Goal: Task Accomplishment & Management: Manage account settings

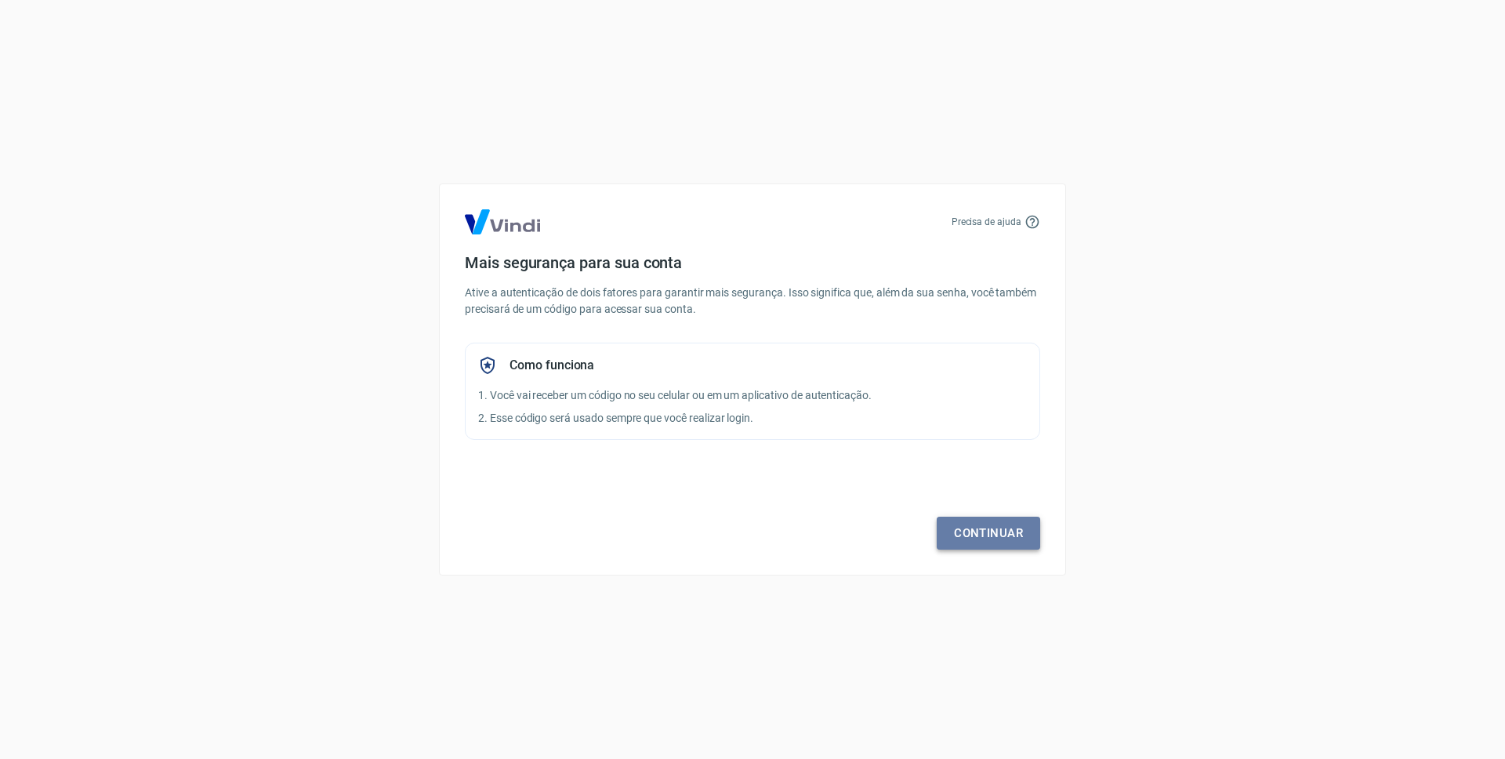
click at [981, 537] on link "Continuar" at bounding box center [988, 533] width 103 height 33
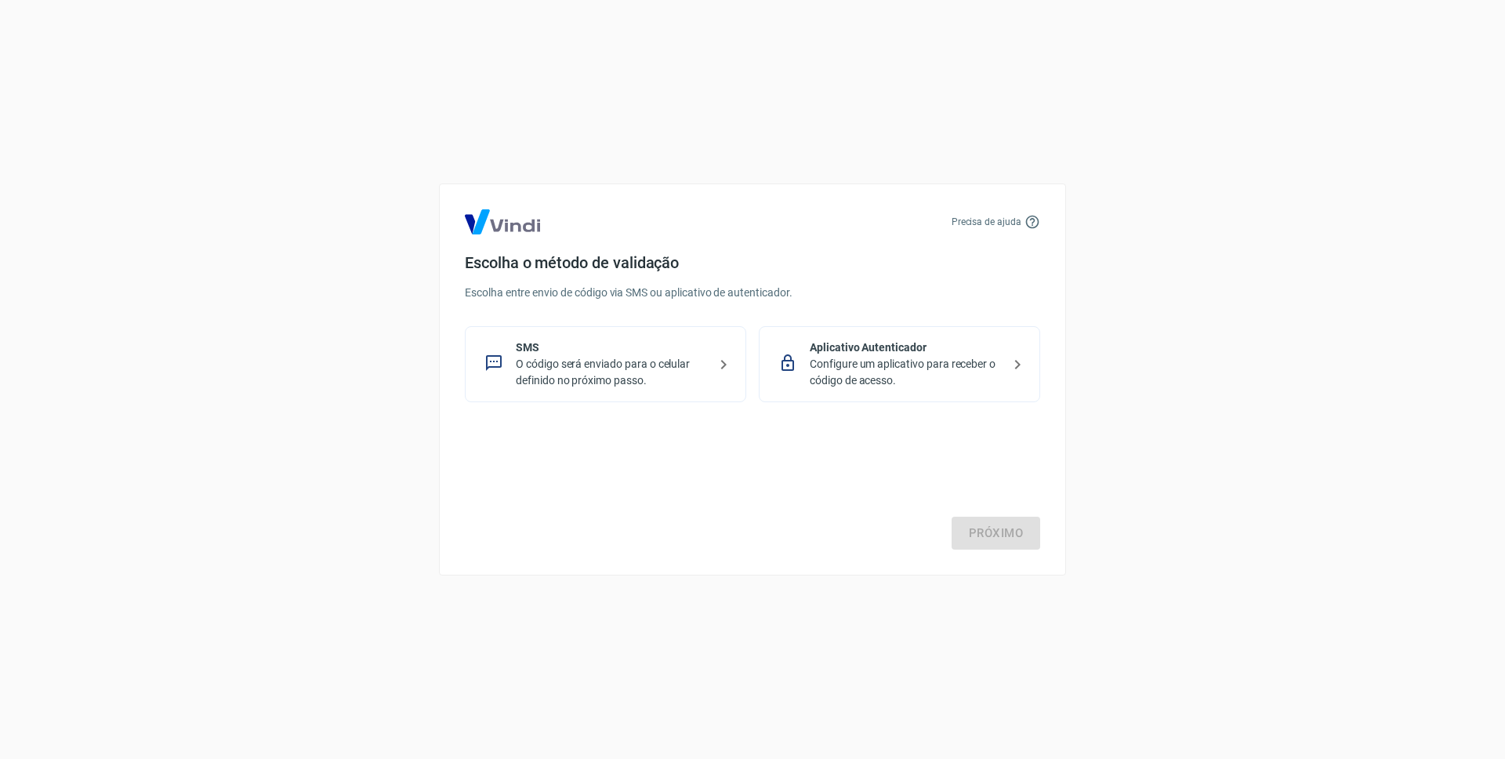
click at [679, 370] on p "O código será enviado para o celular definido no próximo passo." at bounding box center [612, 372] width 192 height 33
click at [996, 532] on link "Próximo" at bounding box center [996, 533] width 89 height 33
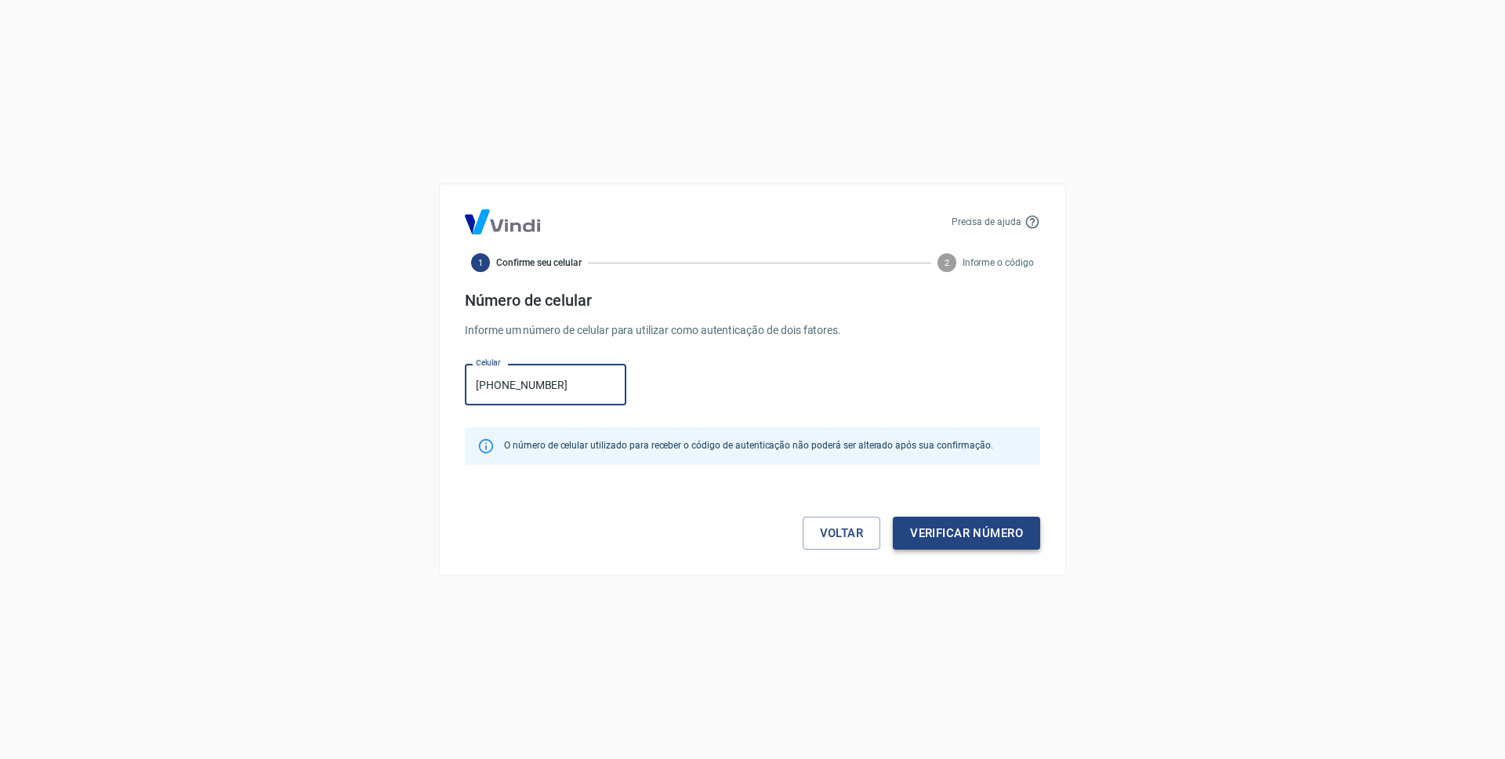
type input "[PHONE_NUMBER]"
click at [934, 537] on button "Verificar número" at bounding box center [966, 533] width 147 height 33
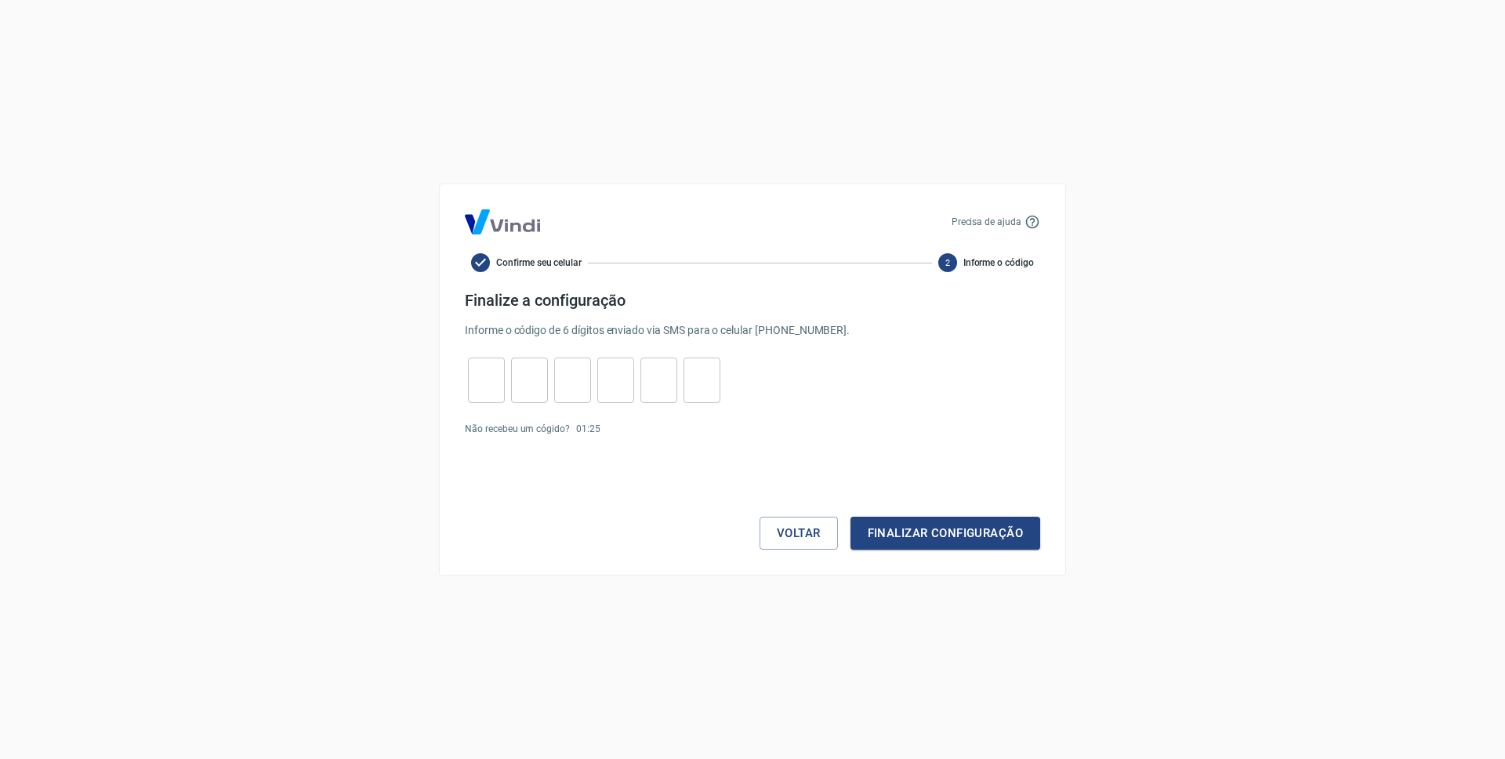
click at [478, 375] on input "tel" at bounding box center [486, 381] width 37 height 34
type input "8"
type input "3"
type input "7"
type input "2"
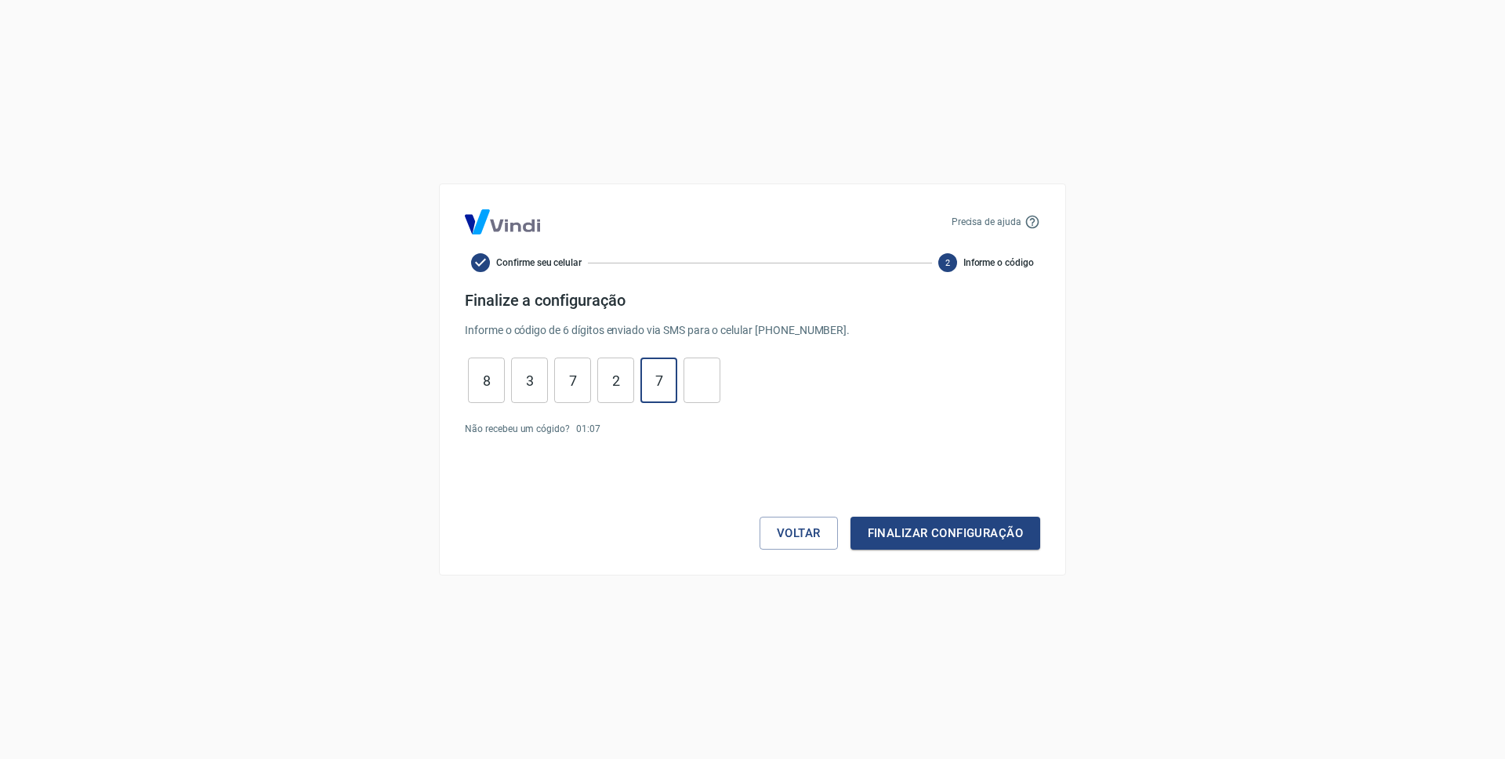
type input "7"
type input "2"
click at [866, 535] on button "Finalizar configuração" at bounding box center [945, 533] width 190 height 33
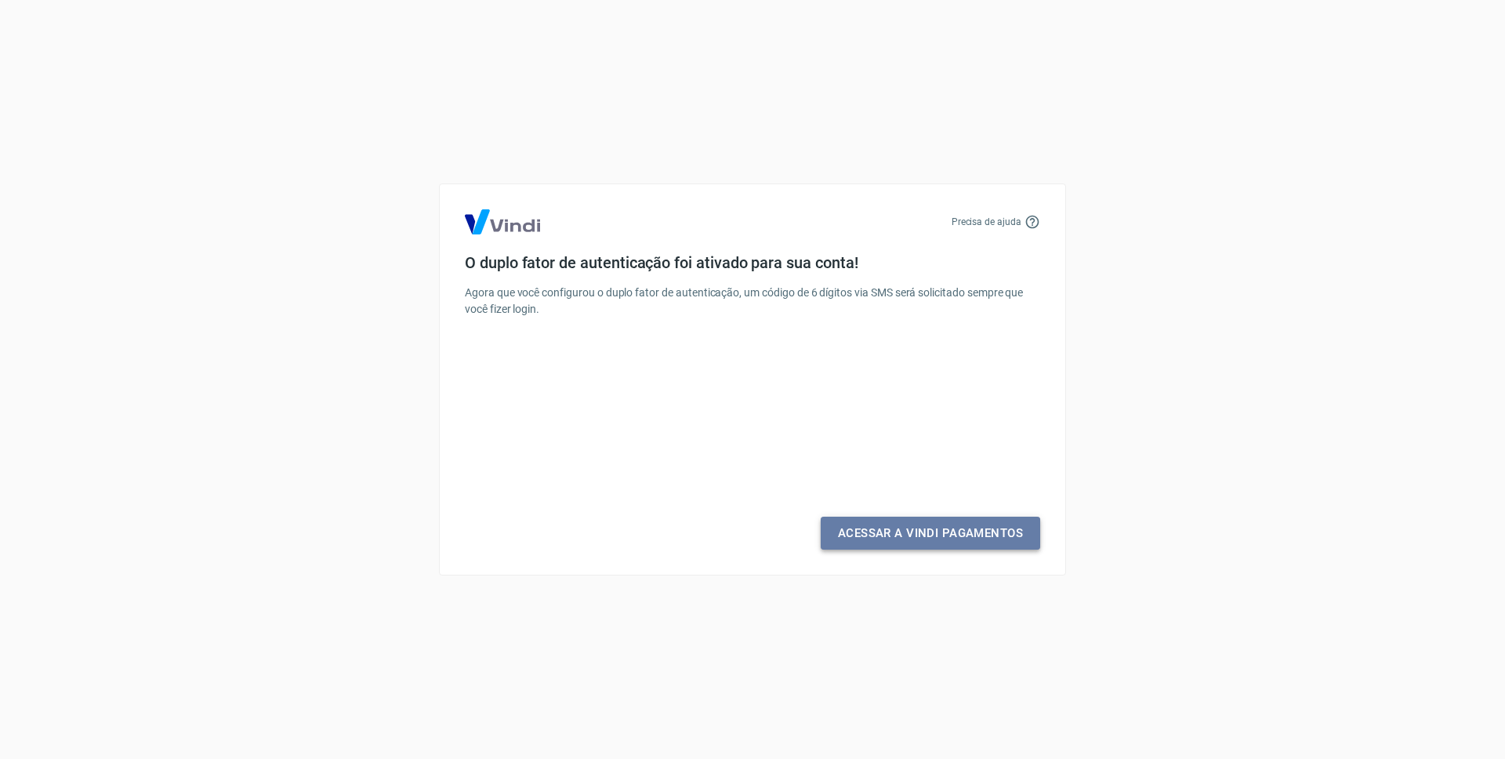
click at [901, 535] on link "Acessar a Vindi Pagamentos" at bounding box center [930, 533] width 219 height 33
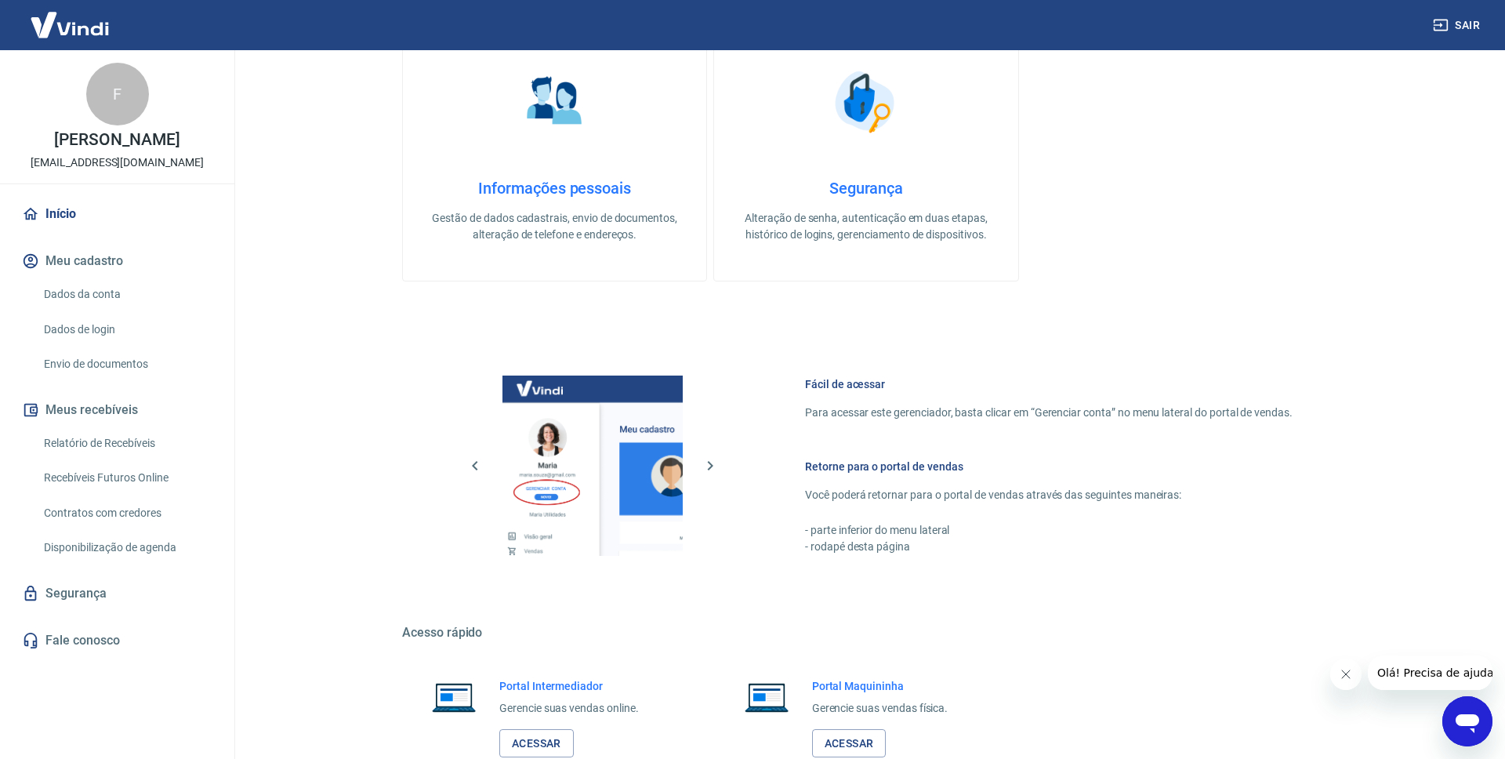
scroll to position [759, 0]
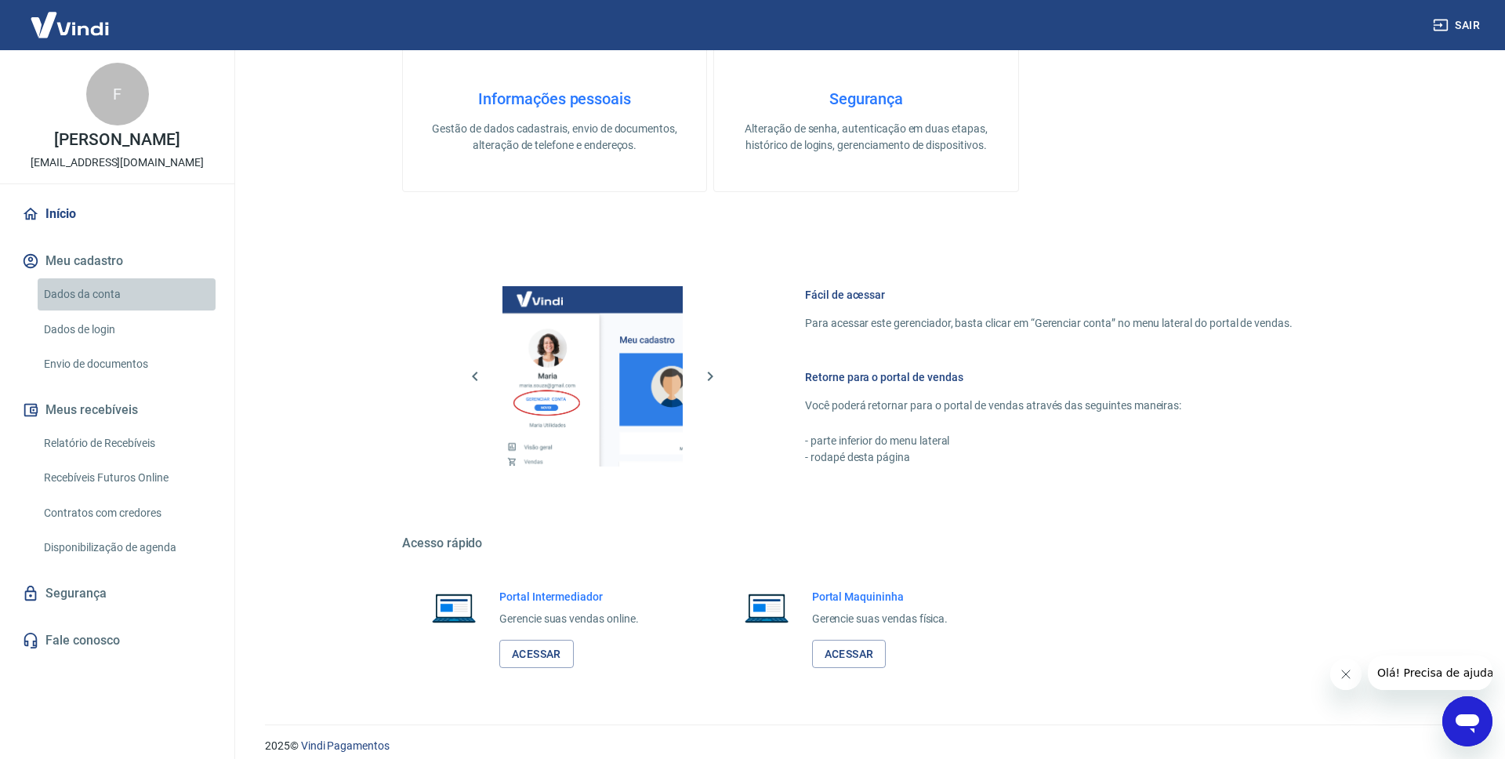
click at [87, 296] on link "Dados da conta" at bounding box center [127, 294] width 178 height 32
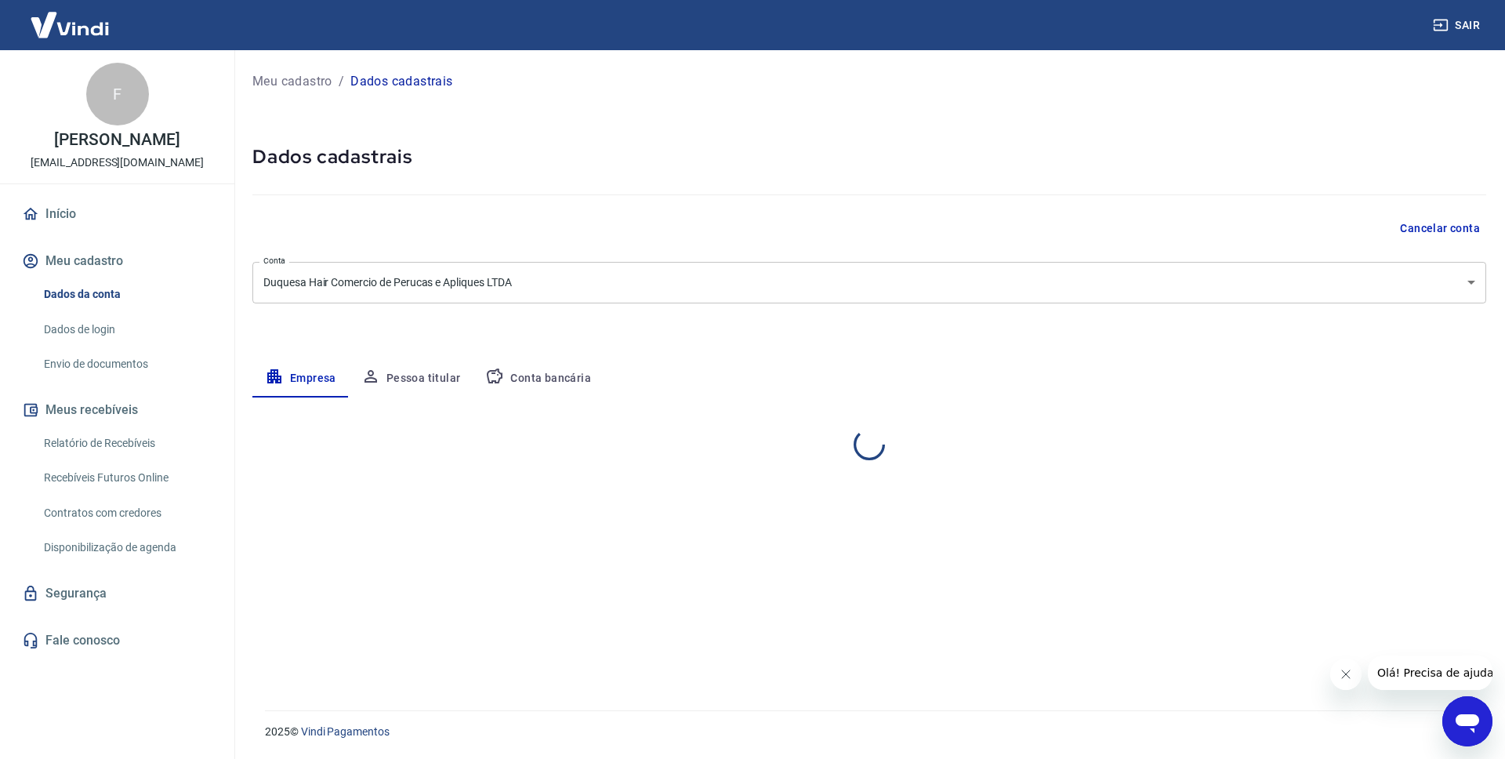
select select "SP"
select select "business"
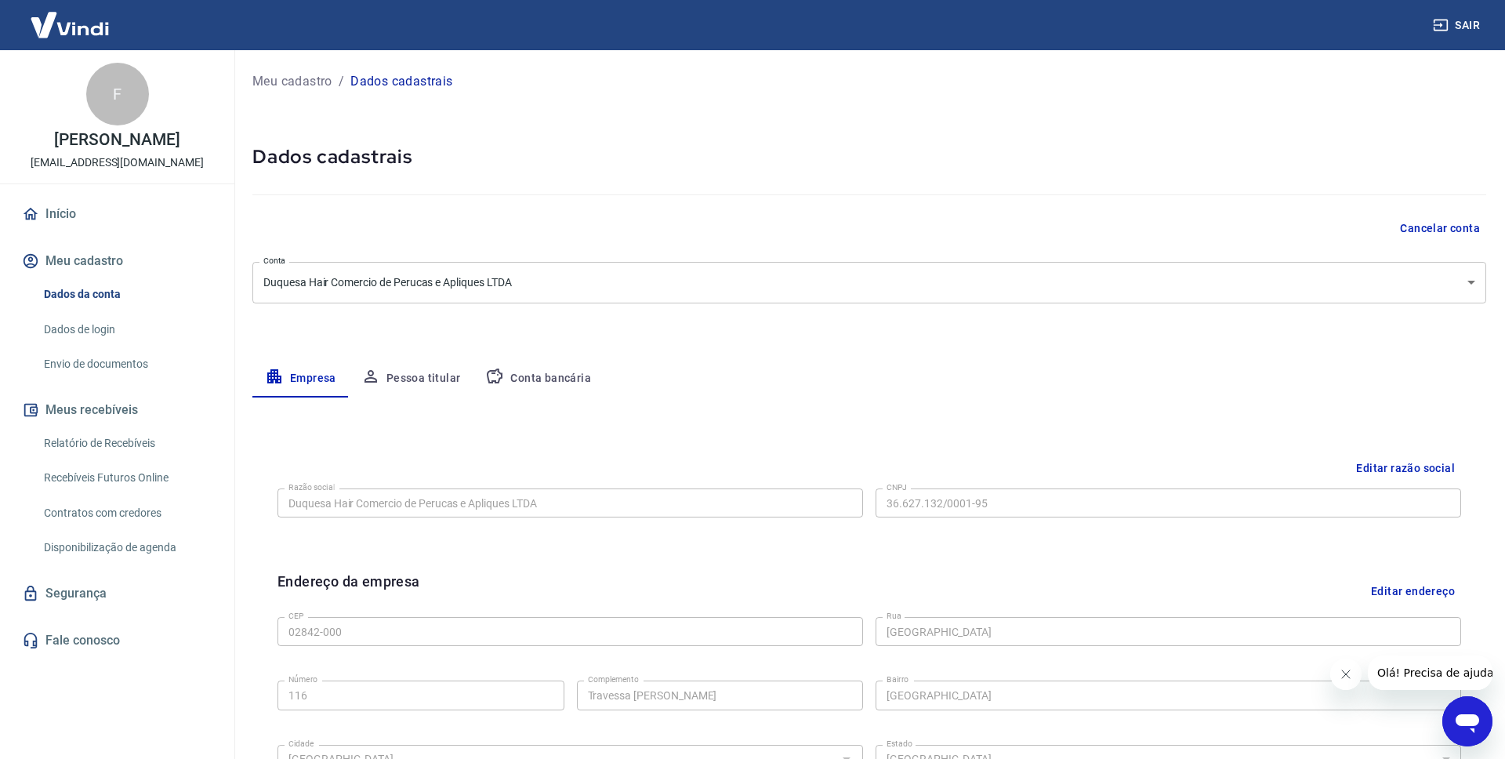
click at [520, 377] on button "Conta bancária" at bounding box center [538, 379] width 131 height 38
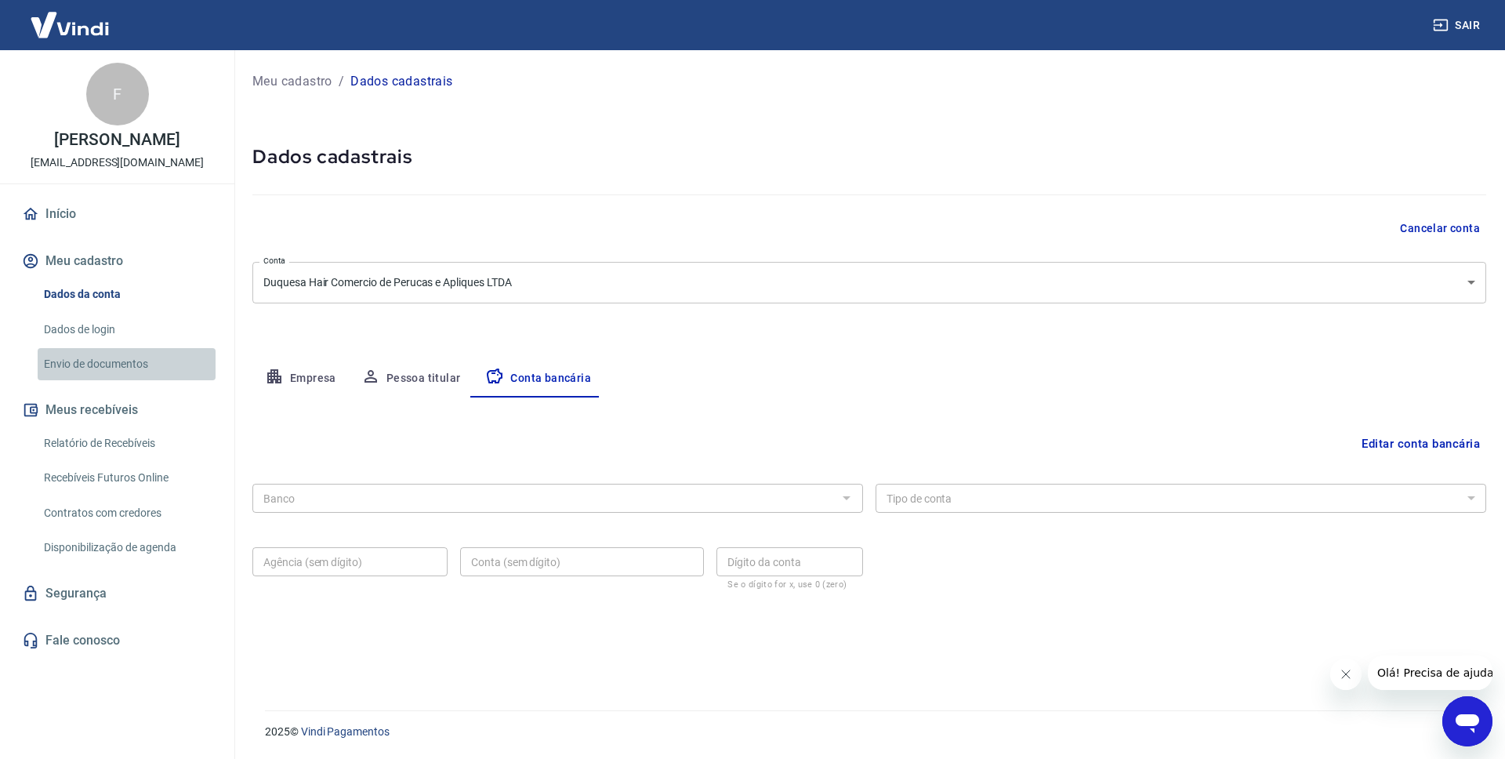
click at [92, 369] on link "Envio de documentos" at bounding box center [127, 364] width 178 height 32
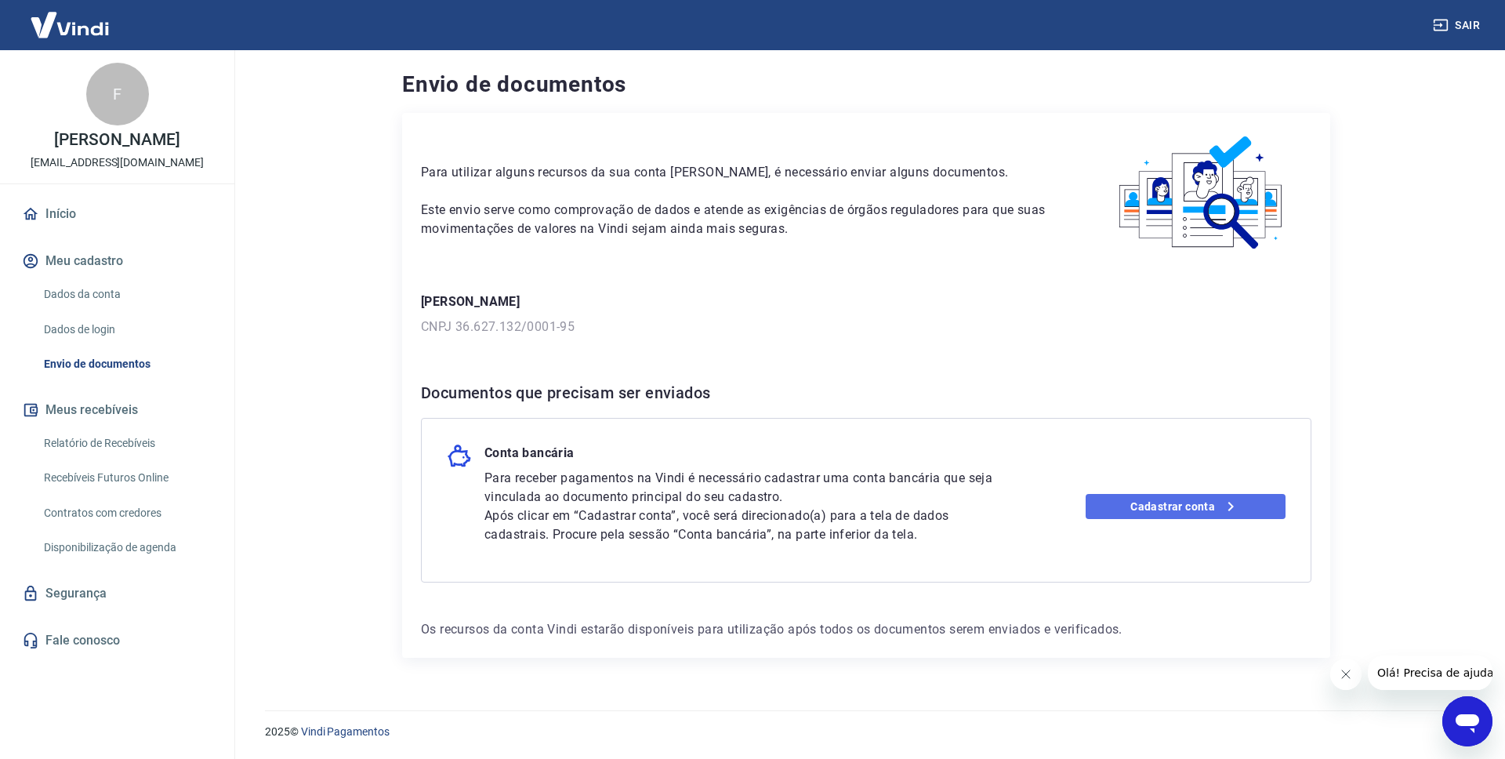
click at [1140, 510] on link "Cadastrar conta" at bounding box center [1186, 506] width 201 height 25
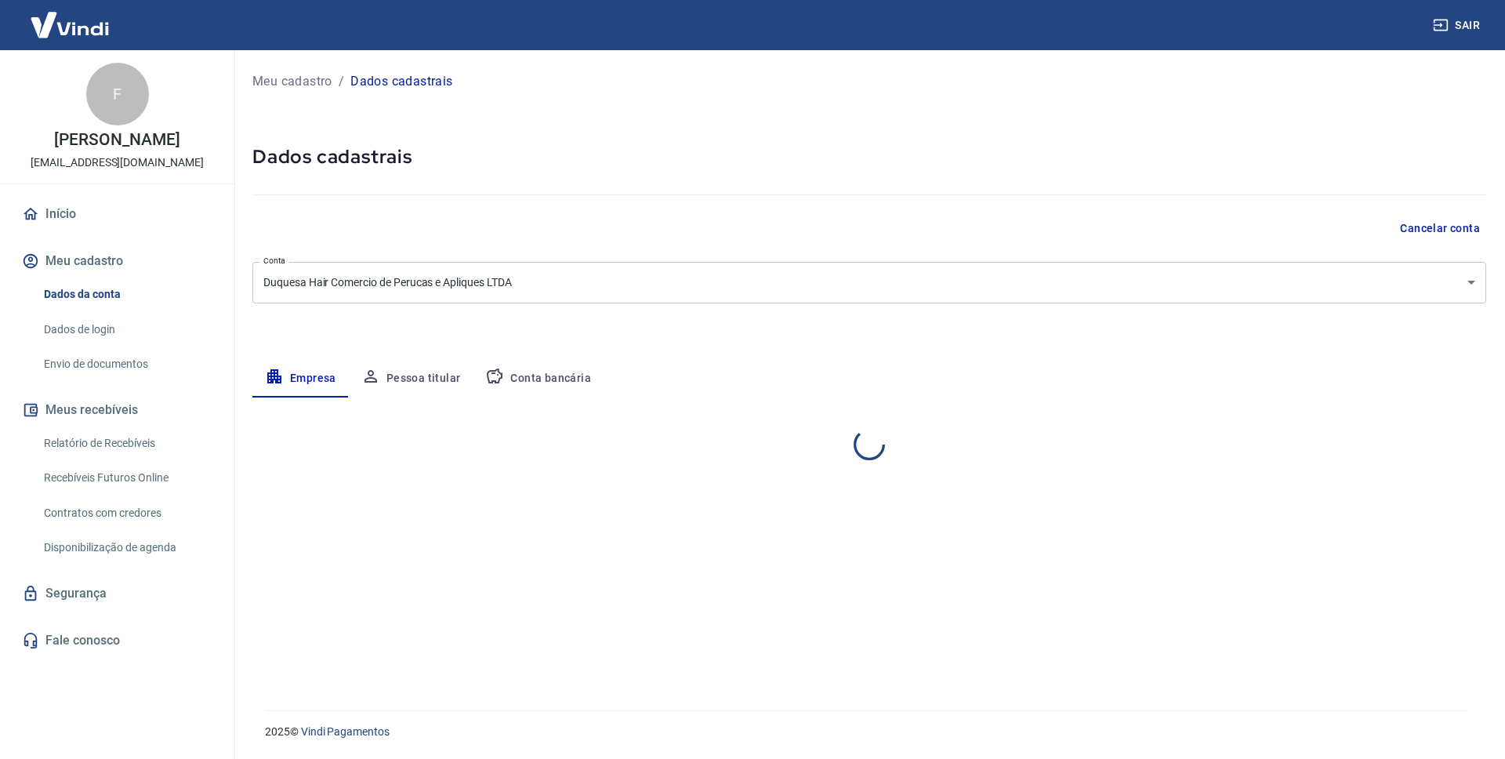
select select "SP"
select select "business"
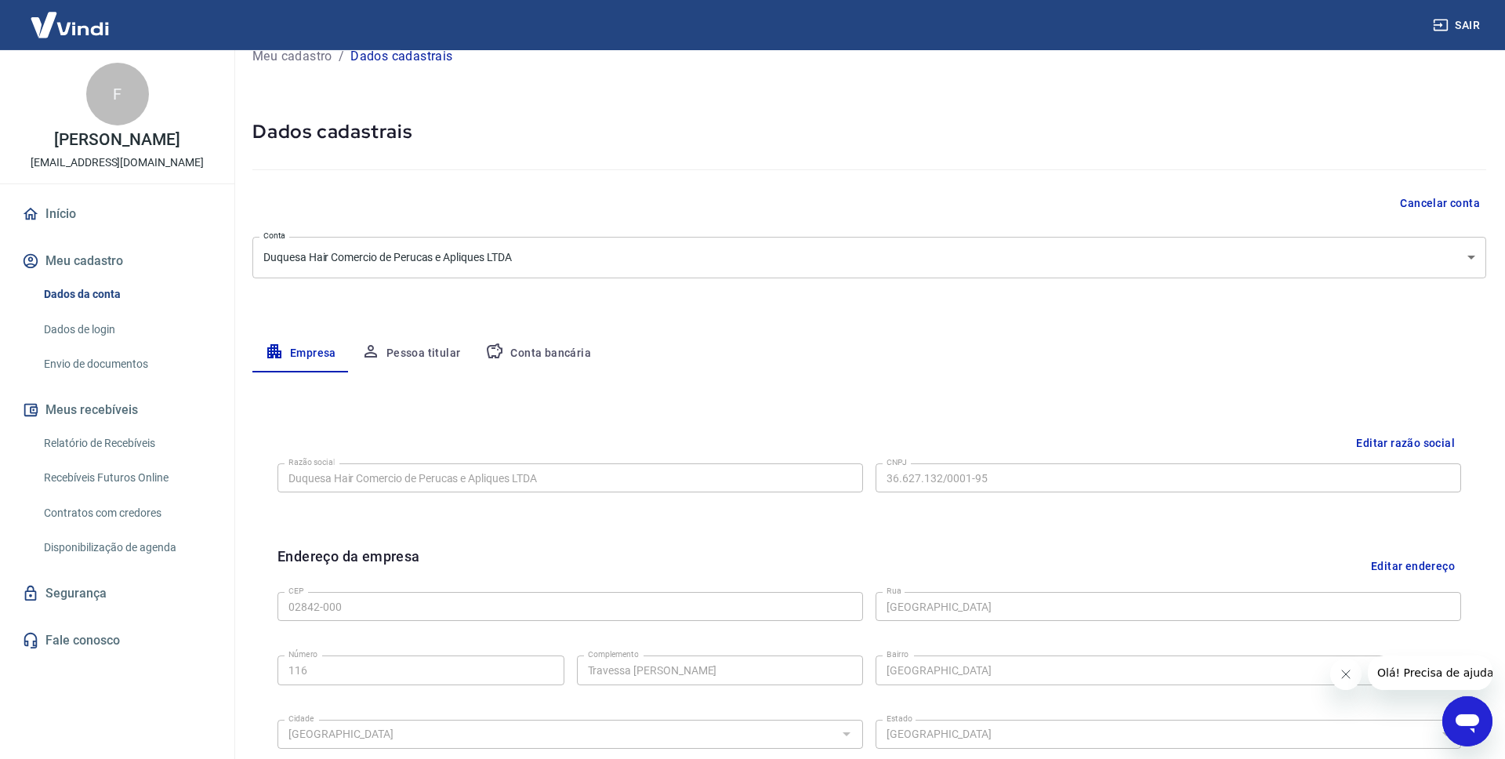
scroll to position [14, 0]
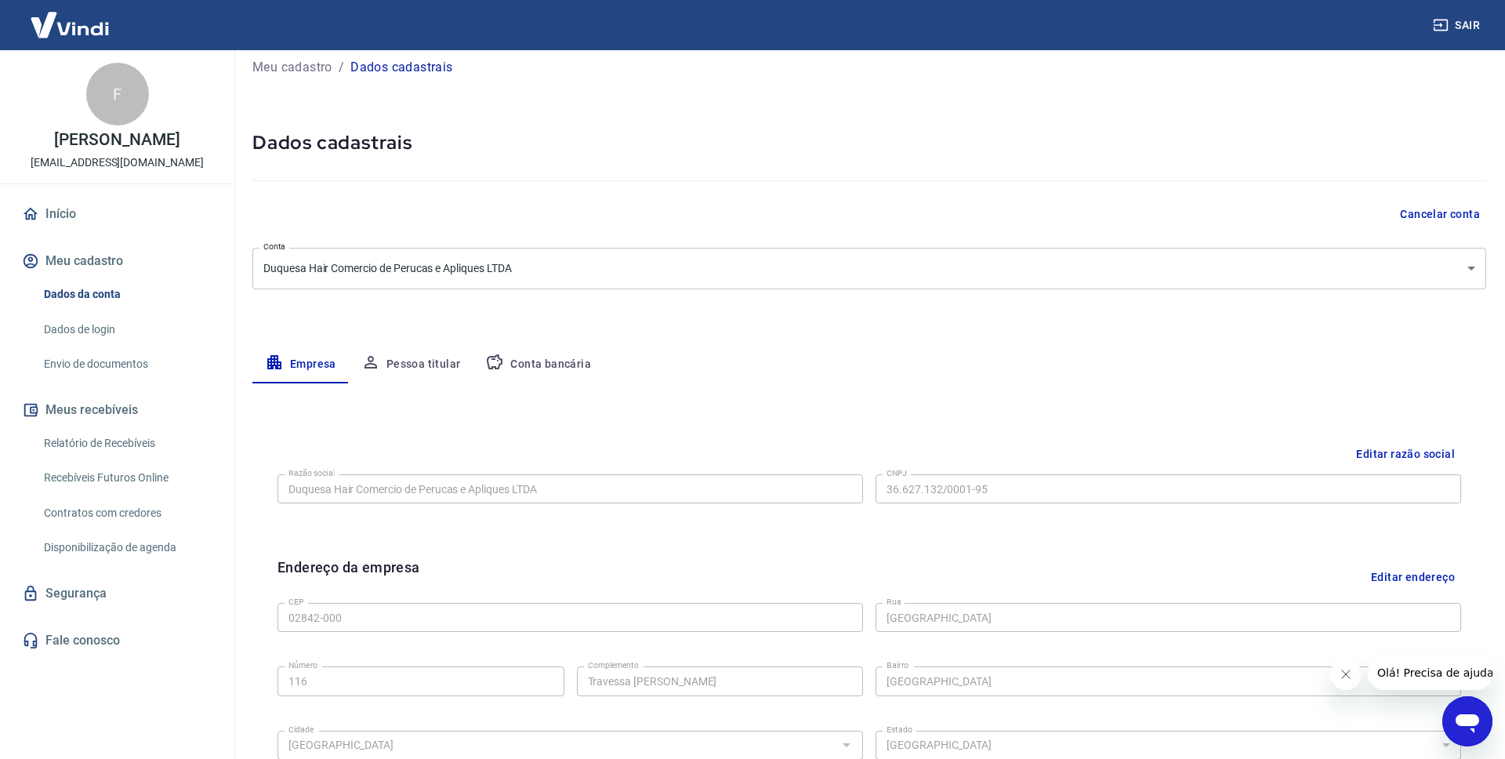
click at [459, 372] on button "Pessoa titular" at bounding box center [411, 365] width 125 height 38
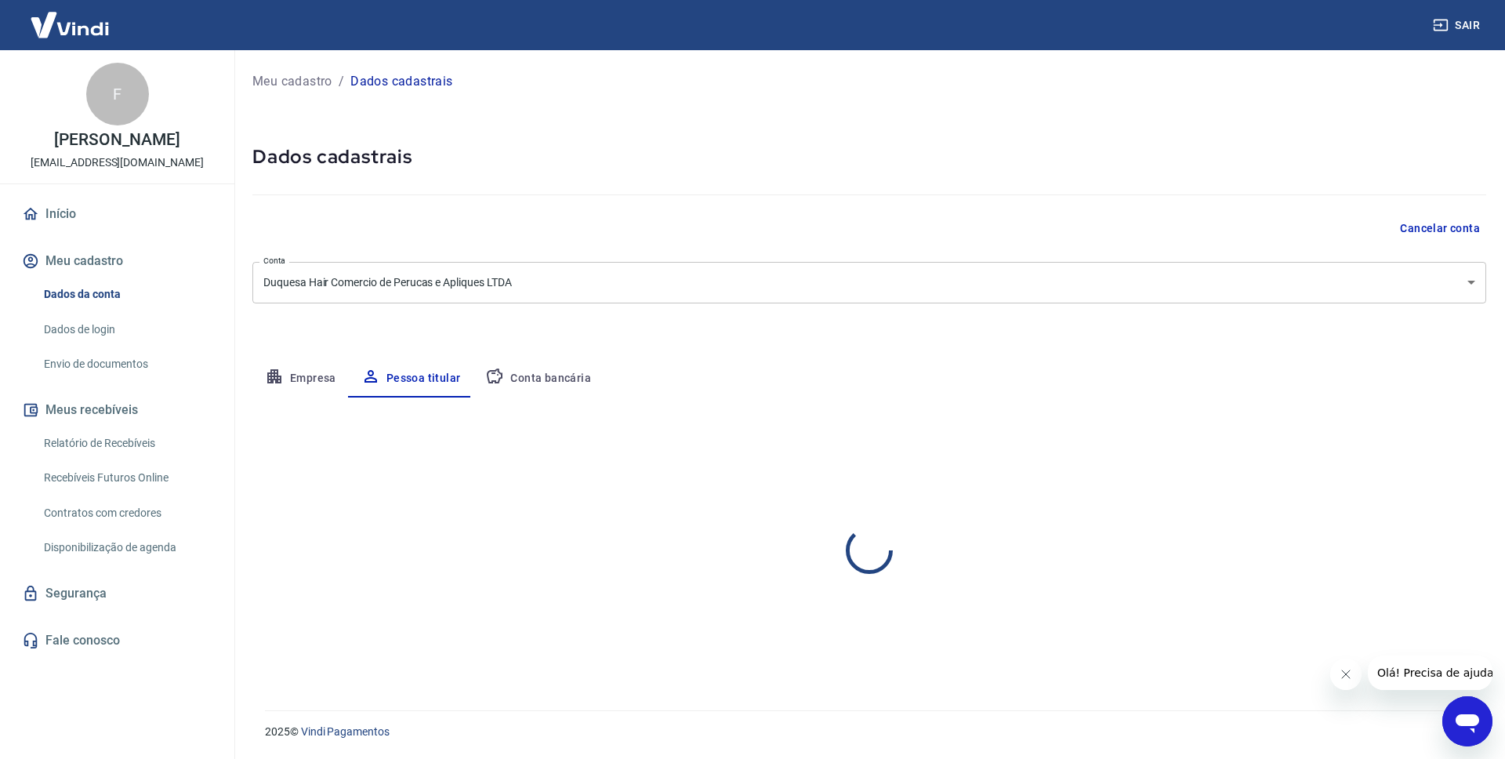
scroll to position [0, 0]
click at [502, 380] on button "Conta bancária" at bounding box center [538, 379] width 131 height 38
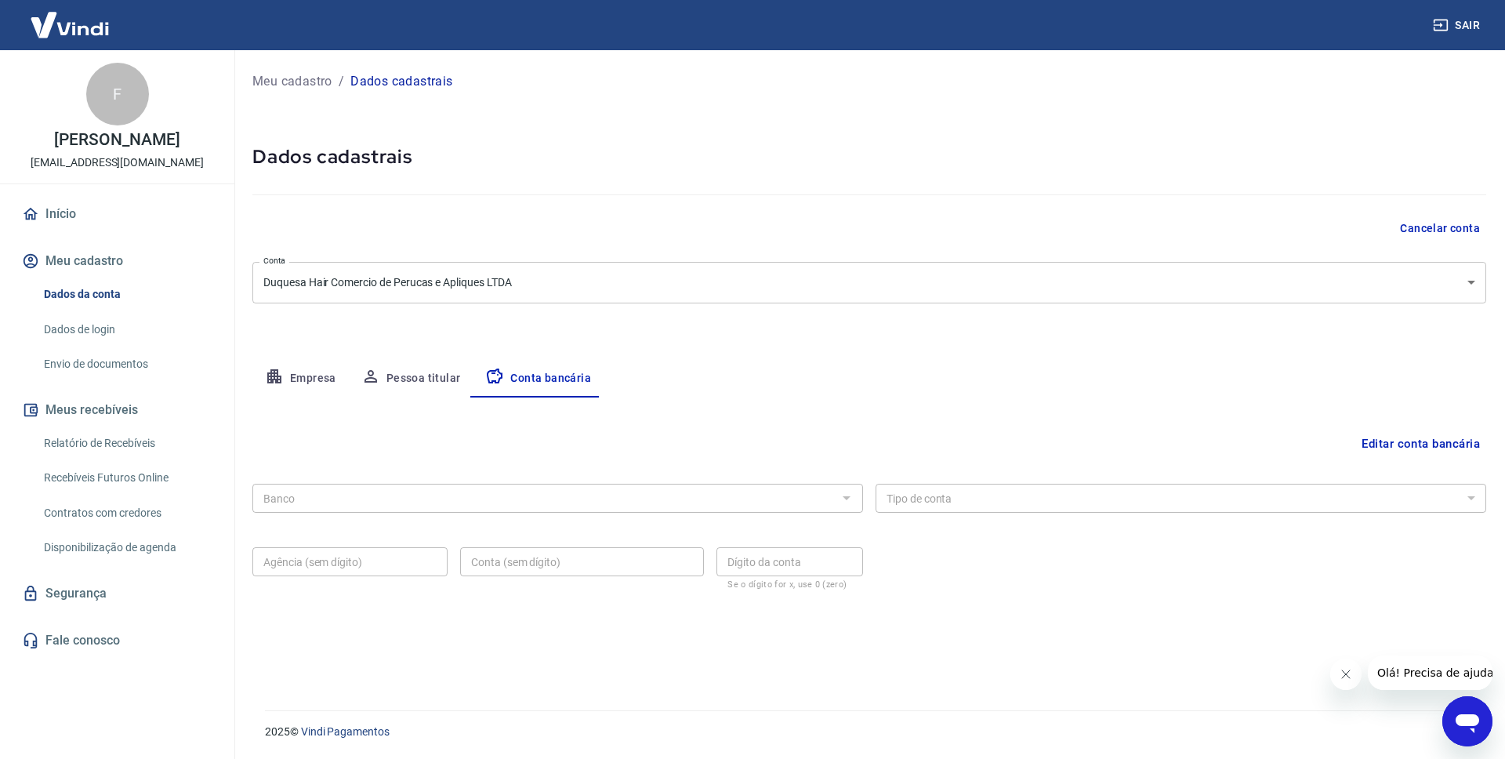
click at [851, 495] on div at bounding box center [846, 498] width 20 height 22
click at [1373, 444] on button "Editar conta bancária" at bounding box center [1420, 444] width 131 height 30
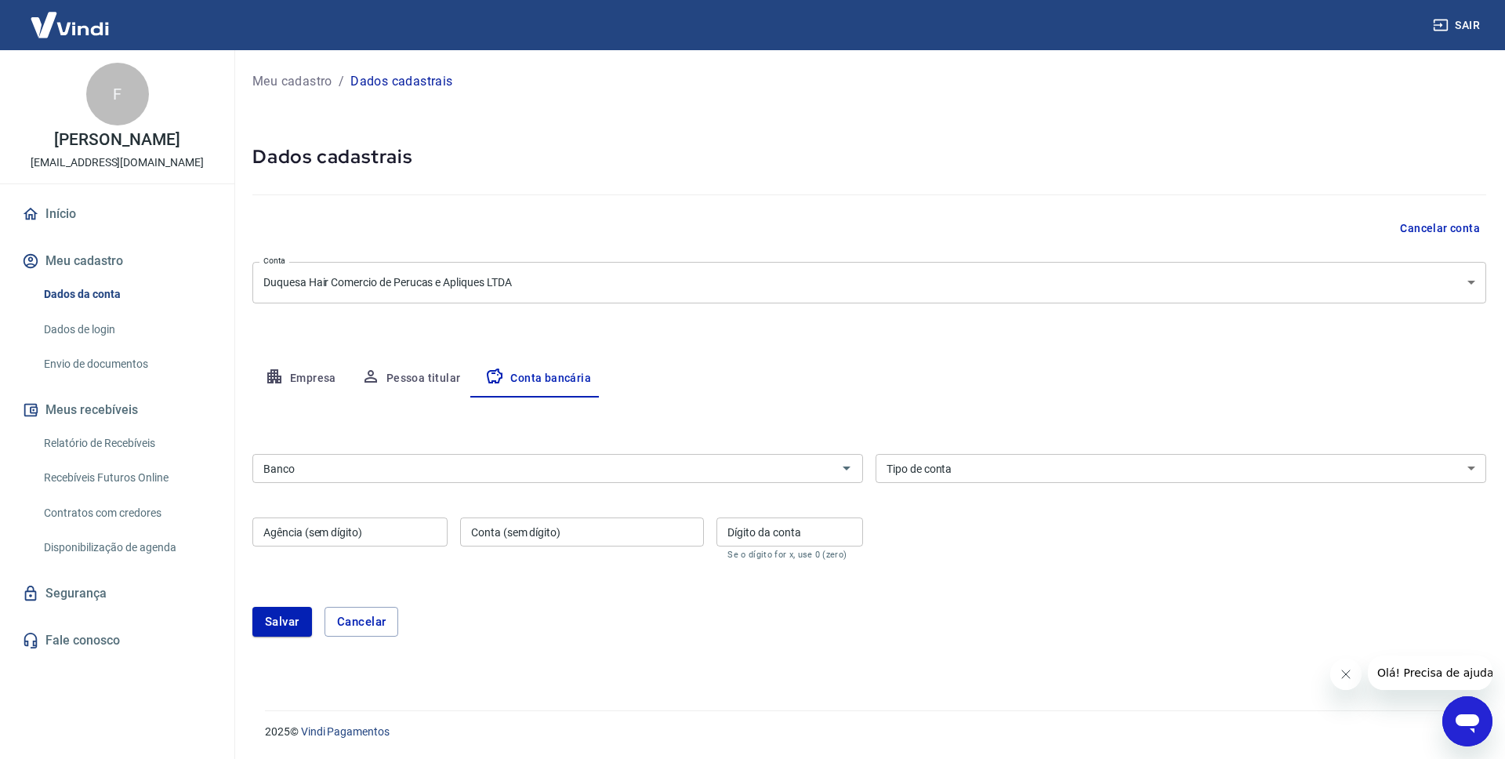
click at [819, 469] on input "Banco" at bounding box center [544, 469] width 575 height 20
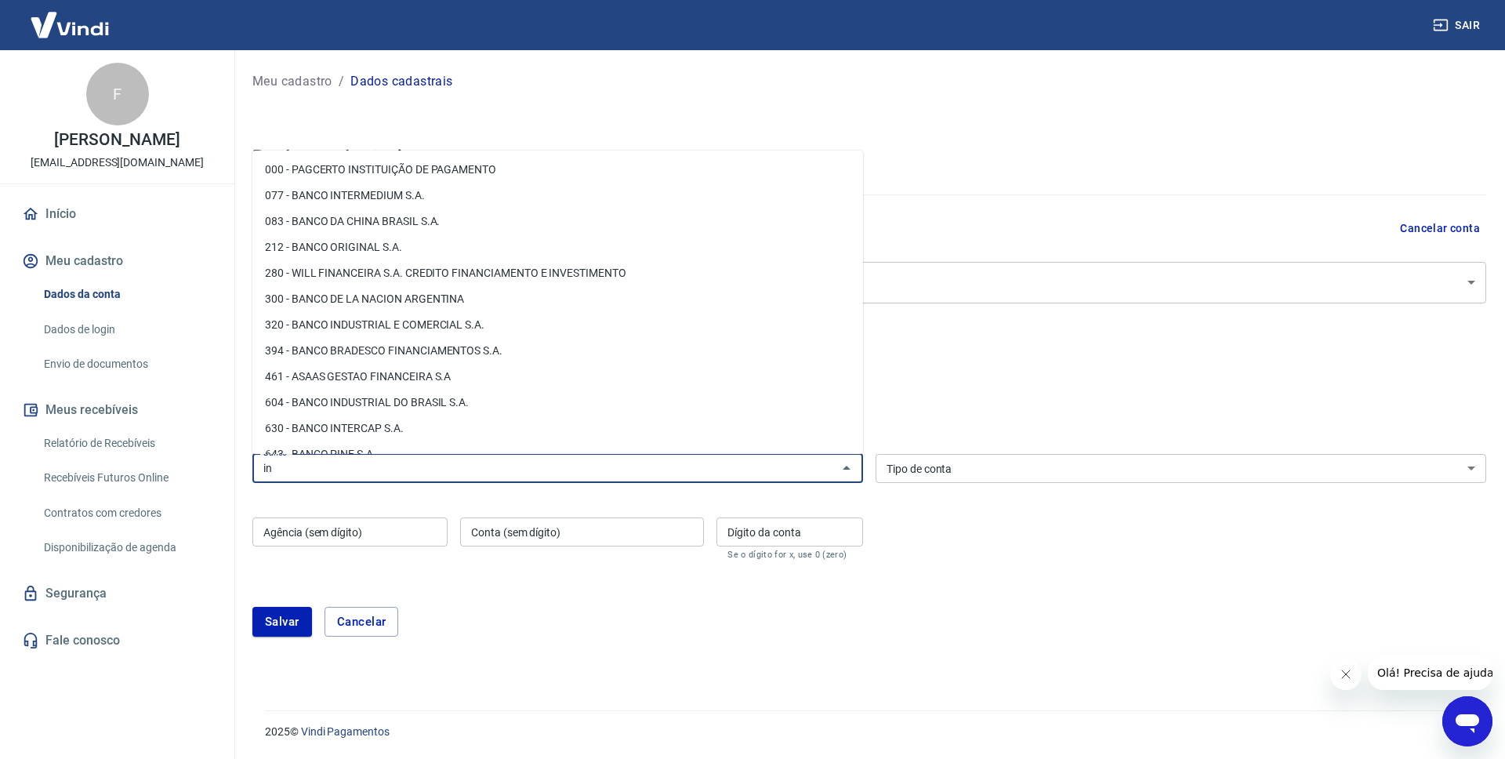
type input "i"
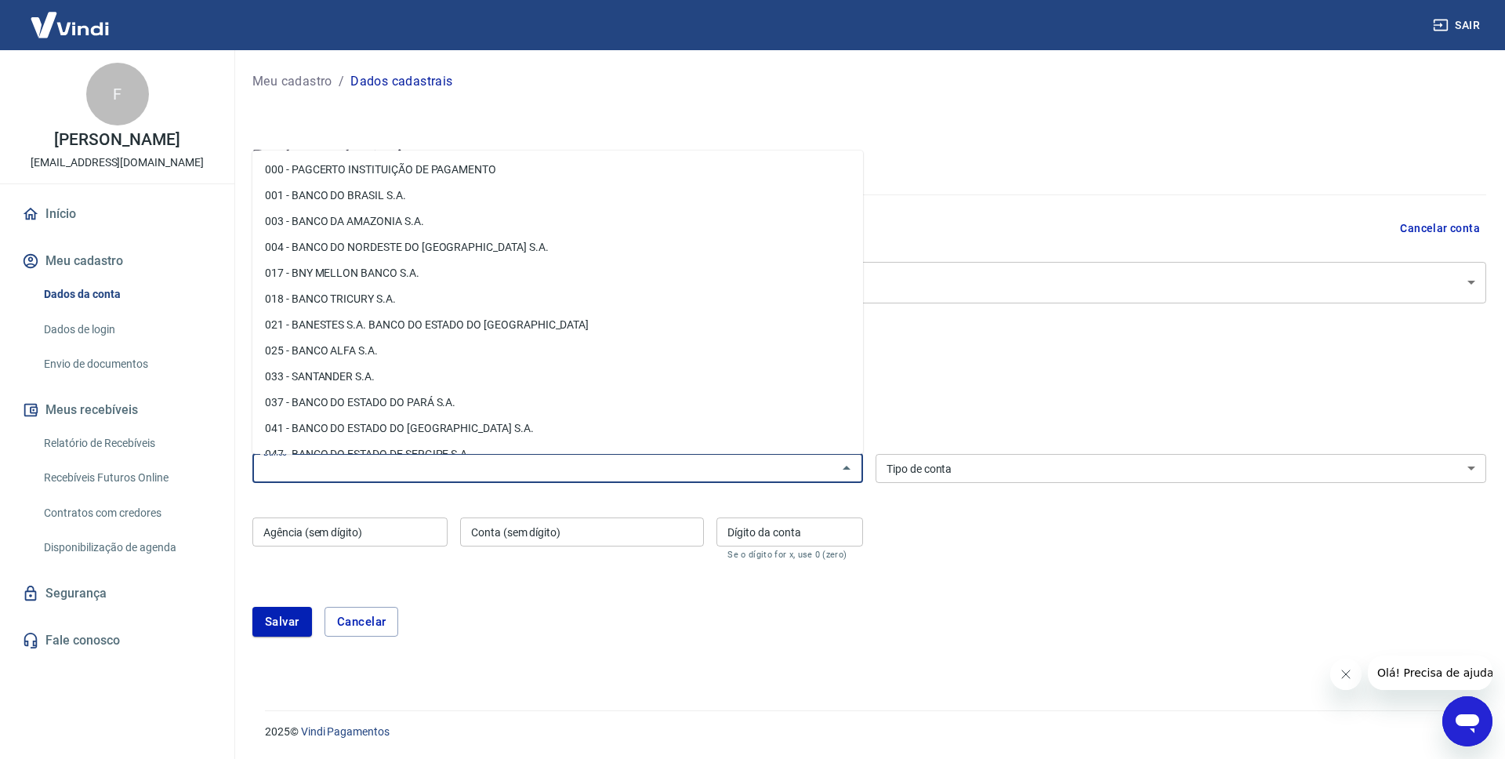
click at [1013, 666] on div "Editar conta bancária Banco Banco Tipo de conta Conta Corrente Conta Poupança T…" at bounding box center [869, 534] width 1234 height 275
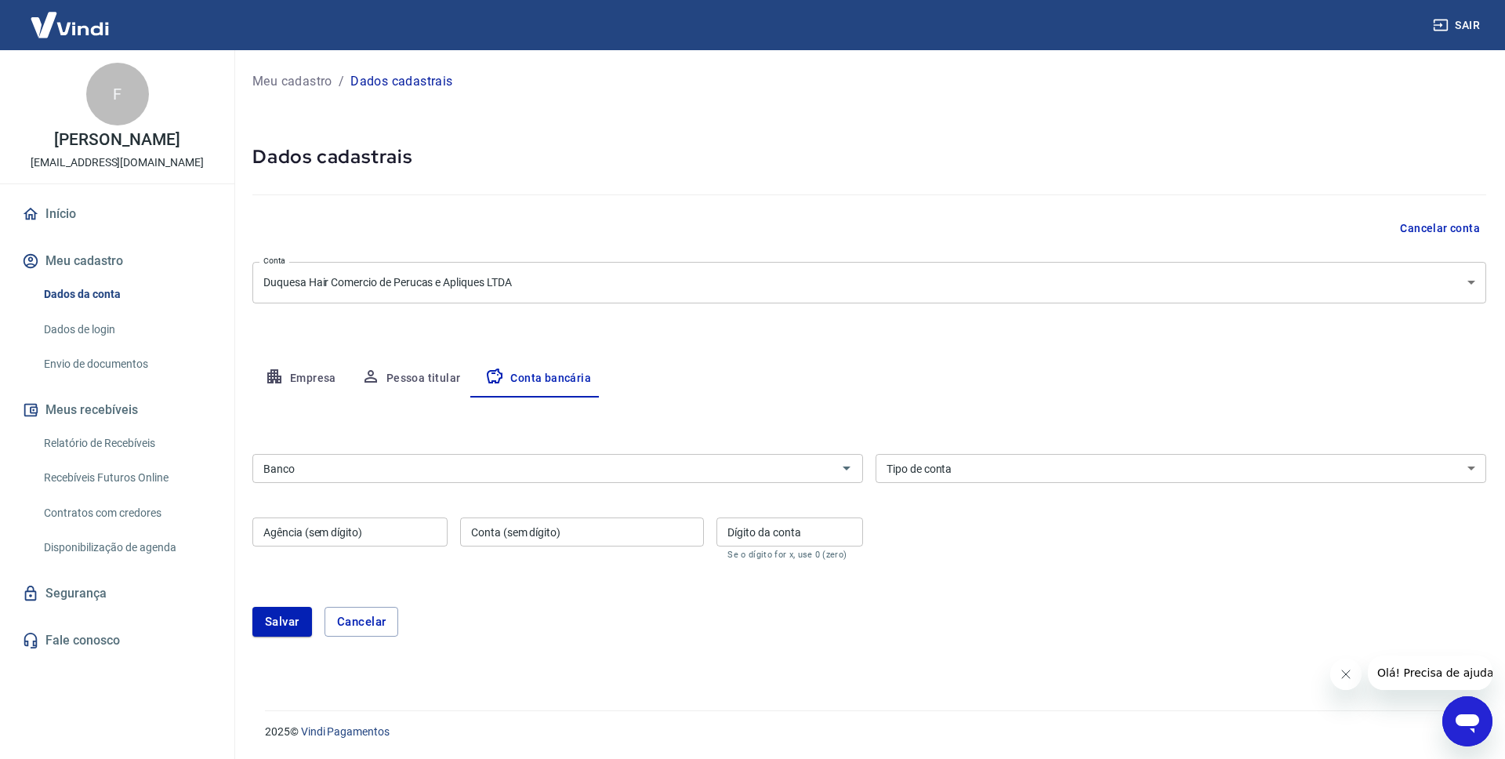
click at [876, 454] on select "Conta Corrente Conta Poupança" at bounding box center [1181, 468] width 611 height 29
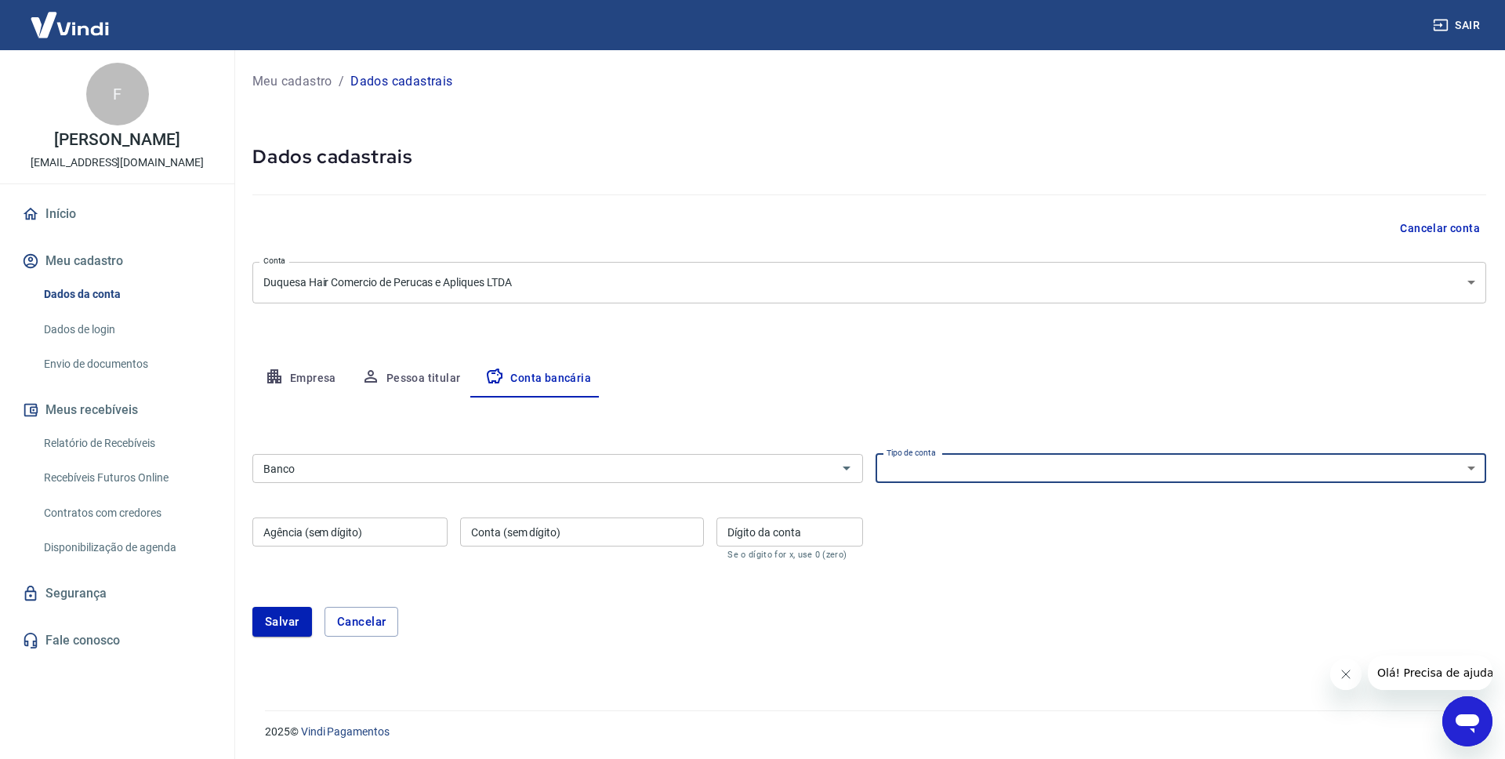
select select "1"
click option "Conta Corrente" at bounding box center [0, 0] width 0 height 0
click at [381, 466] on input "Banco" at bounding box center [544, 469] width 575 height 20
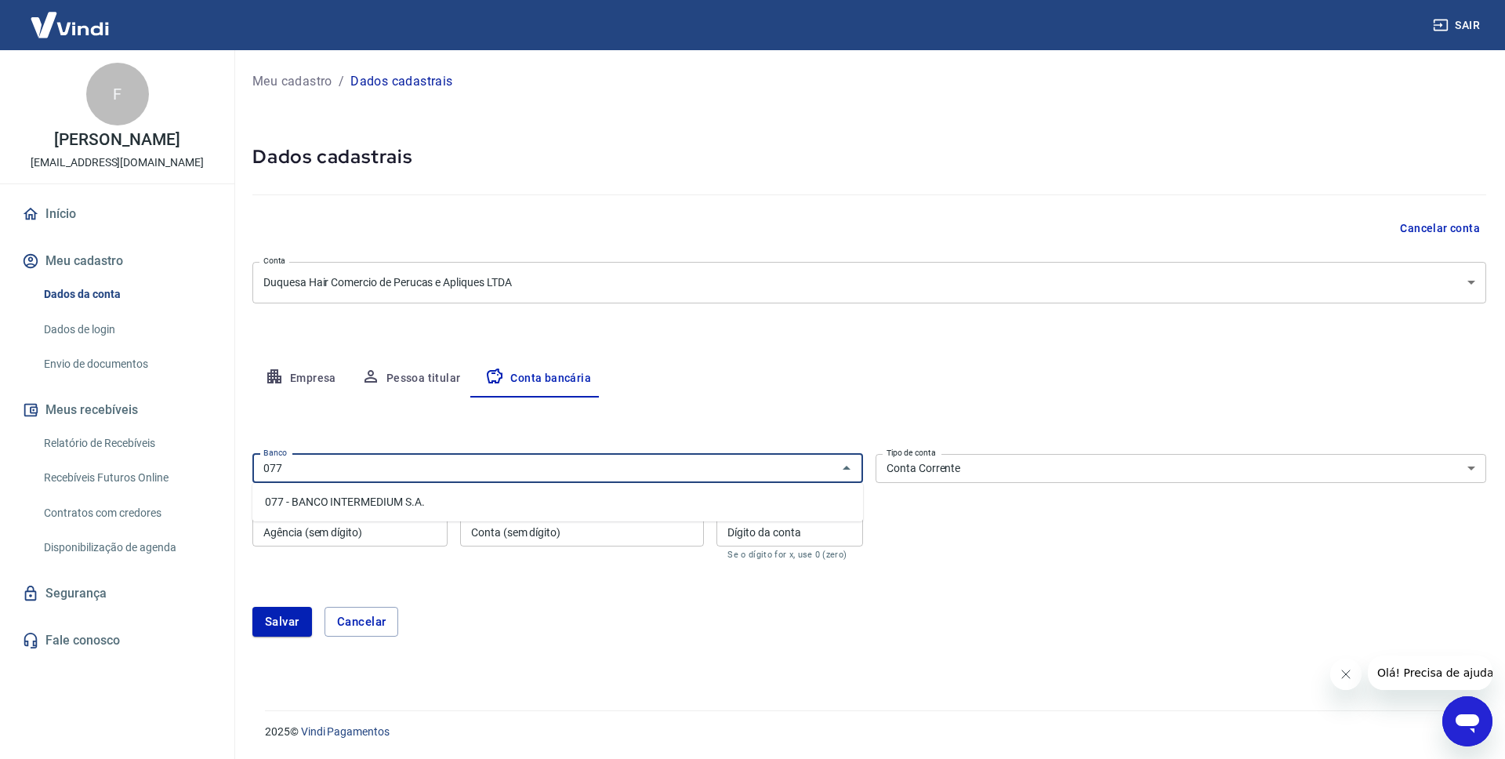
type input "077"
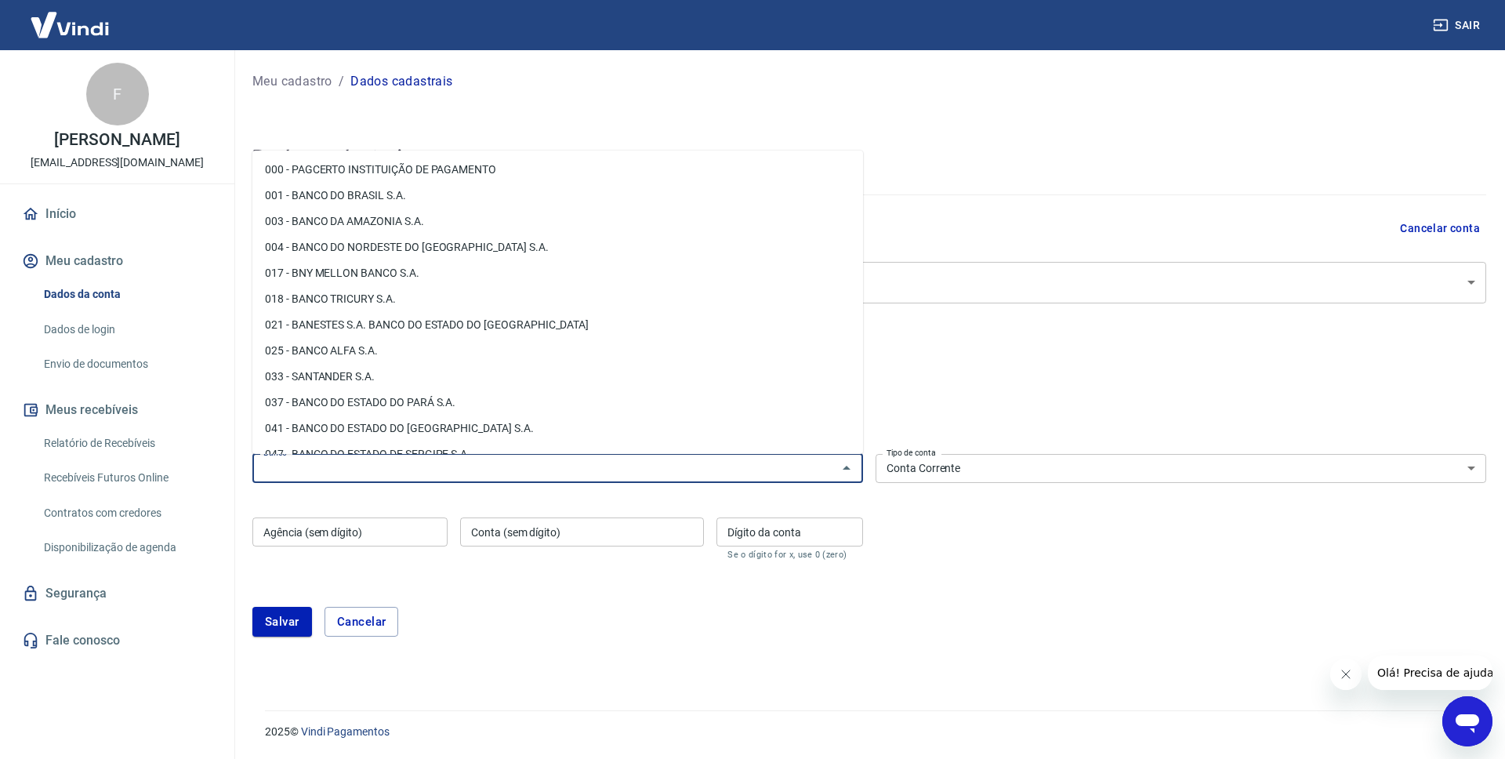
click at [582, 467] on input "Banco" at bounding box center [544, 469] width 575 height 20
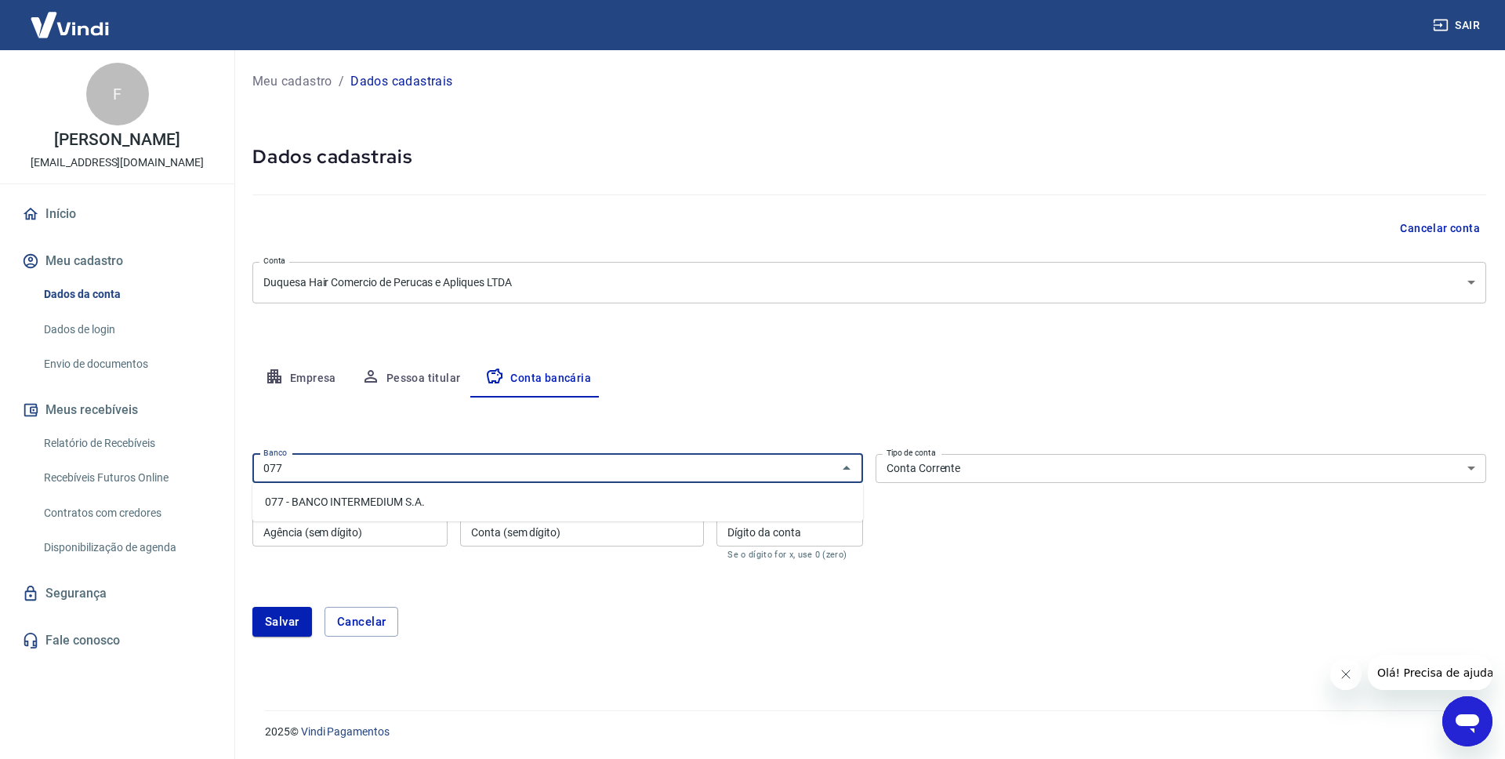
click at [452, 503] on li "077 - BANCO INTERMEDIUM S.A." at bounding box center [557, 502] width 611 height 26
type input "077 - BANCO INTERMEDIUM S.A."
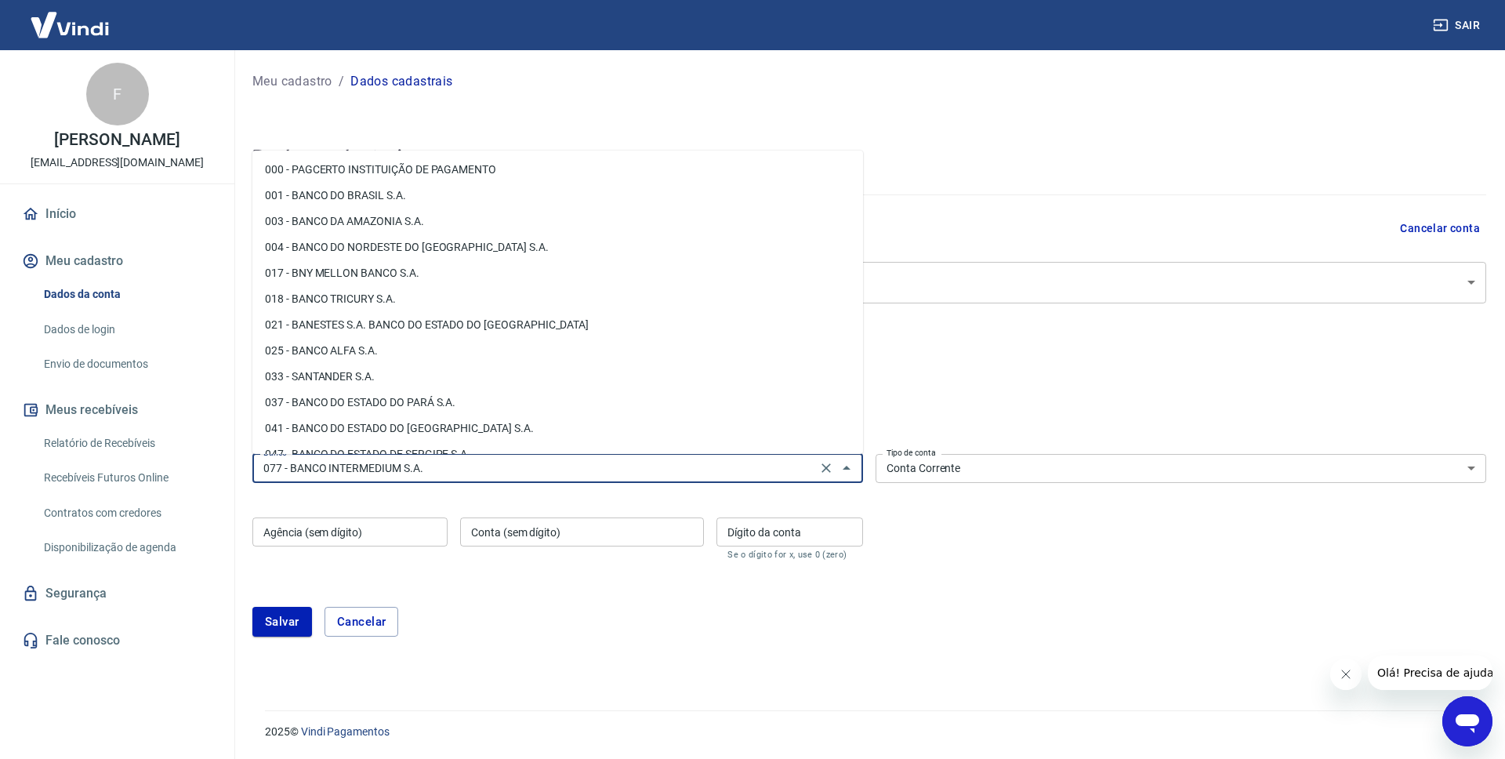
scroll to position [143, 0]
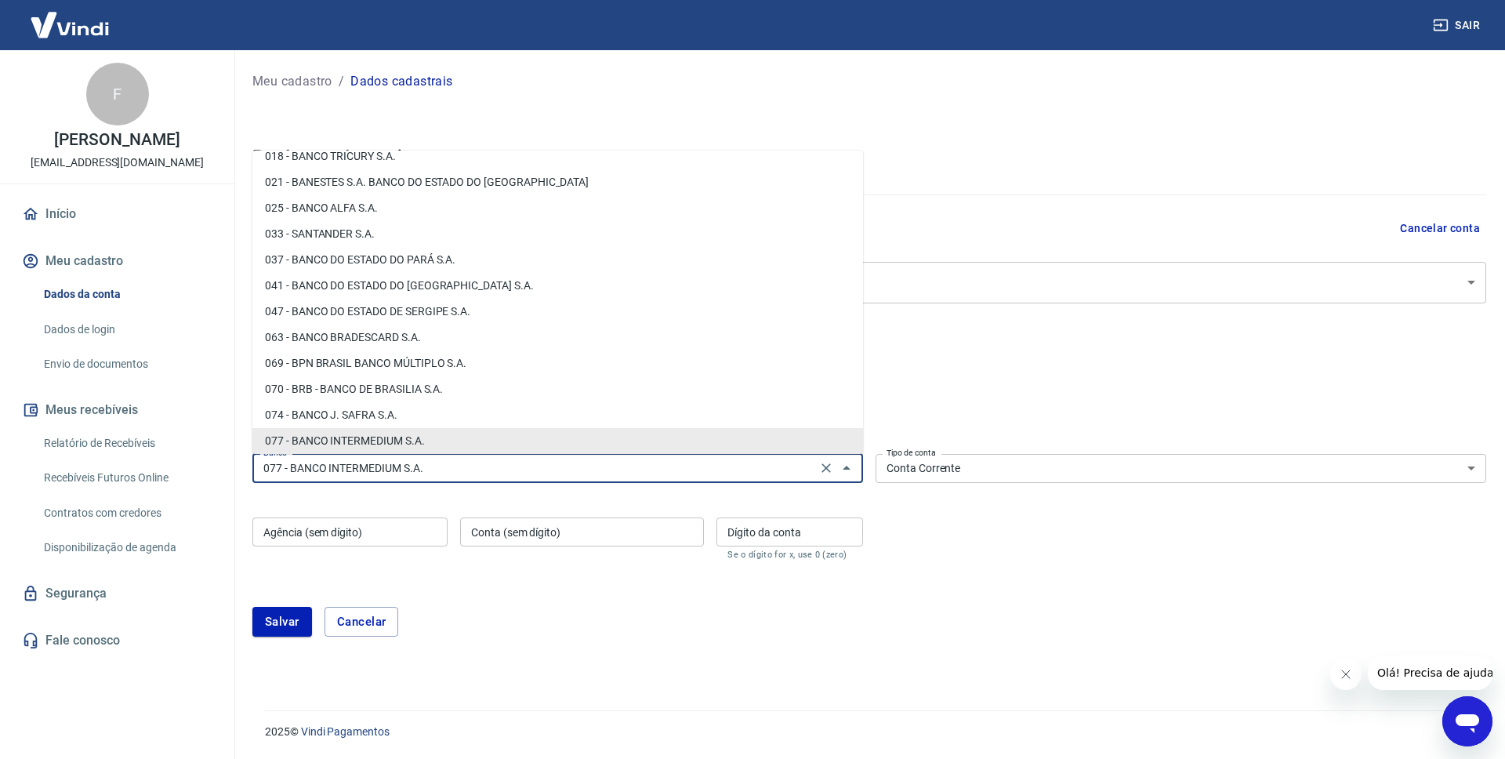
drag, startPoint x: 470, startPoint y: 475, endPoint x: 267, endPoint y: 457, distance: 204.6
click at [267, 459] on input "077 - BANCO INTERMEDIUM S.A." at bounding box center [534, 469] width 555 height 20
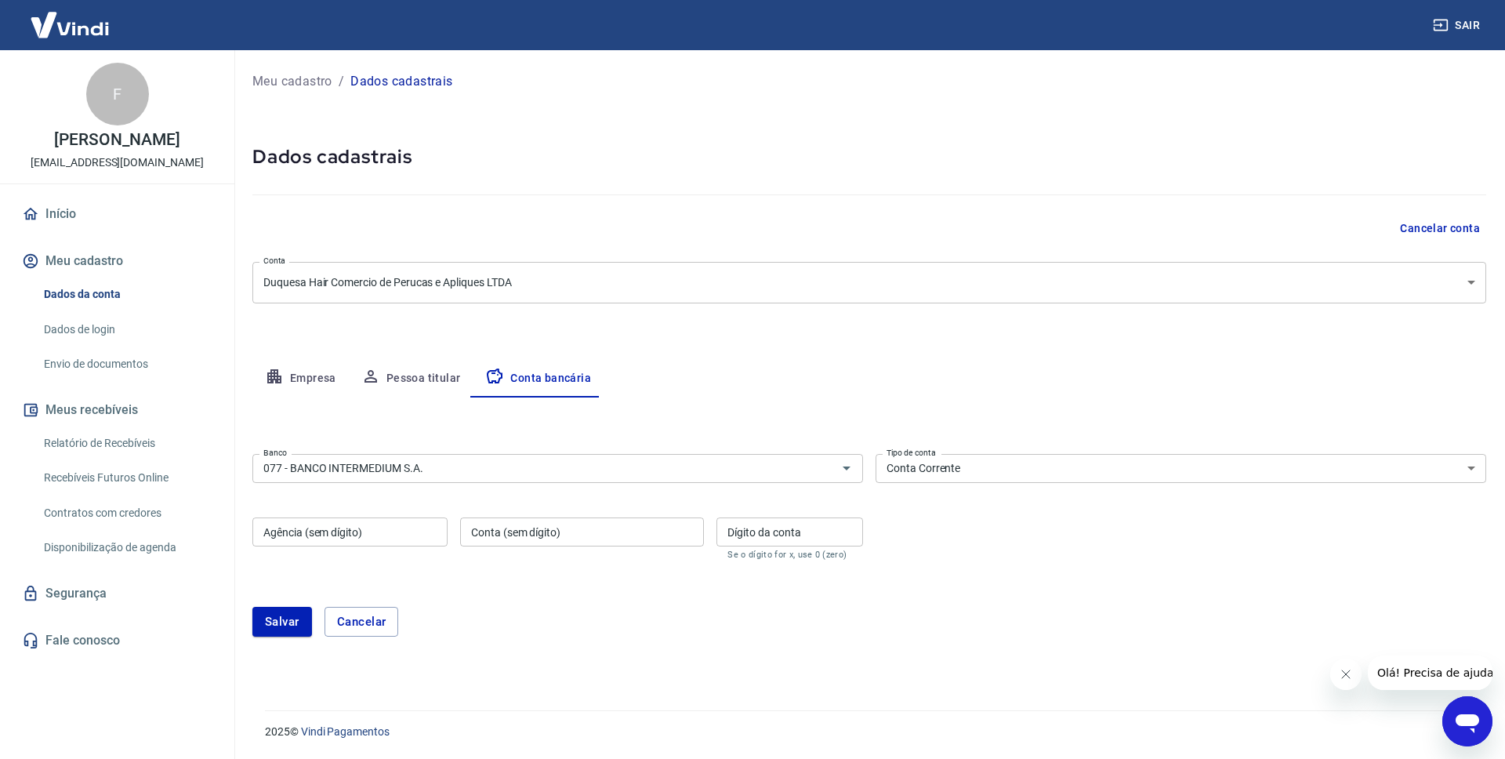
click at [679, 368] on div "Empresa Pessoa titular Conta bancária" at bounding box center [869, 379] width 1234 height 38
click at [690, 386] on div "Empresa Pessoa titular Conta bancária" at bounding box center [869, 379] width 1234 height 38
click at [398, 531] on input "Agência (sem dígito)" at bounding box center [349, 531] width 195 height 29
click at [401, 533] on input "Agência (sem dígito)" at bounding box center [349, 531] width 195 height 29
type input "0001"
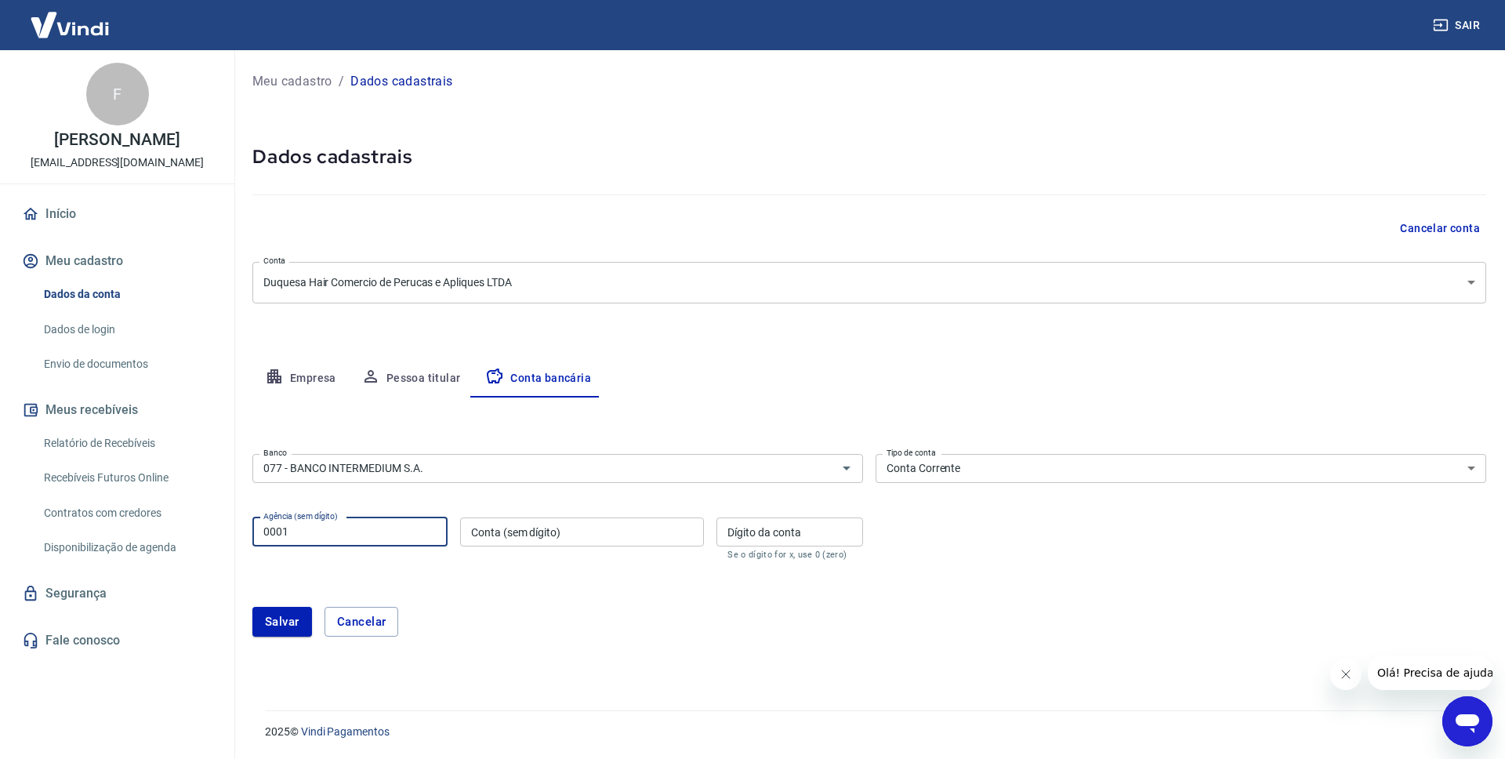
click at [640, 531] on input "Conta (sem dígito)" at bounding box center [582, 531] width 244 height 29
type input "321100721"
click at [813, 528] on input "Dígito da conta" at bounding box center [789, 531] width 147 height 29
type input "7"
click at [282, 627] on button "Salvar" at bounding box center [282, 622] width 60 height 30
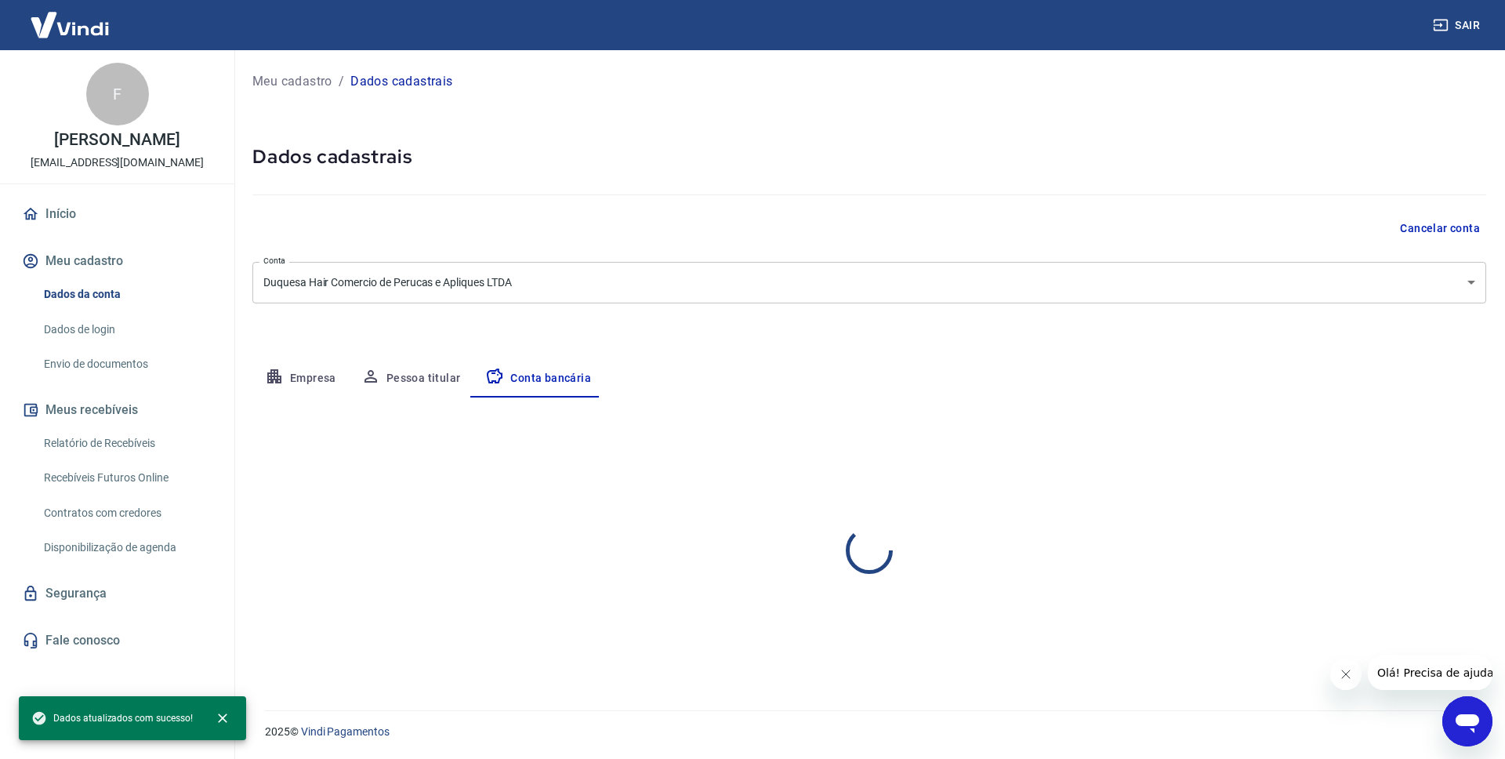
select select "1"
click at [428, 378] on button "Pessoa titular" at bounding box center [411, 379] width 125 height 38
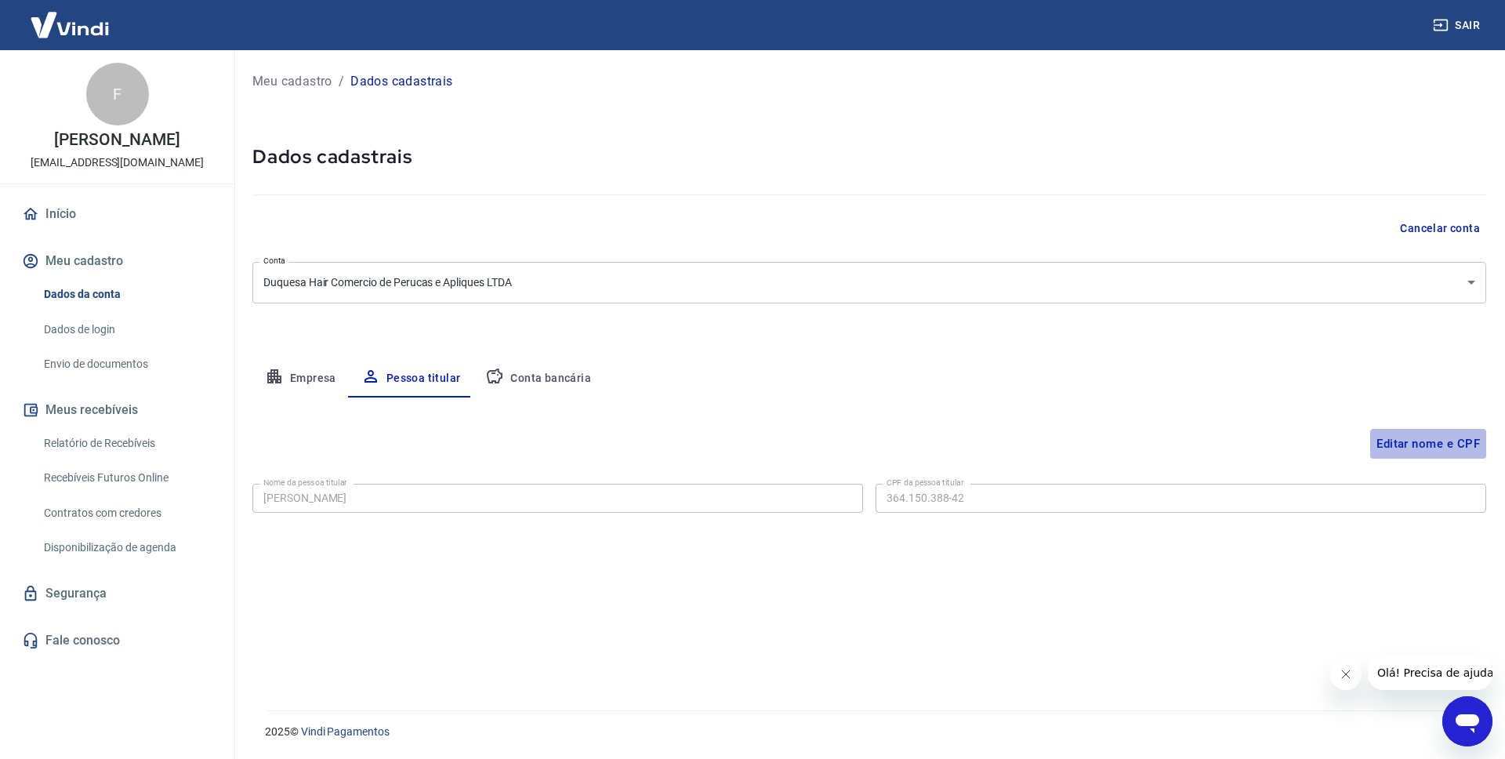
click at [1380, 445] on button "Editar nome e CPF" at bounding box center [1428, 444] width 116 height 30
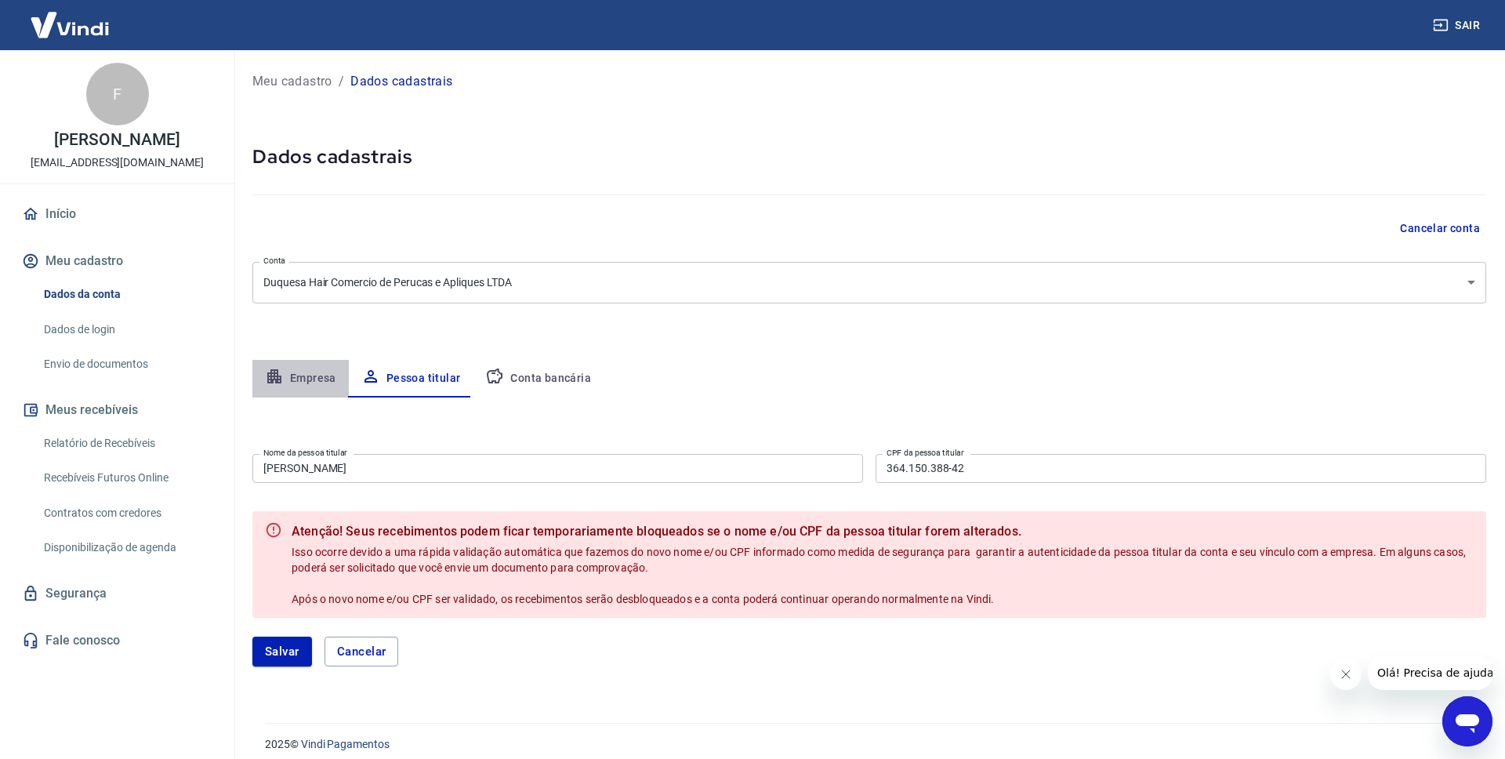
click at [325, 385] on button "Empresa" at bounding box center [300, 379] width 96 height 38
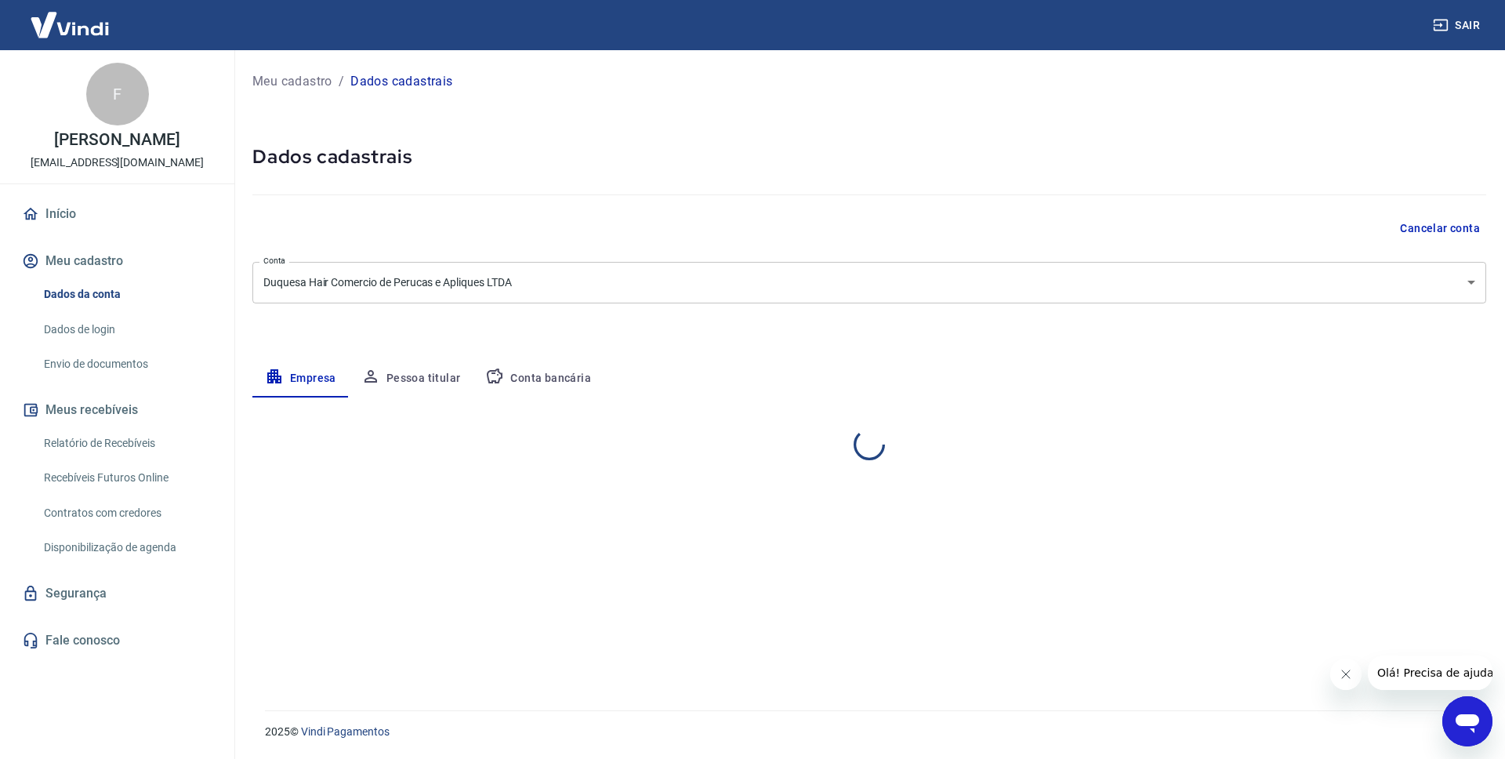
select select "SP"
select select "business"
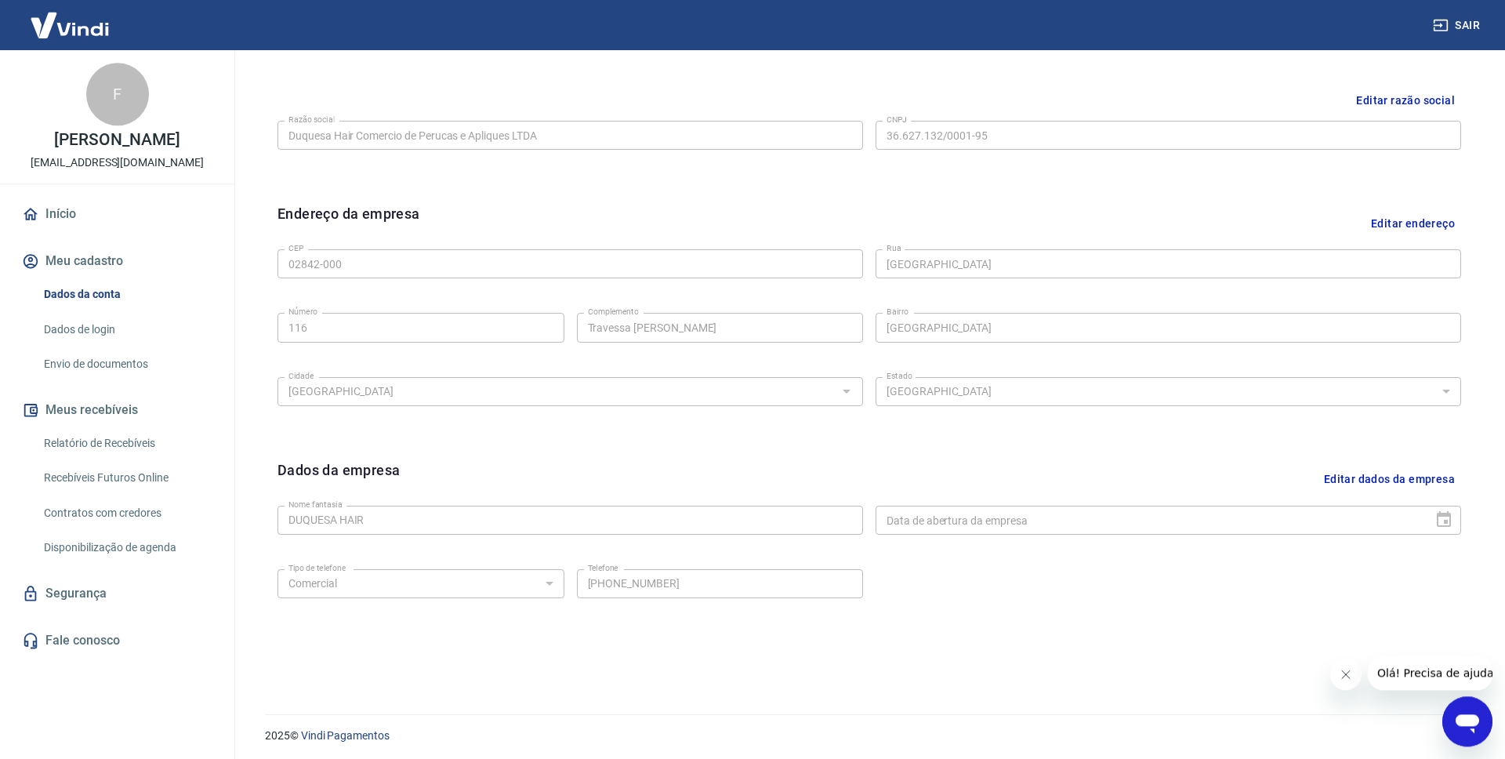
scroll to position [372, 0]
click at [61, 370] on link "Envio de documentos" at bounding box center [127, 364] width 178 height 32
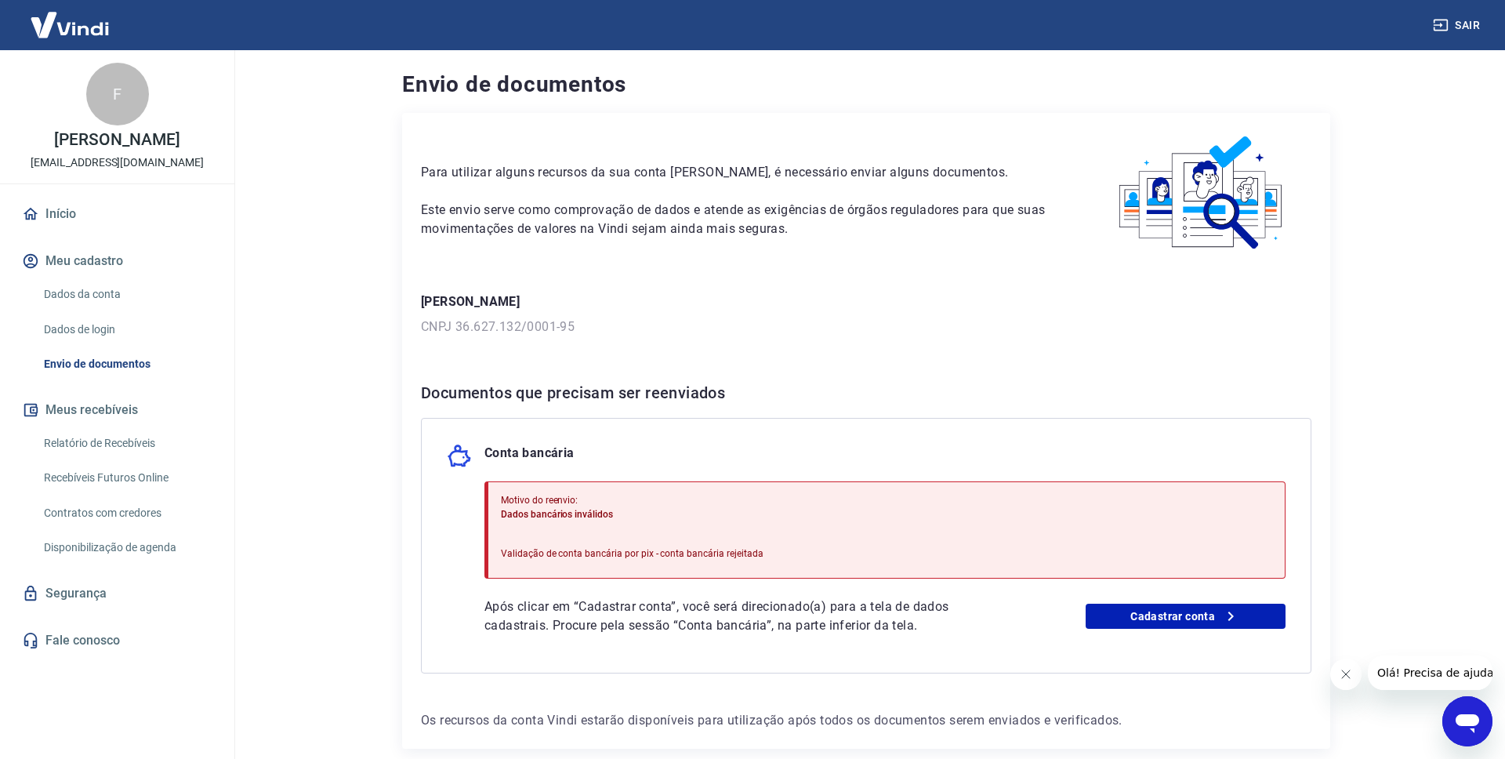
click at [762, 542] on div "Motivo do reenvio: Dados bancários inválidos Validação de conta bancária por pi…" at bounding box center [884, 529] width 801 height 97
click at [1138, 618] on link "Cadastrar conta" at bounding box center [1186, 616] width 201 height 25
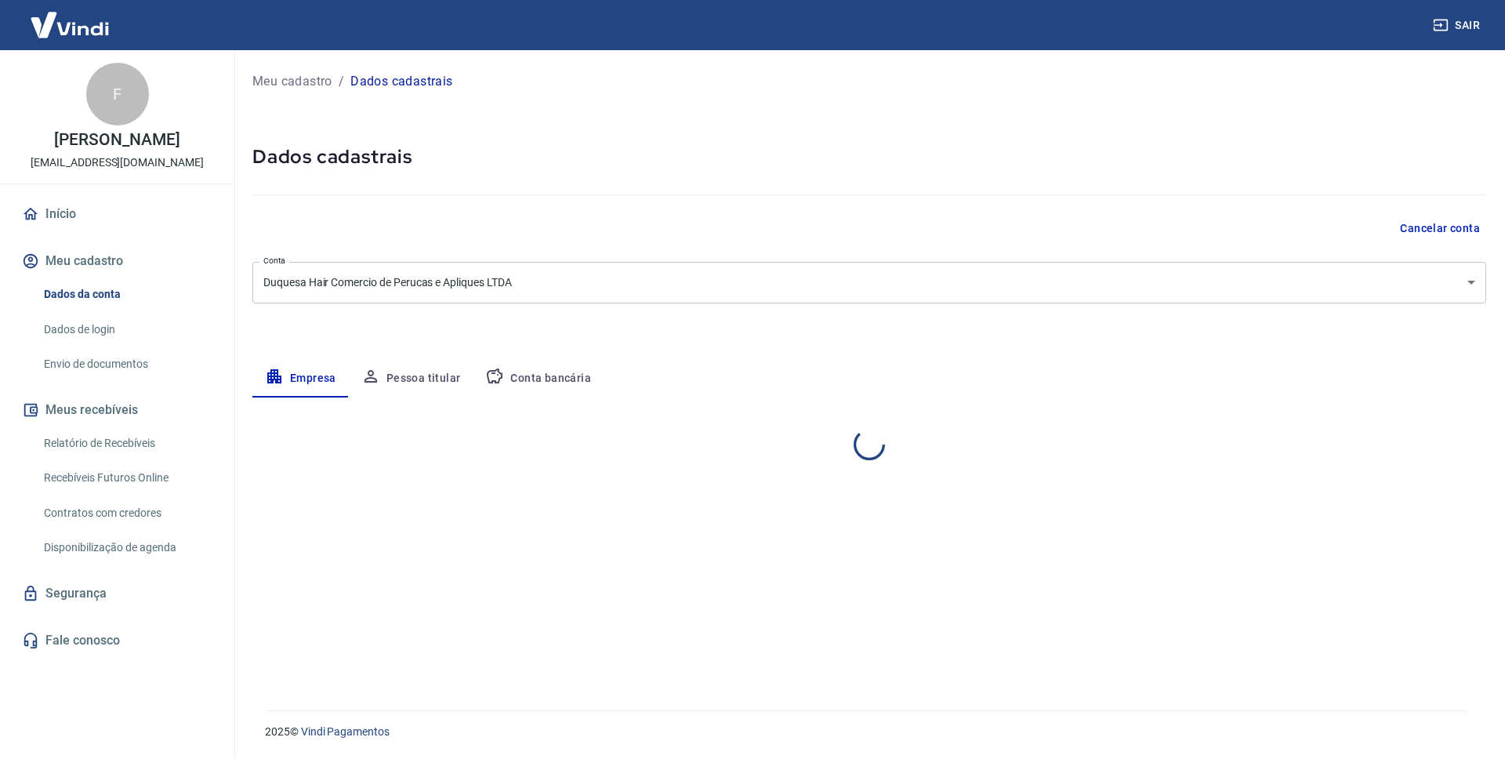
select select "SP"
select select "business"
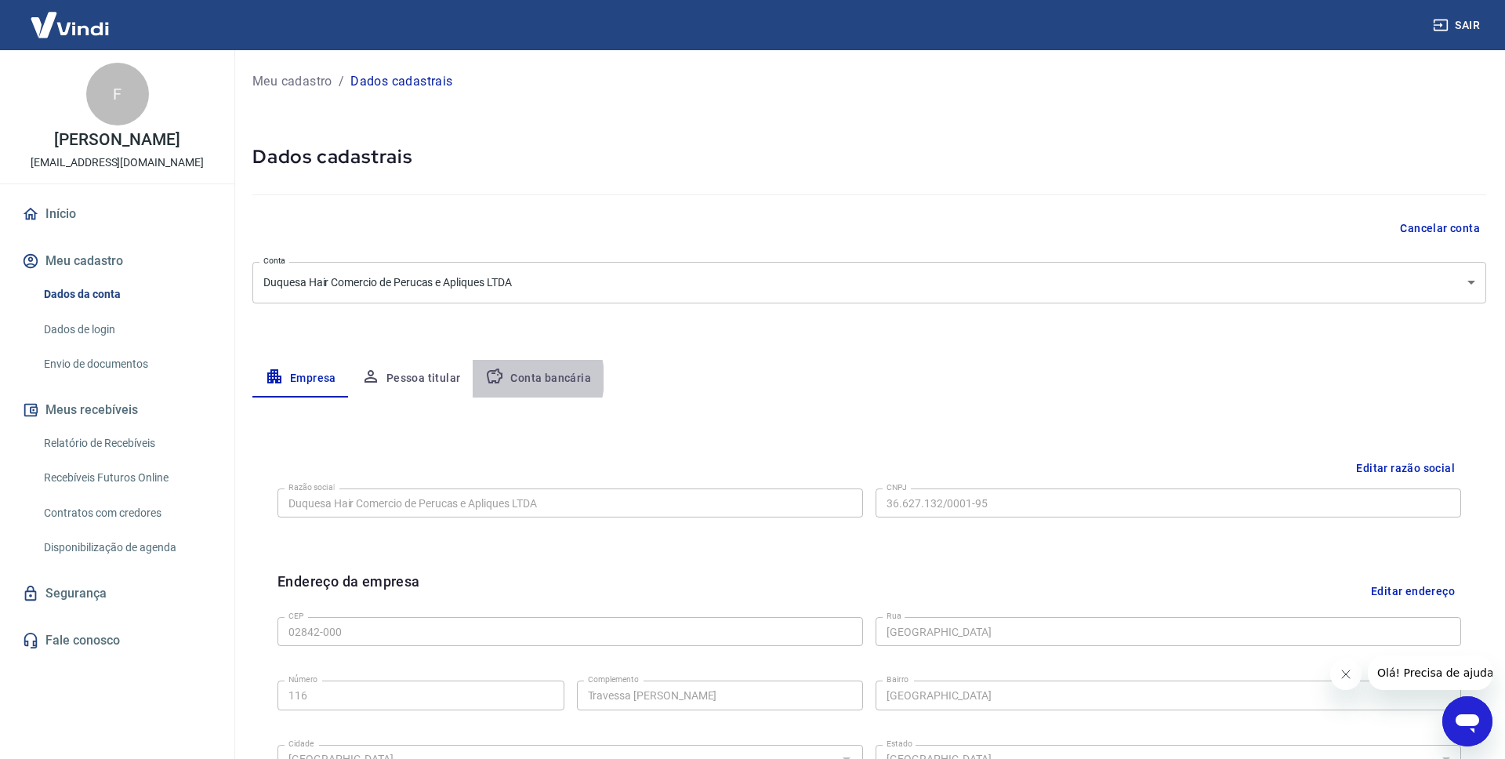
click at [510, 379] on button "Conta bancária" at bounding box center [538, 379] width 131 height 38
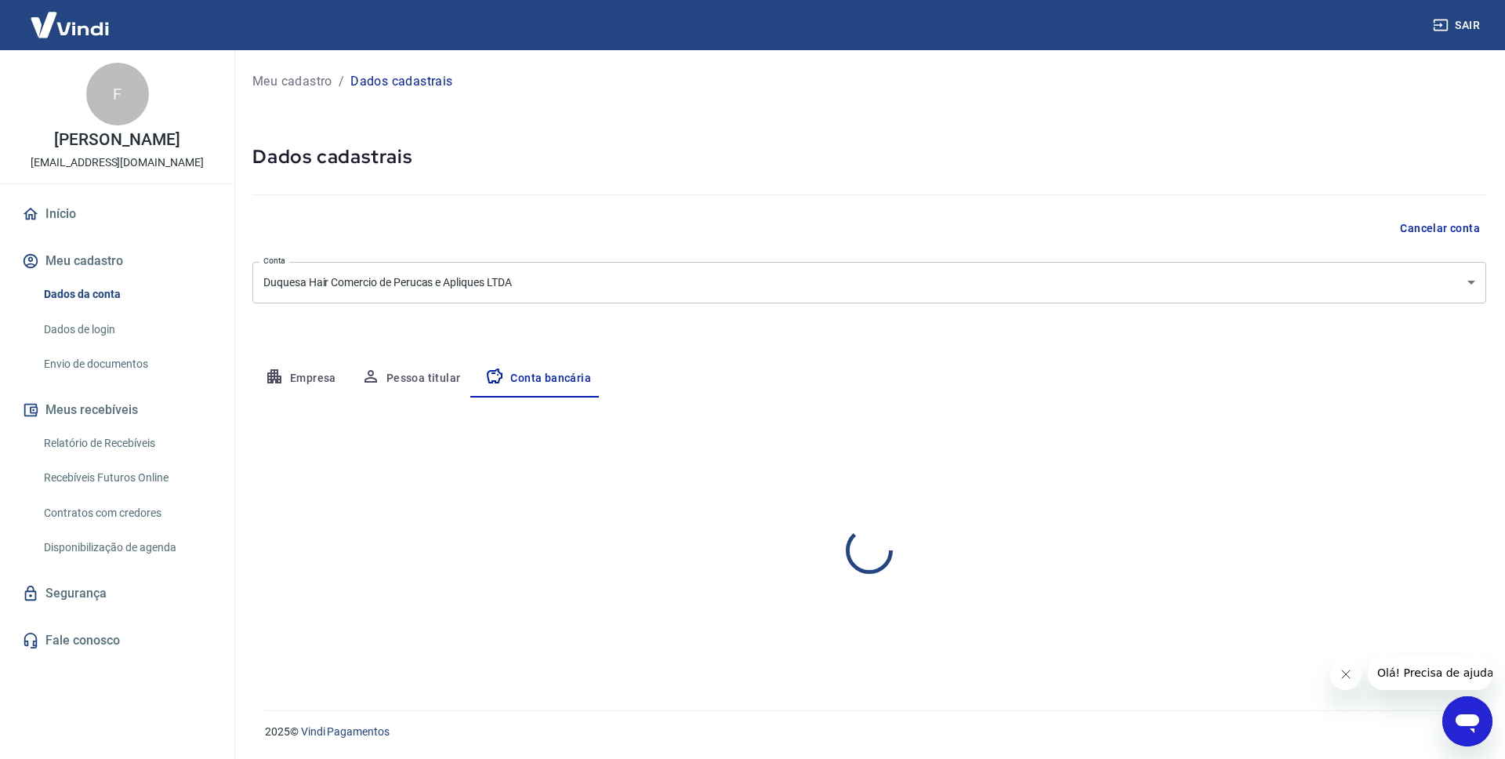
select select "1"
click at [82, 361] on link "Envio de documentos" at bounding box center [127, 364] width 178 height 32
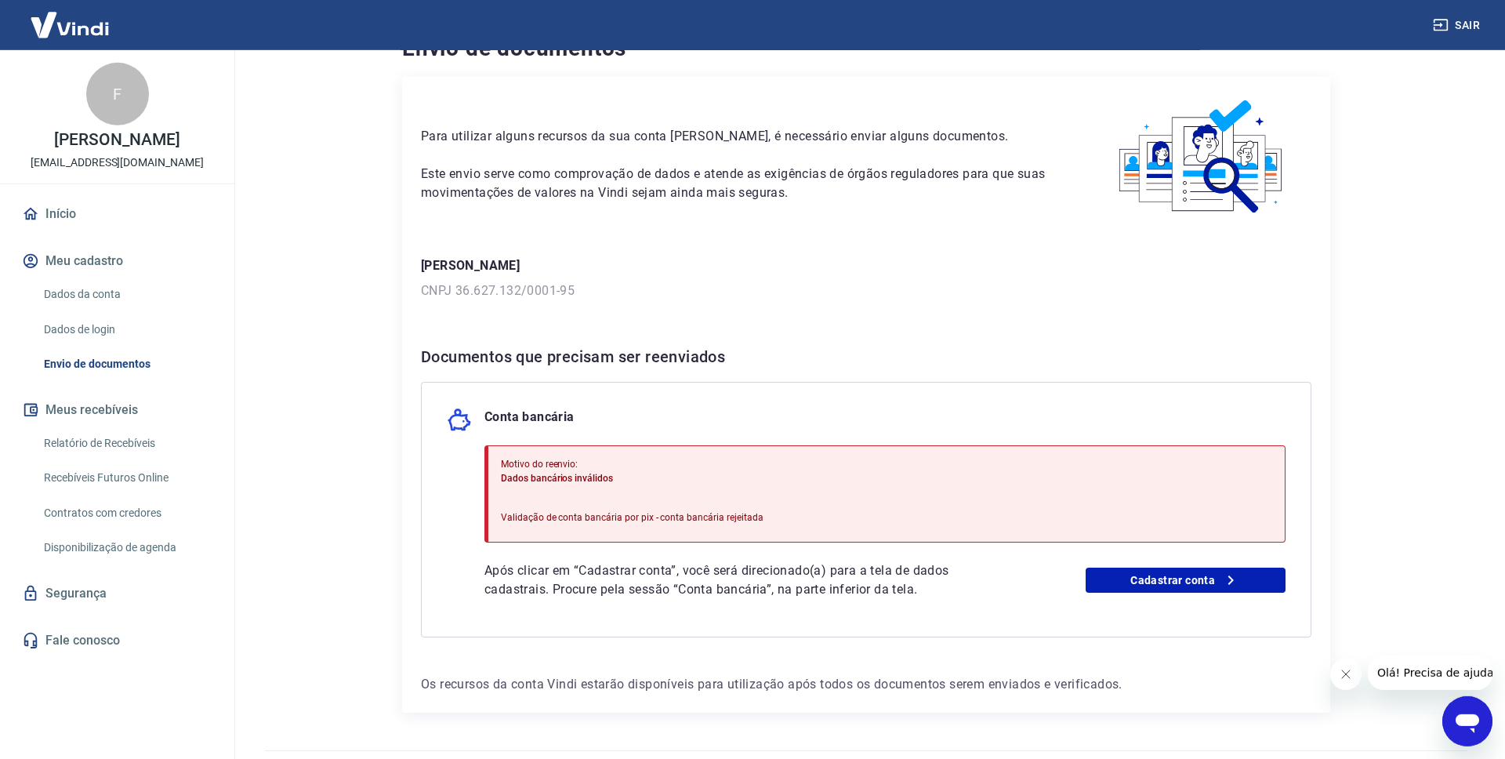
scroll to position [76, 0]
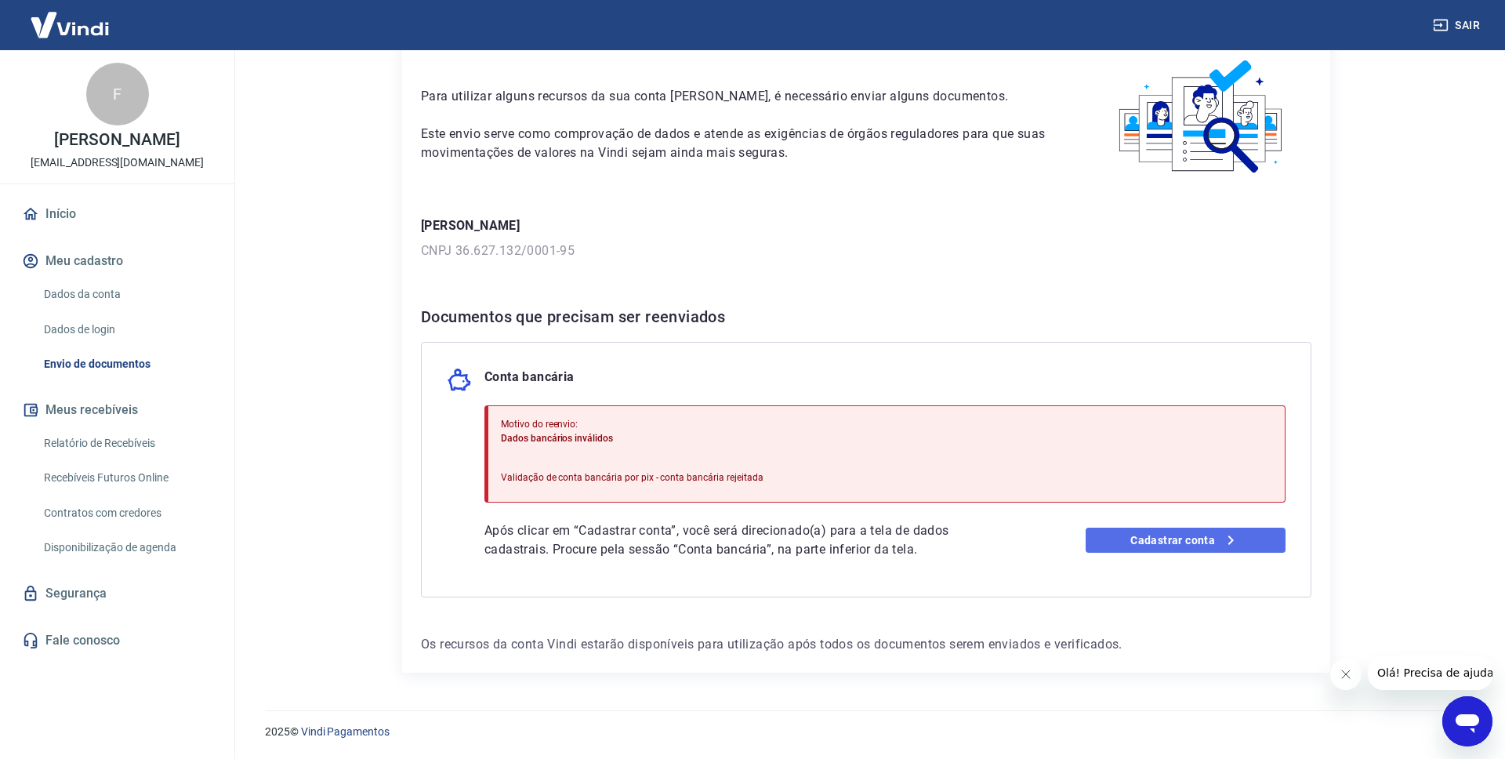
click at [1145, 543] on link "Cadastrar conta" at bounding box center [1186, 540] width 201 height 25
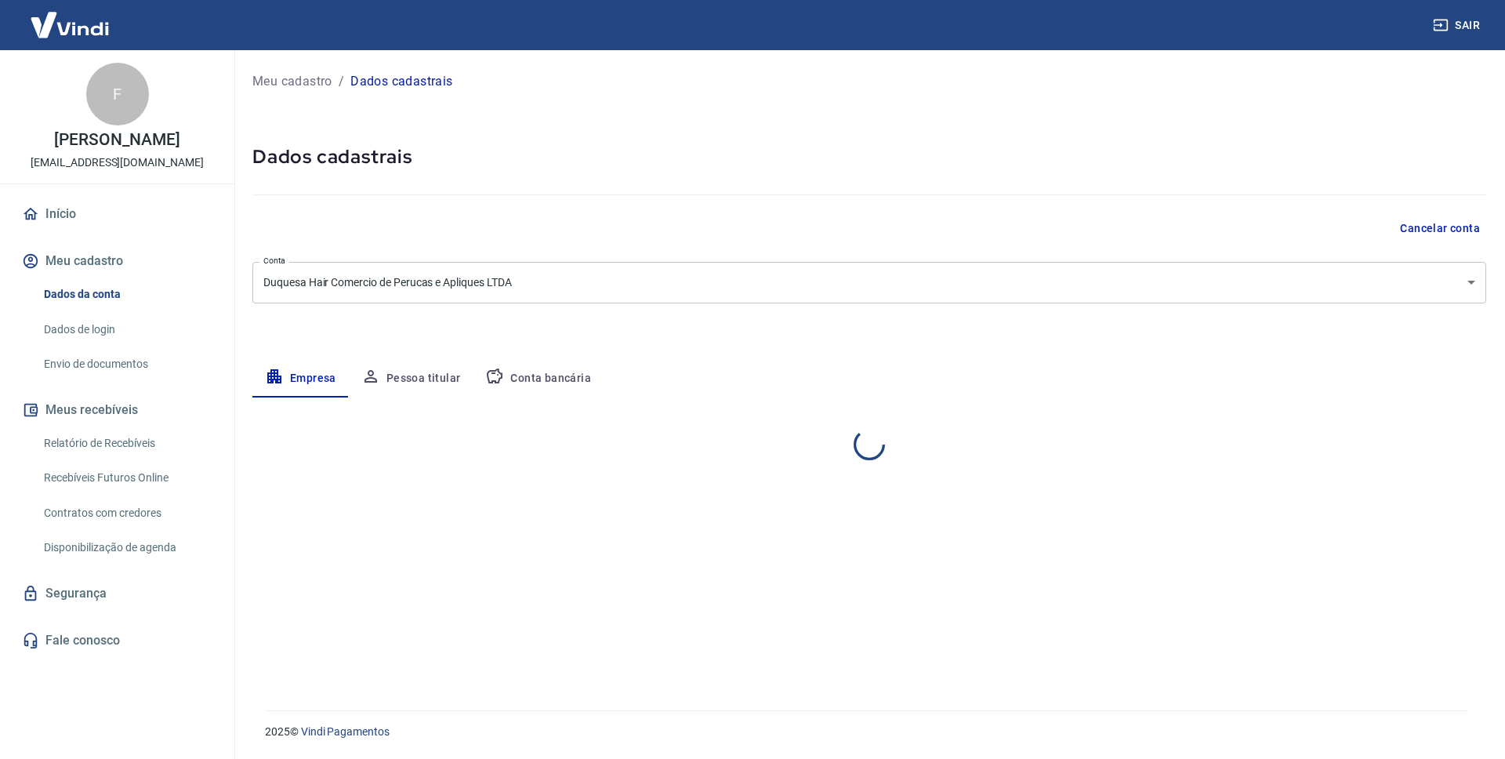
select select "SP"
select select "business"
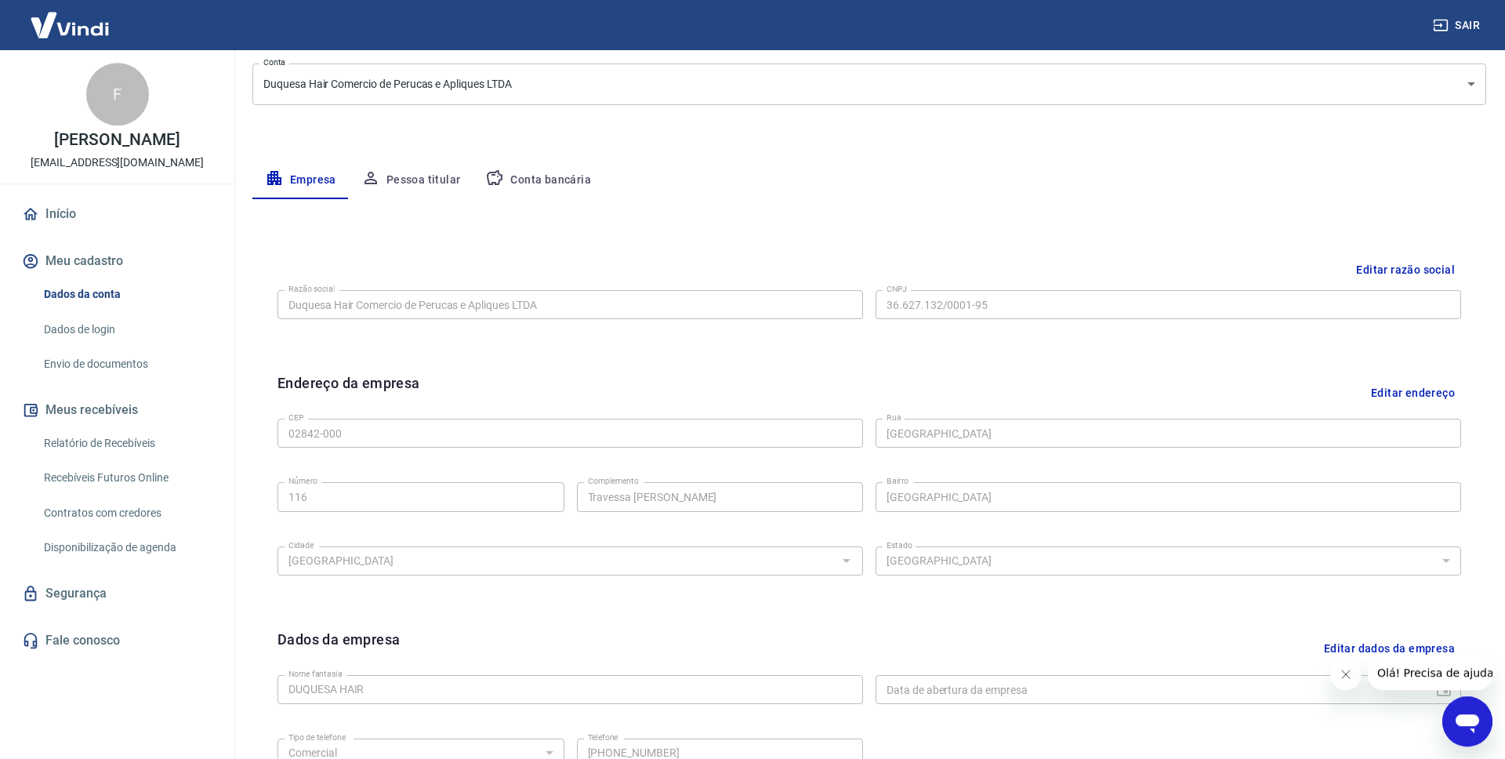
scroll to position [179, 0]
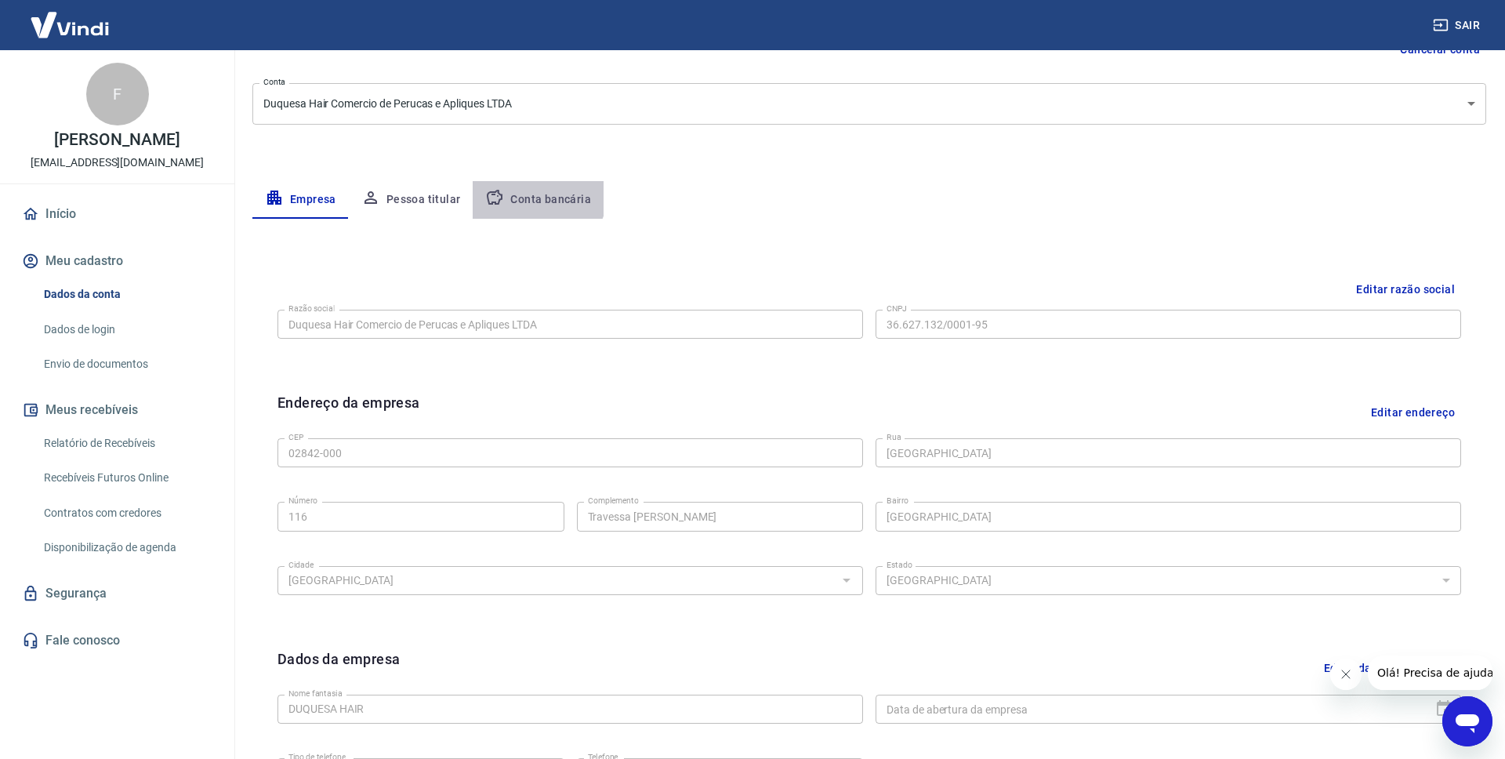
click at [533, 195] on button "Conta bancária" at bounding box center [538, 200] width 131 height 38
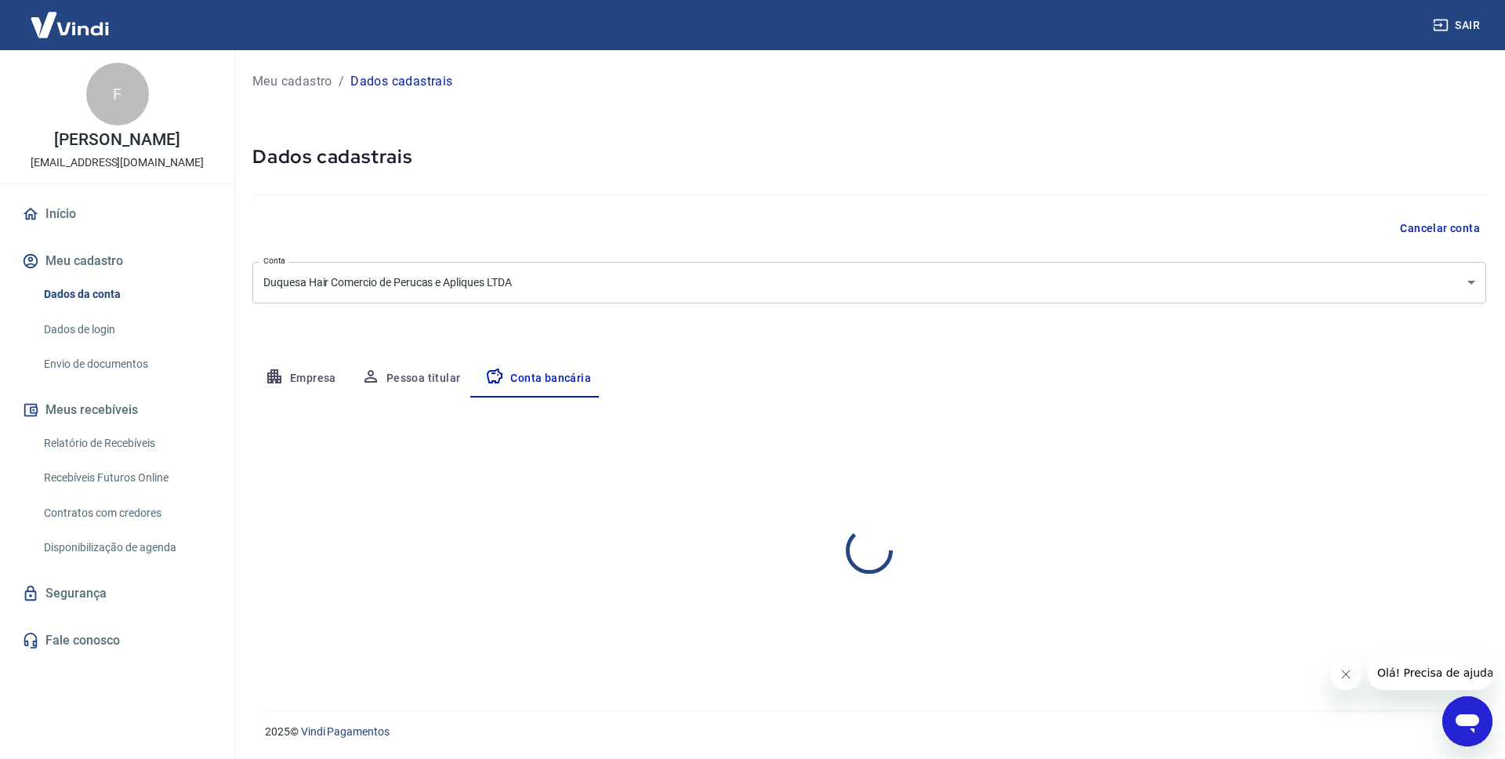
select select "1"
click at [1434, 446] on button "Editar conta bancária" at bounding box center [1420, 444] width 131 height 30
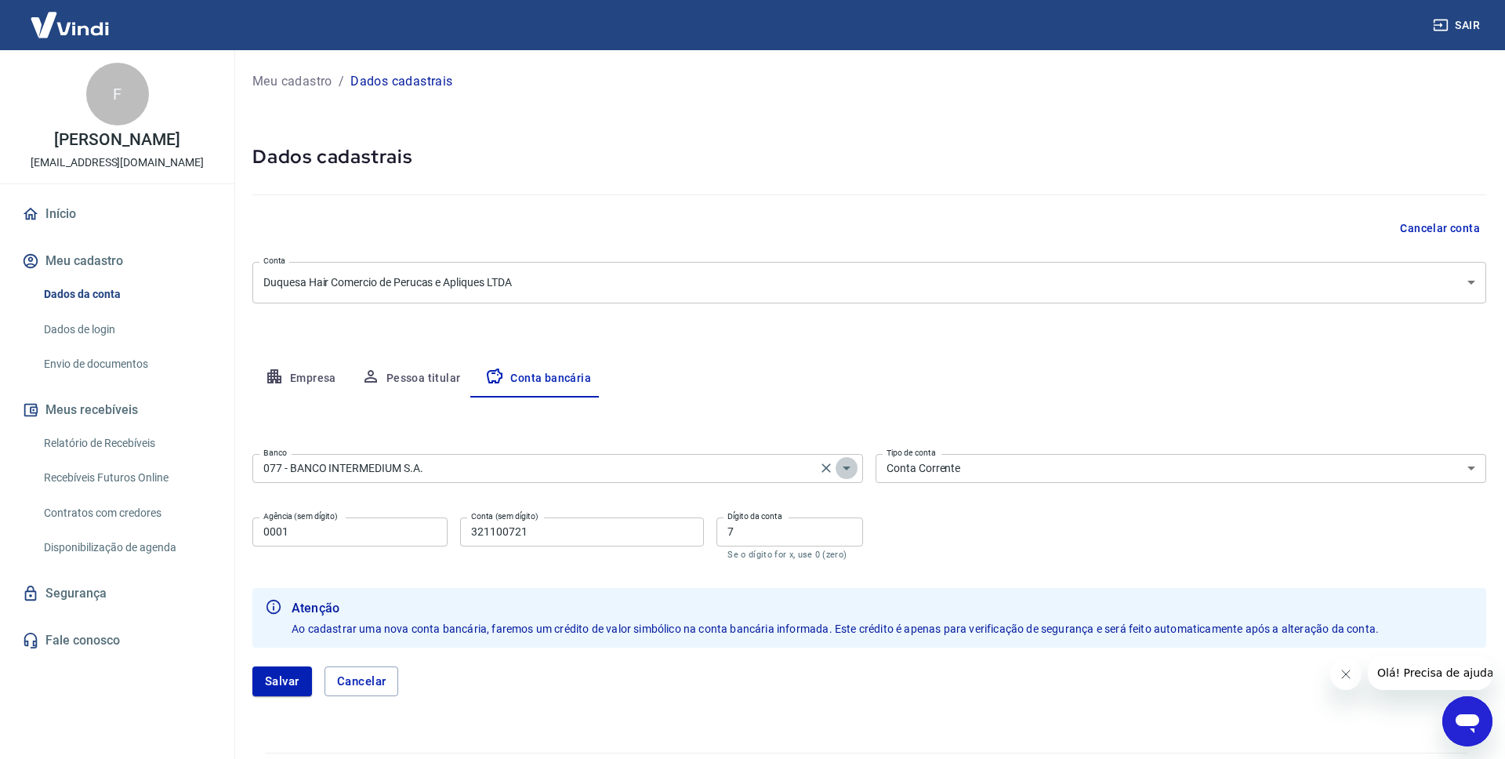
click at [842, 471] on icon "Abrir" at bounding box center [846, 468] width 19 height 19
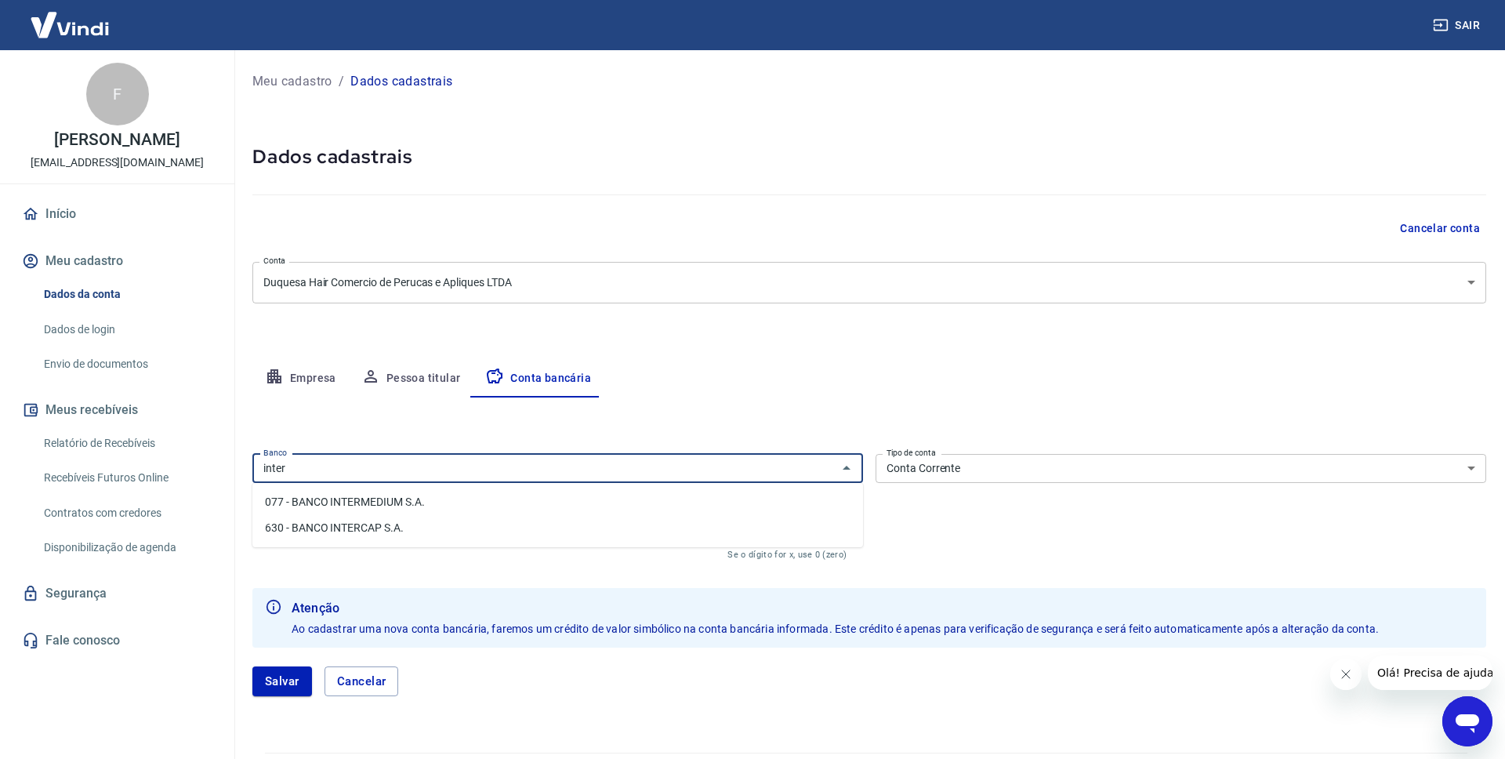
type input "inter"
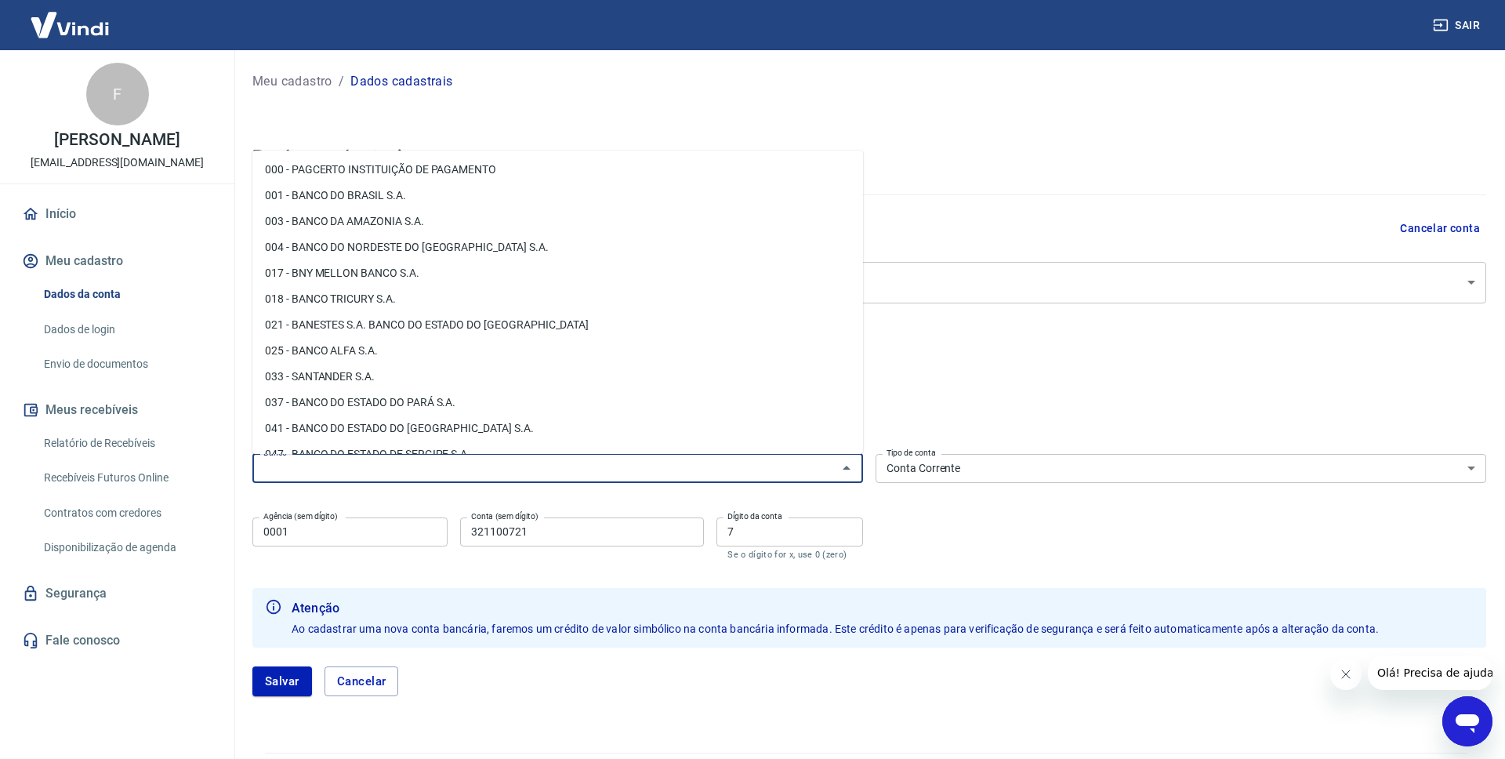
click at [307, 474] on input "Banco" at bounding box center [544, 469] width 575 height 20
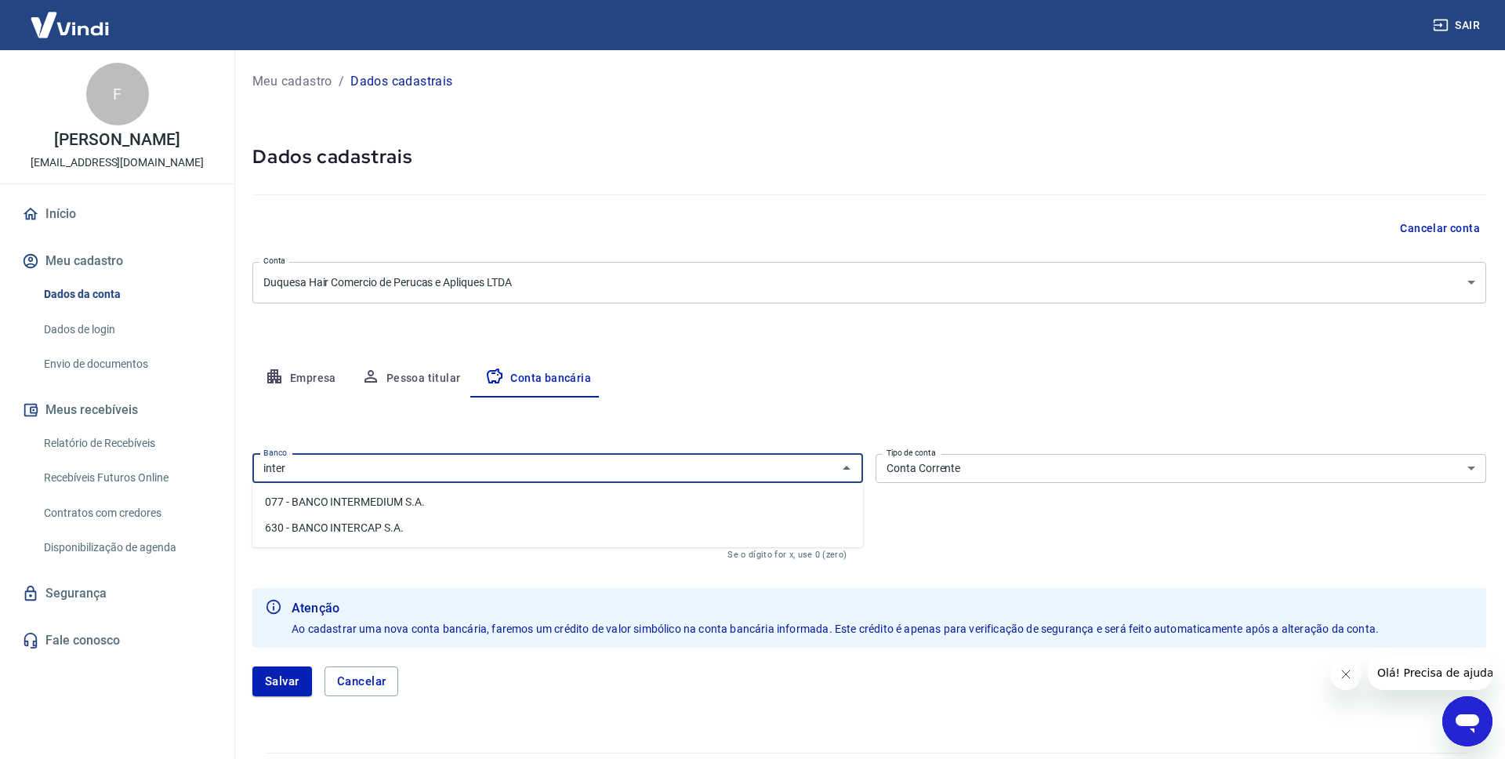
click at [307, 525] on li "630 - BANCO INTERCAP S.A." at bounding box center [557, 528] width 611 height 26
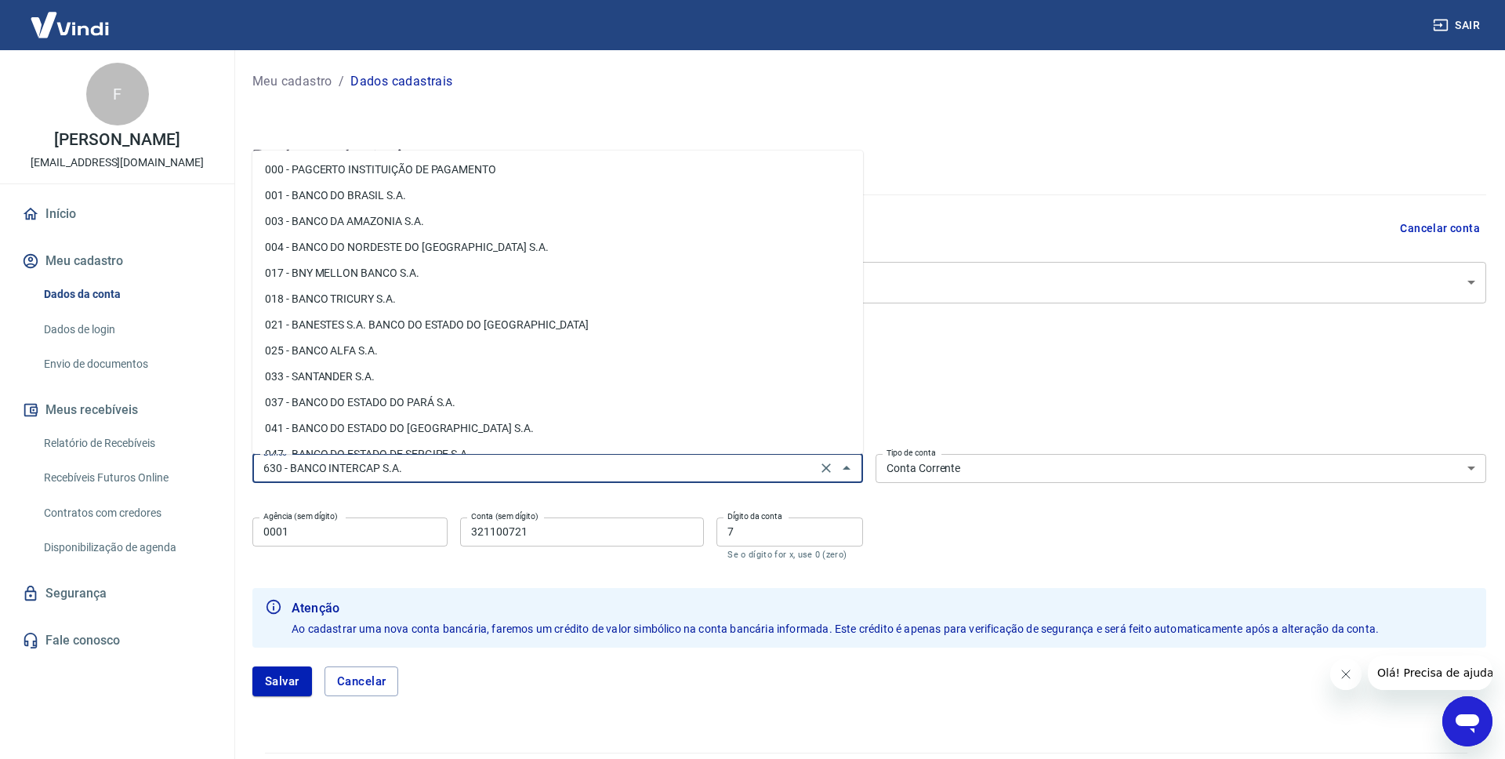
scroll to position [1850, 0]
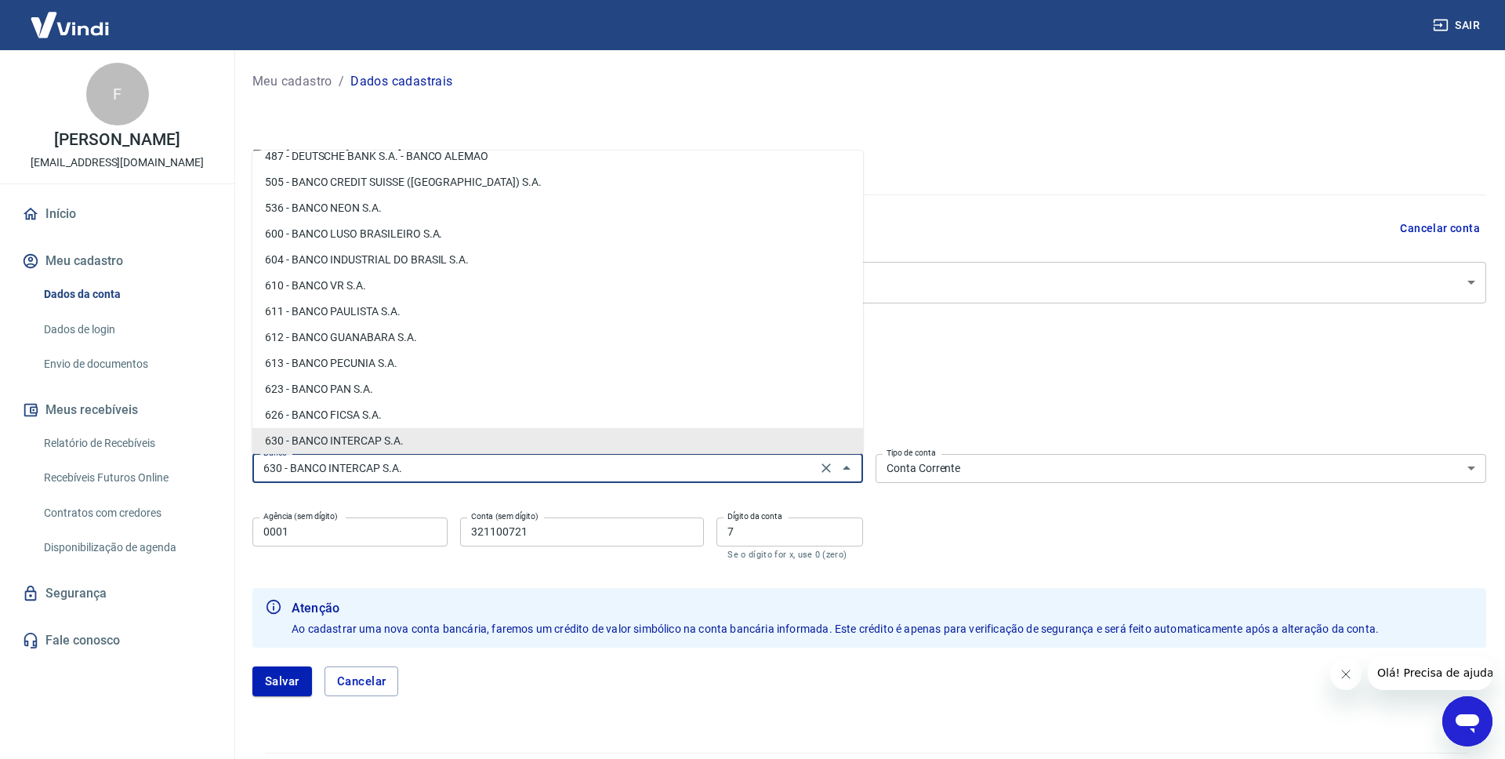
drag, startPoint x: 426, startPoint y: 470, endPoint x: 255, endPoint y: 462, distance: 171.8
click at [257, 462] on input "630 - BANCO INTERCAP S.A." at bounding box center [534, 469] width 555 height 20
type input "630 - BANCO INTERCAP S.A."
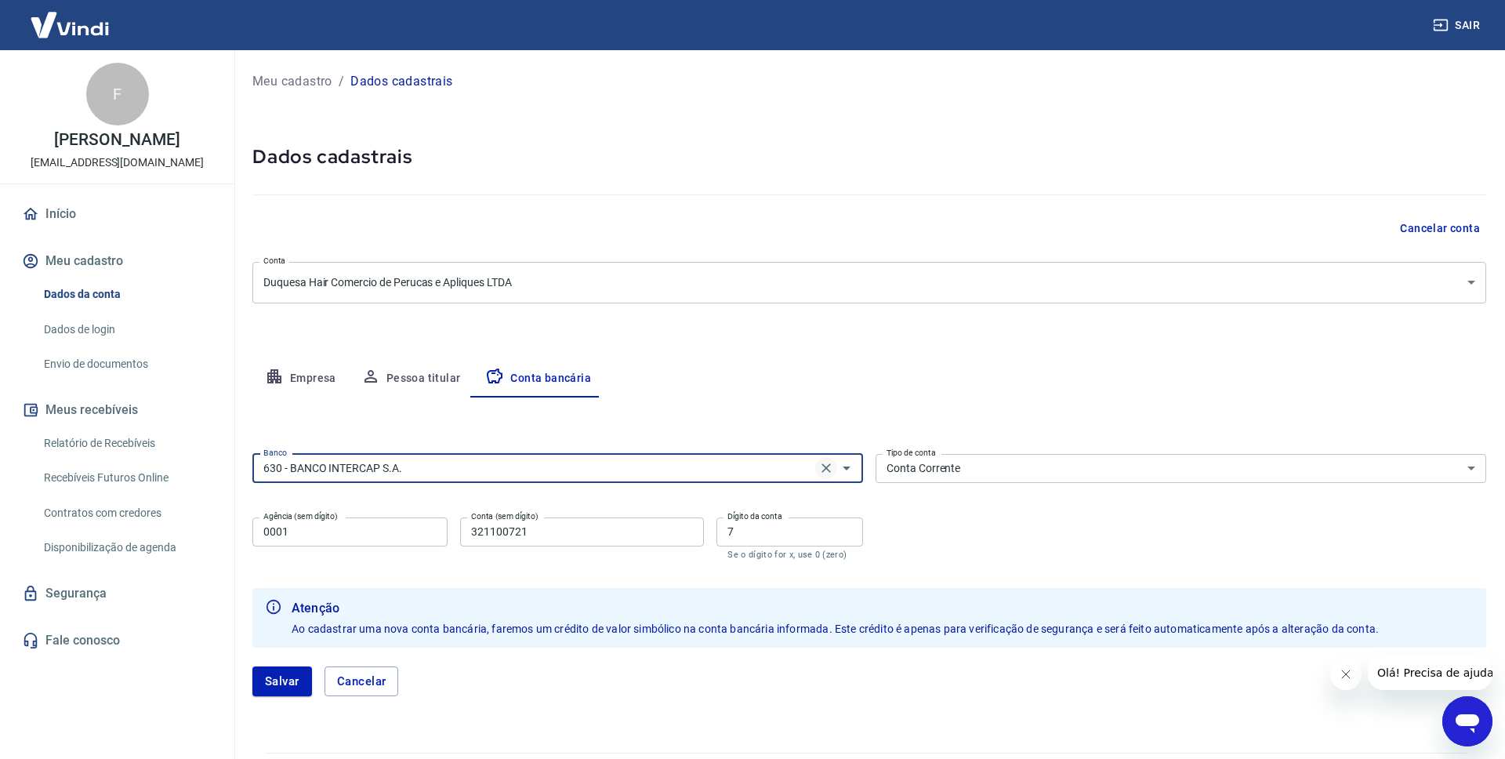
click at [824, 470] on icon "Clear" at bounding box center [825, 467] width 9 height 9
type input "9"
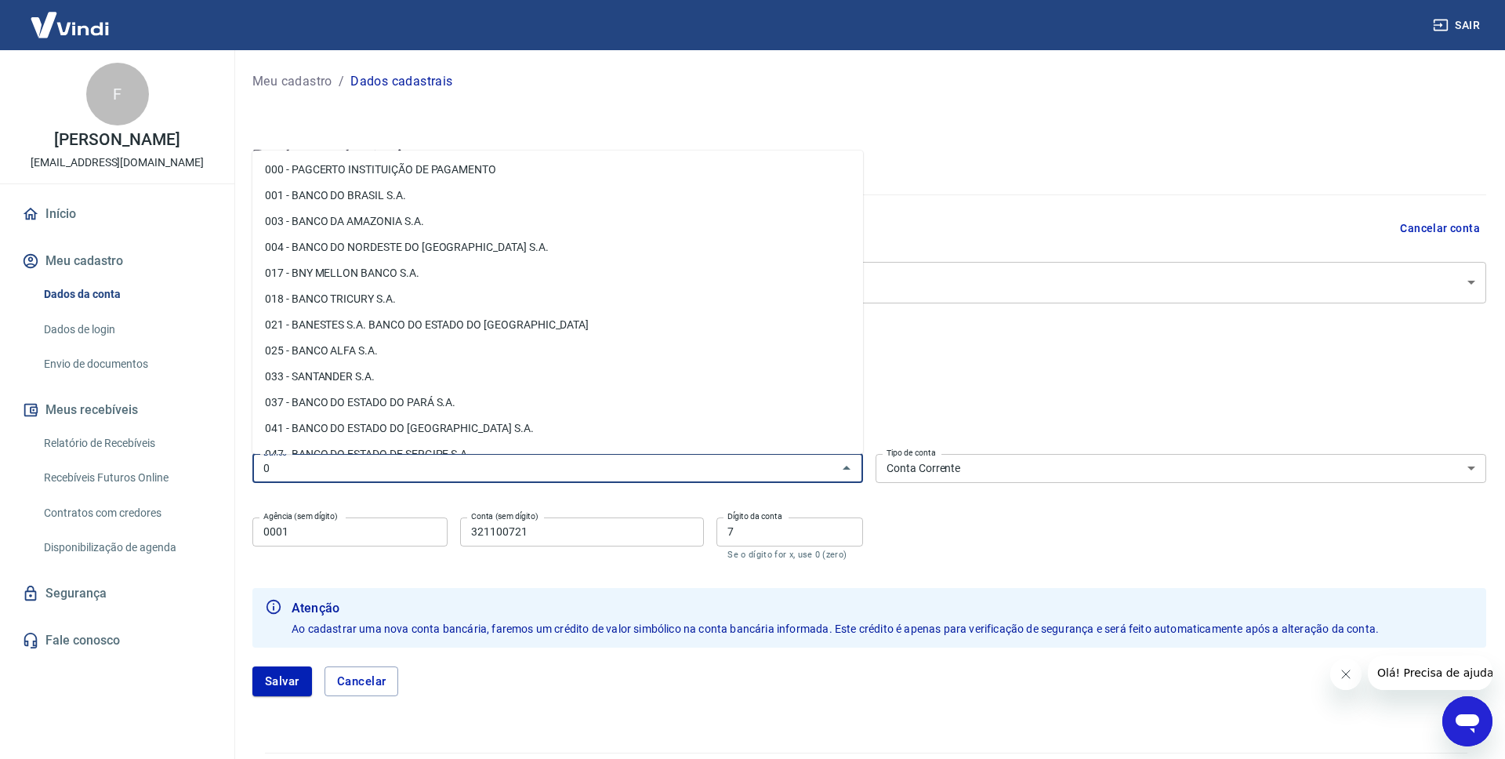
type input "0"
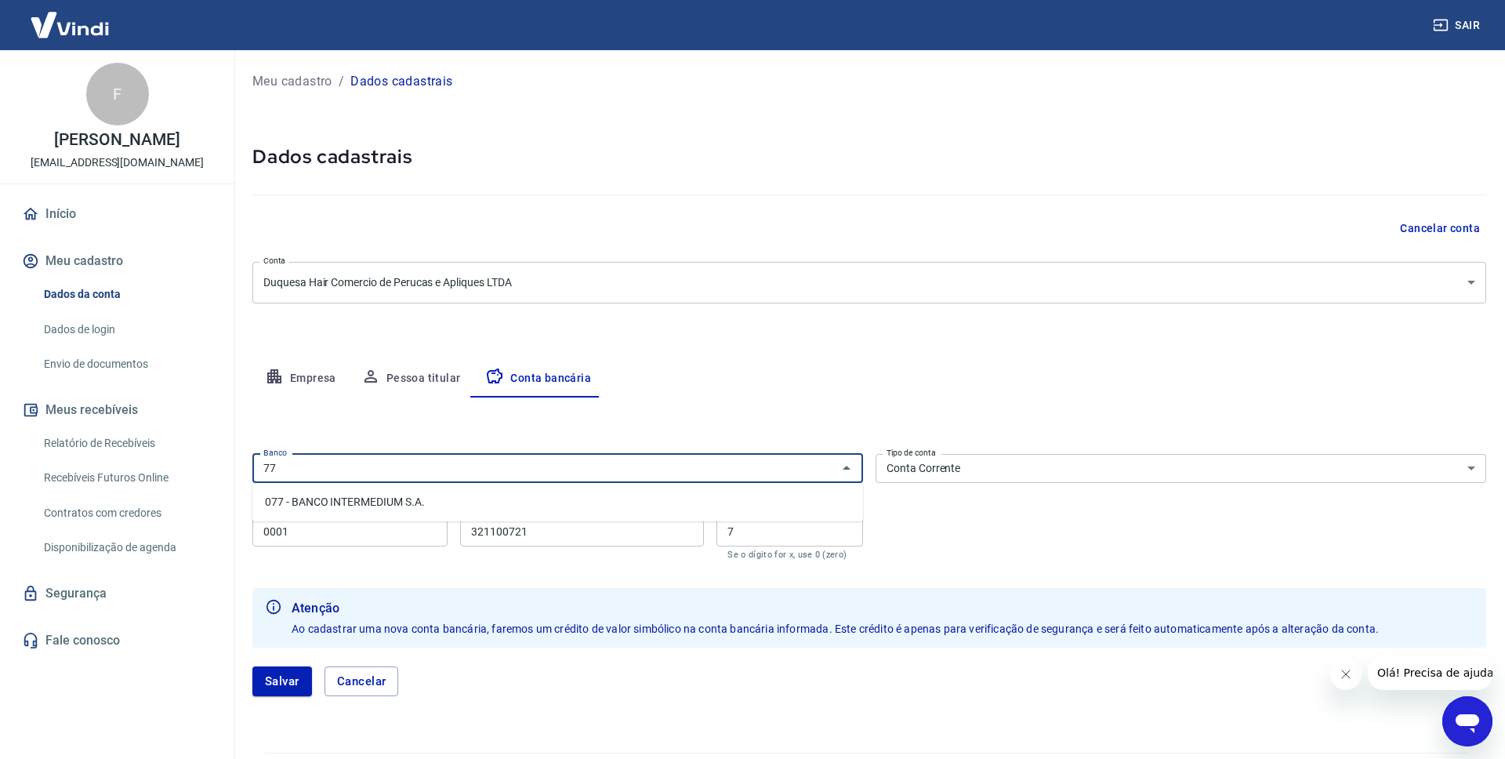
click at [357, 502] on li "077 - BANCO INTERMEDIUM S.A." at bounding box center [557, 502] width 611 height 26
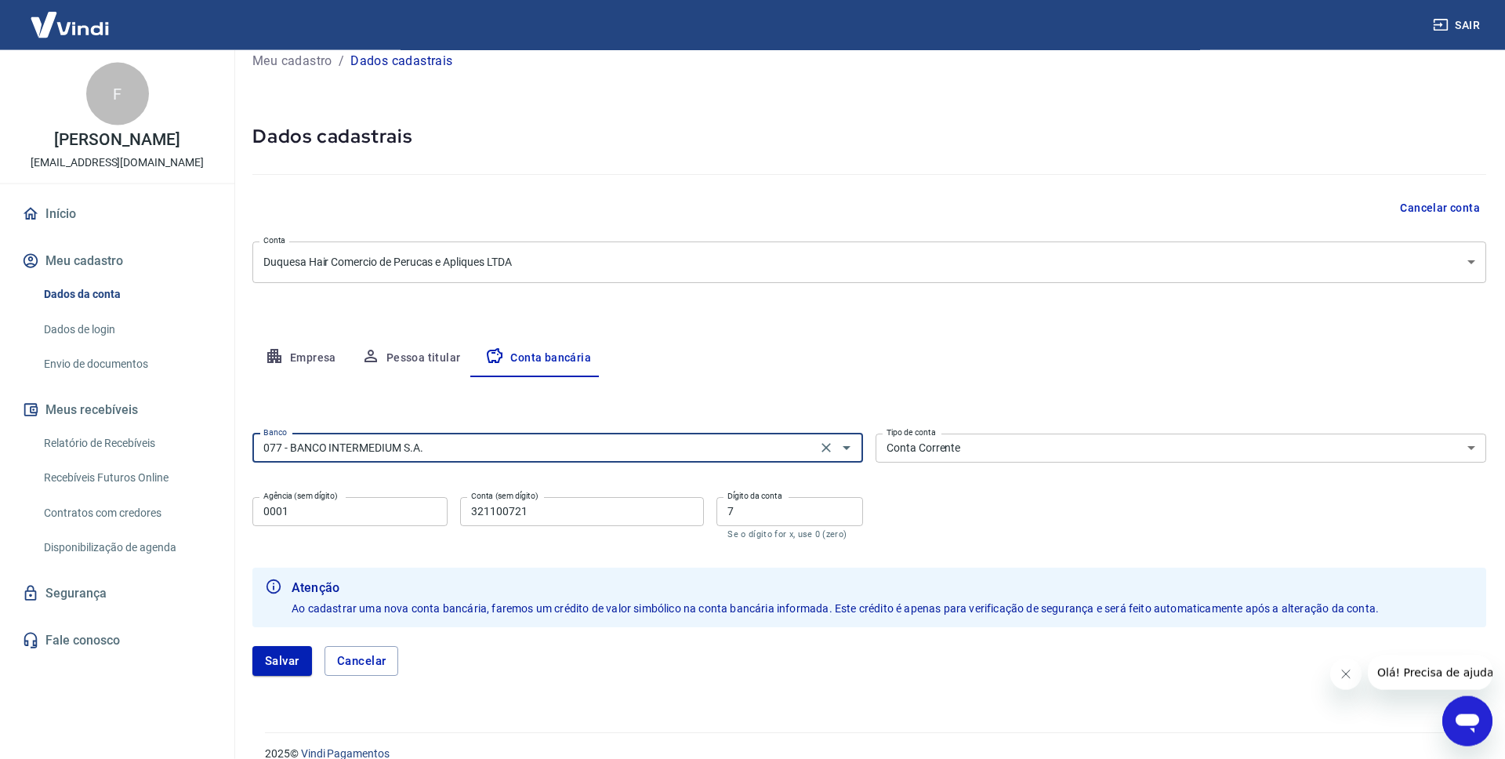
scroll to position [42, 0]
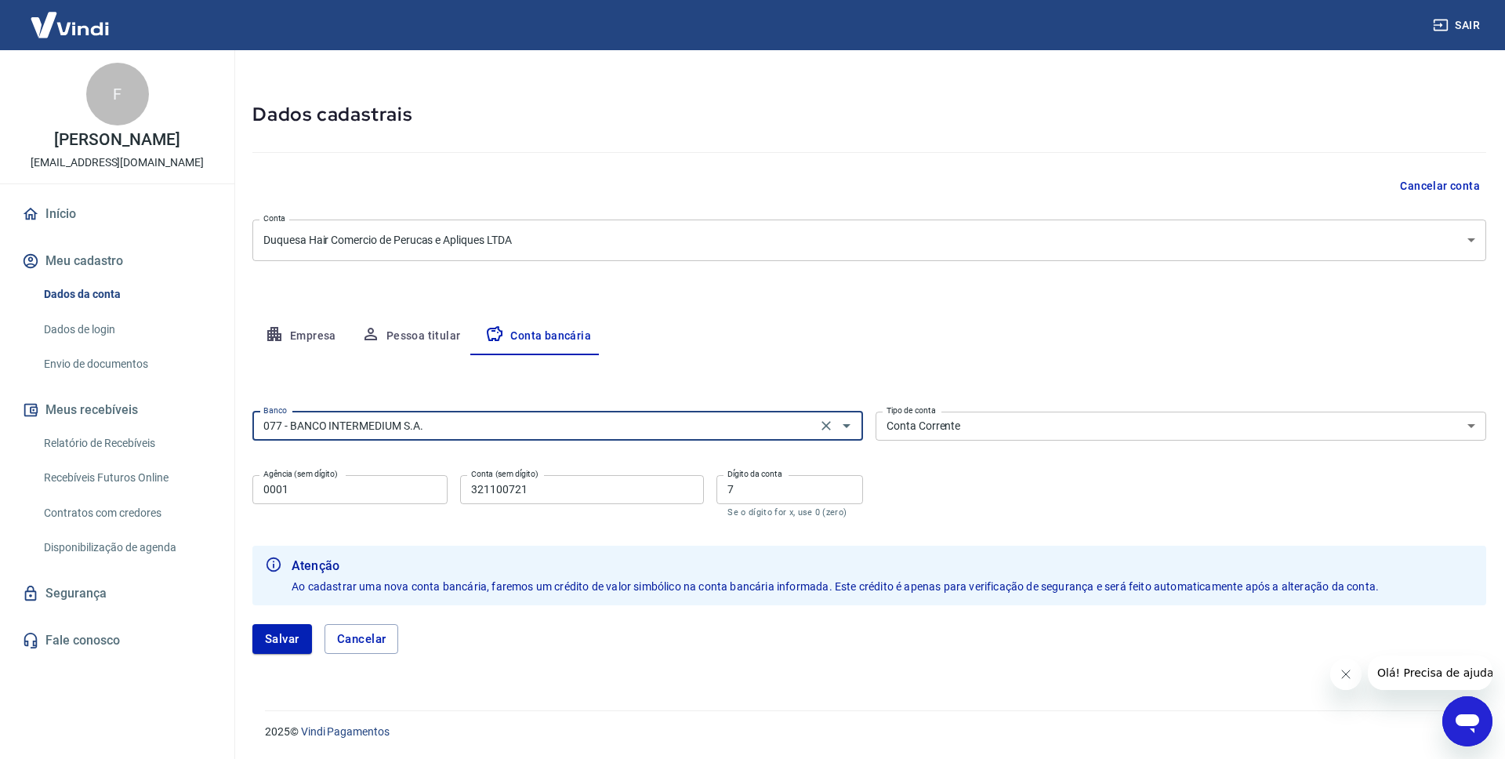
type input "077 - BANCO INTERMEDIUM S.A."
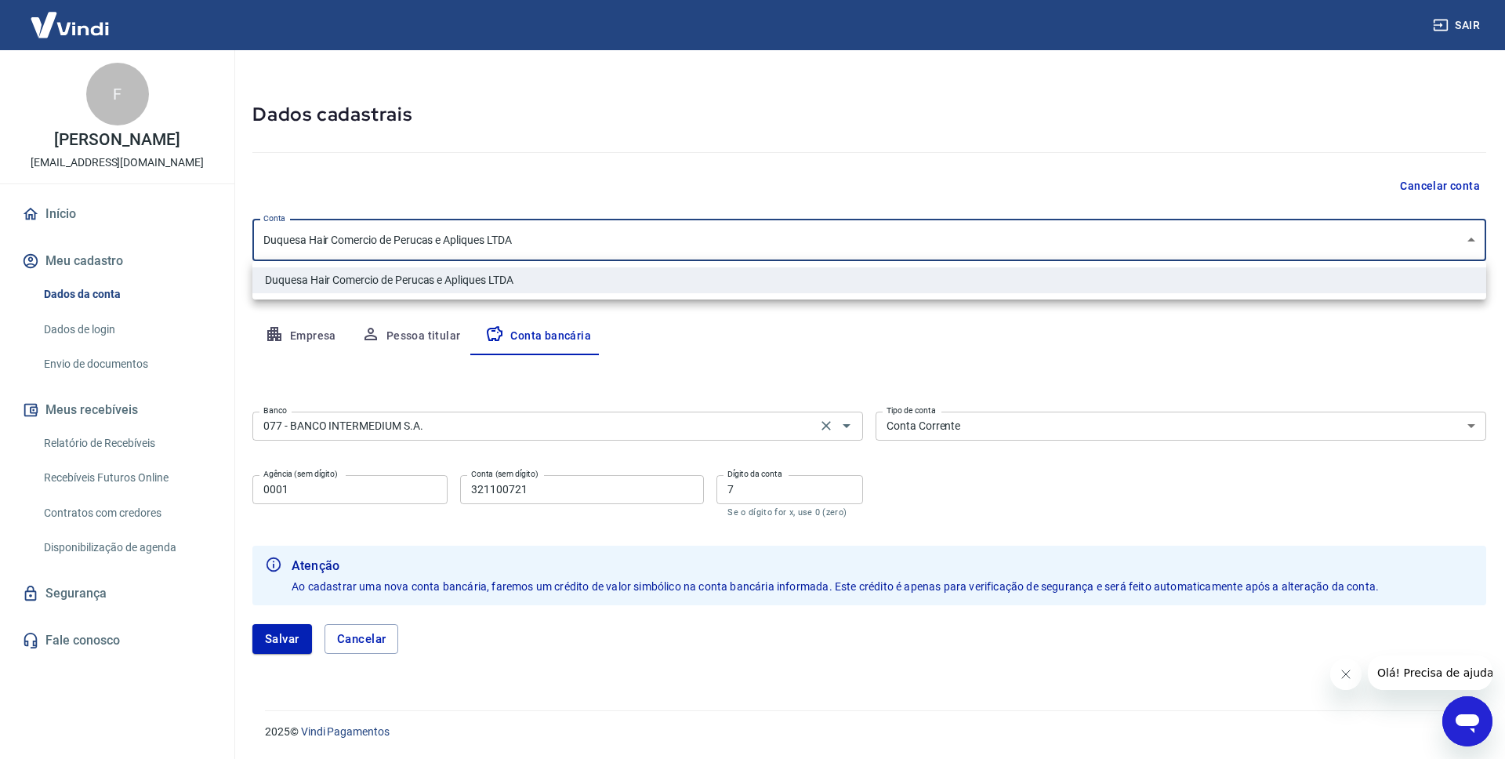
click at [1064, 231] on body "Sair F Francieli Ferreira de paiva vendas@duquesahair.com.br Início Meu cadastr…" at bounding box center [752, 337] width 1505 height 759
click at [1048, 296] on ul "Duquesa Hair Comercio de Perucas e Apliques LTDA" at bounding box center [869, 280] width 1234 height 38
click at [515, 182] on div at bounding box center [752, 379] width 1505 height 759
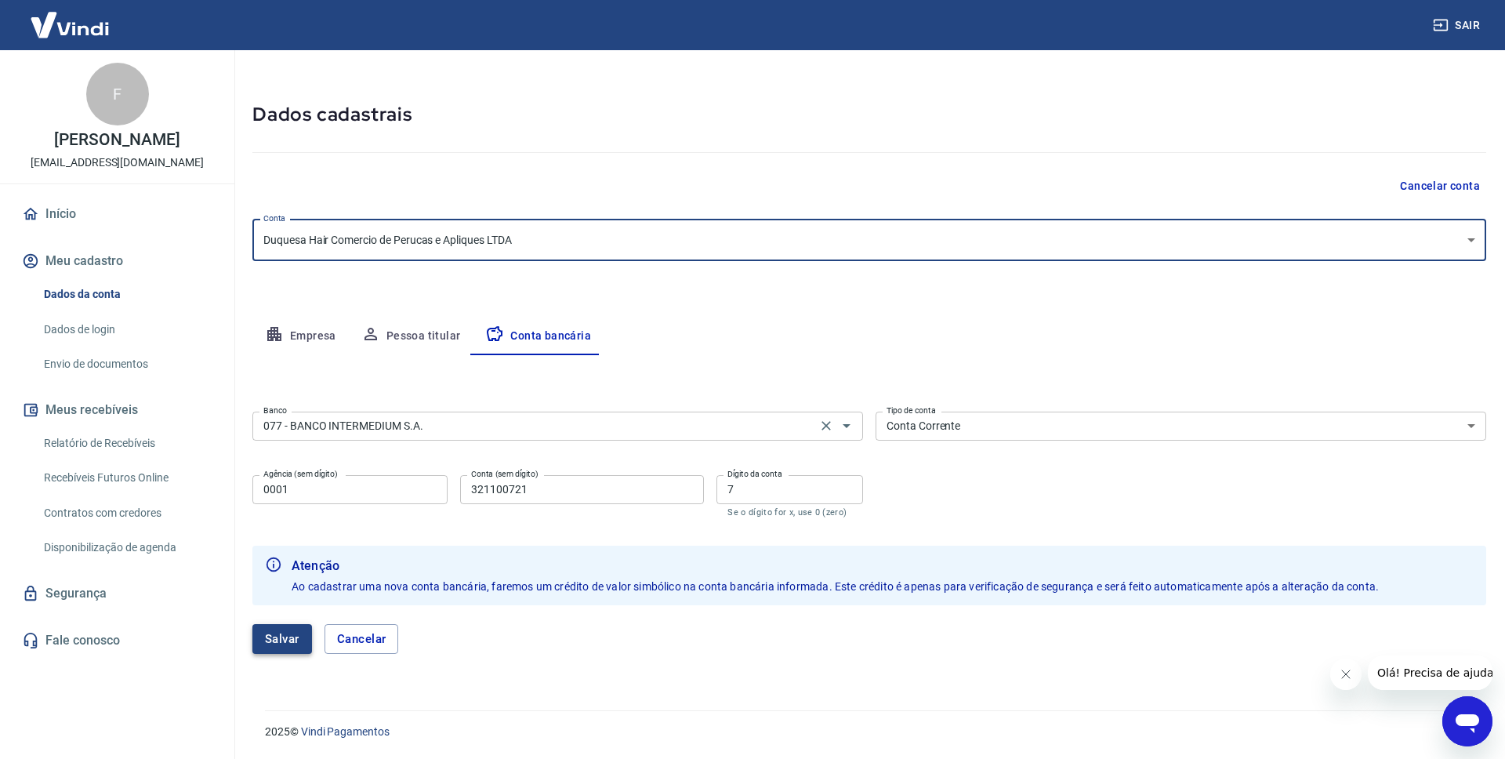
click at [292, 651] on button "Salvar" at bounding box center [282, 639] width 60 height 30
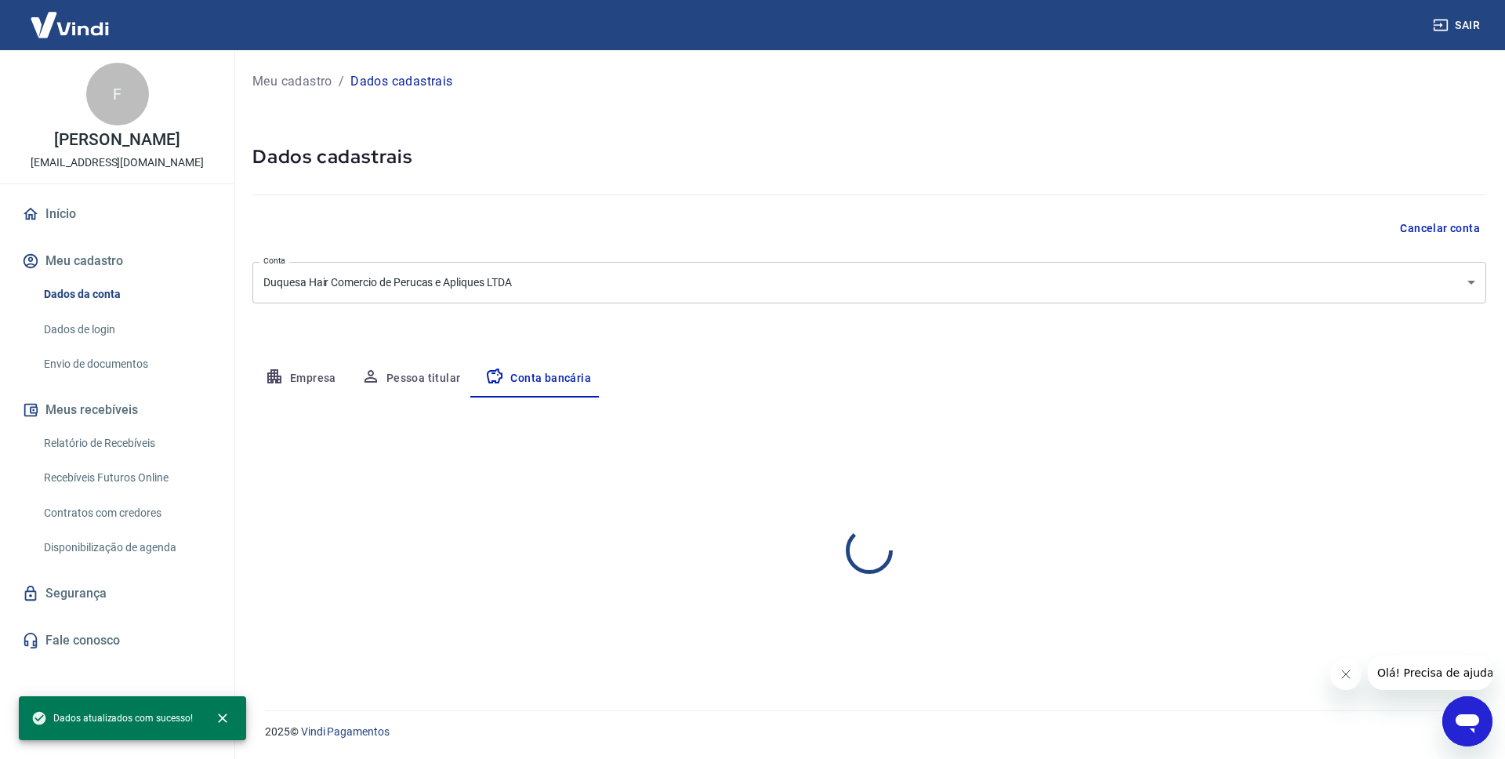
scroll to position [0, 0]
select select "1"
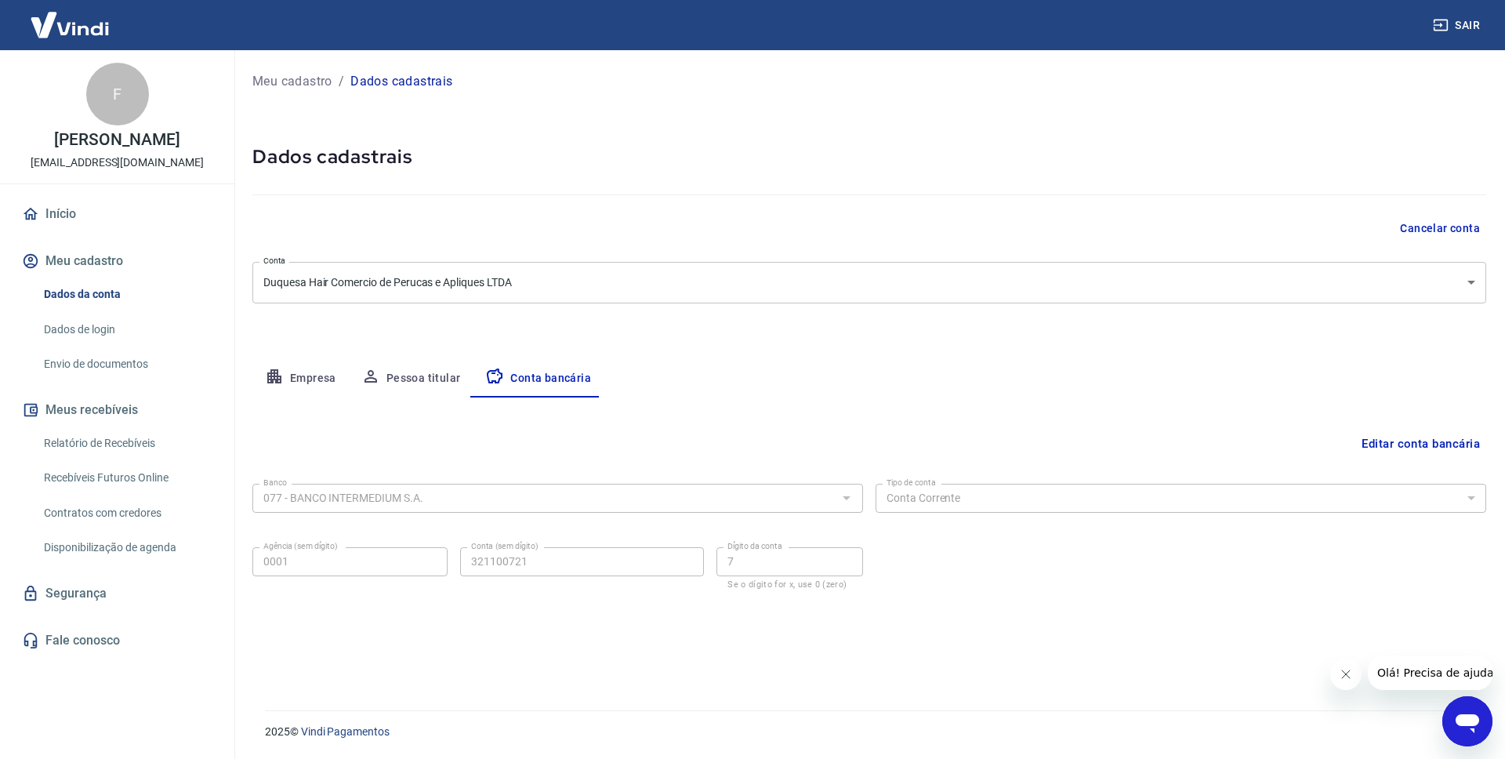
click at [63, 366] on link "Envio de documentos" at bounding box center [127, 364] width 178 height 32
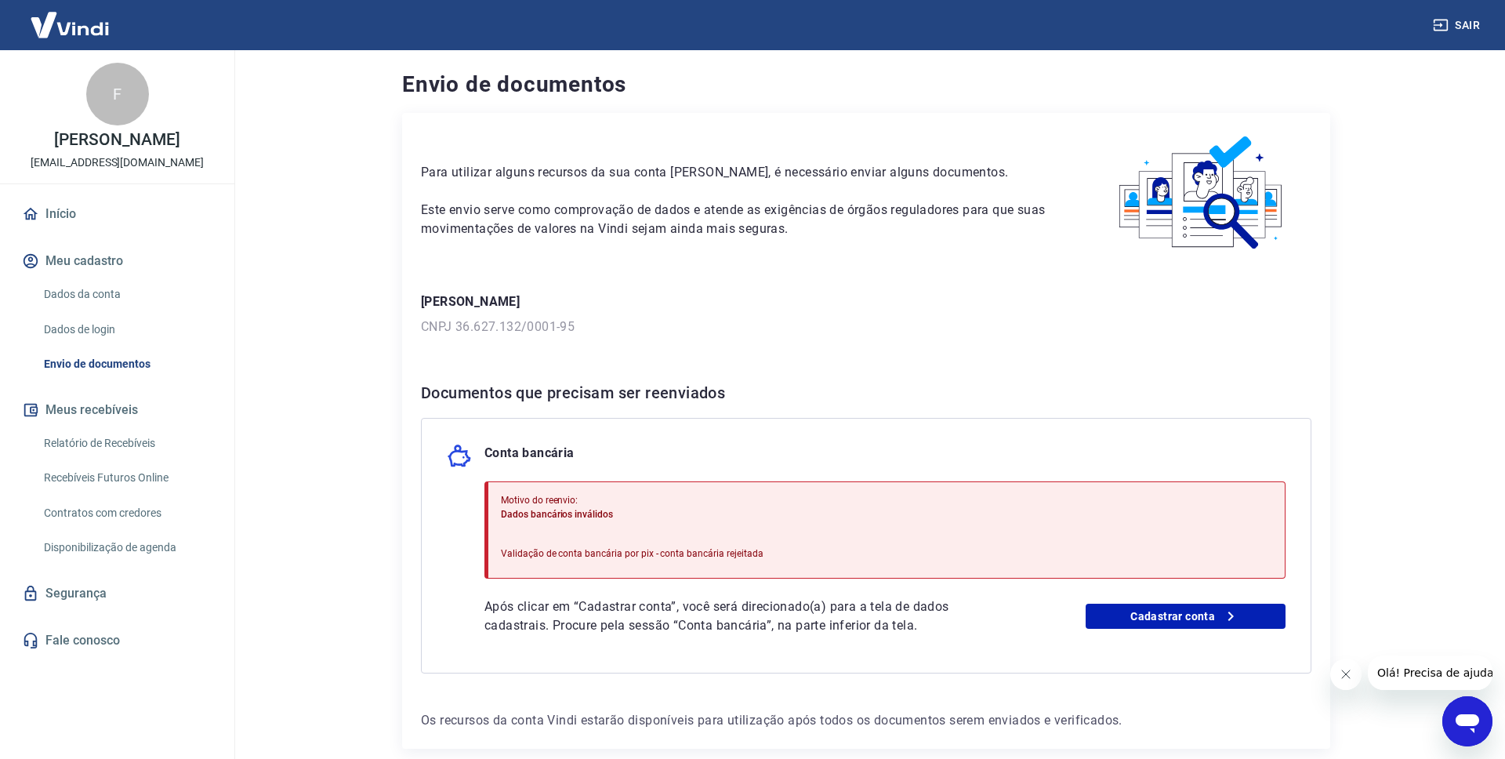
click at [932, 551] on div "Motivo do reenvio: Dados bancários inválidos Validação de conta bancária por pi…" at bounding box center [884, 529] width 801 height 97
click at [930, 552] on div "Motivo do reenvio: Dados bancários inválidos Validação de conta bancária por pi…" at bounding box center [884, 529] width 801 height 97
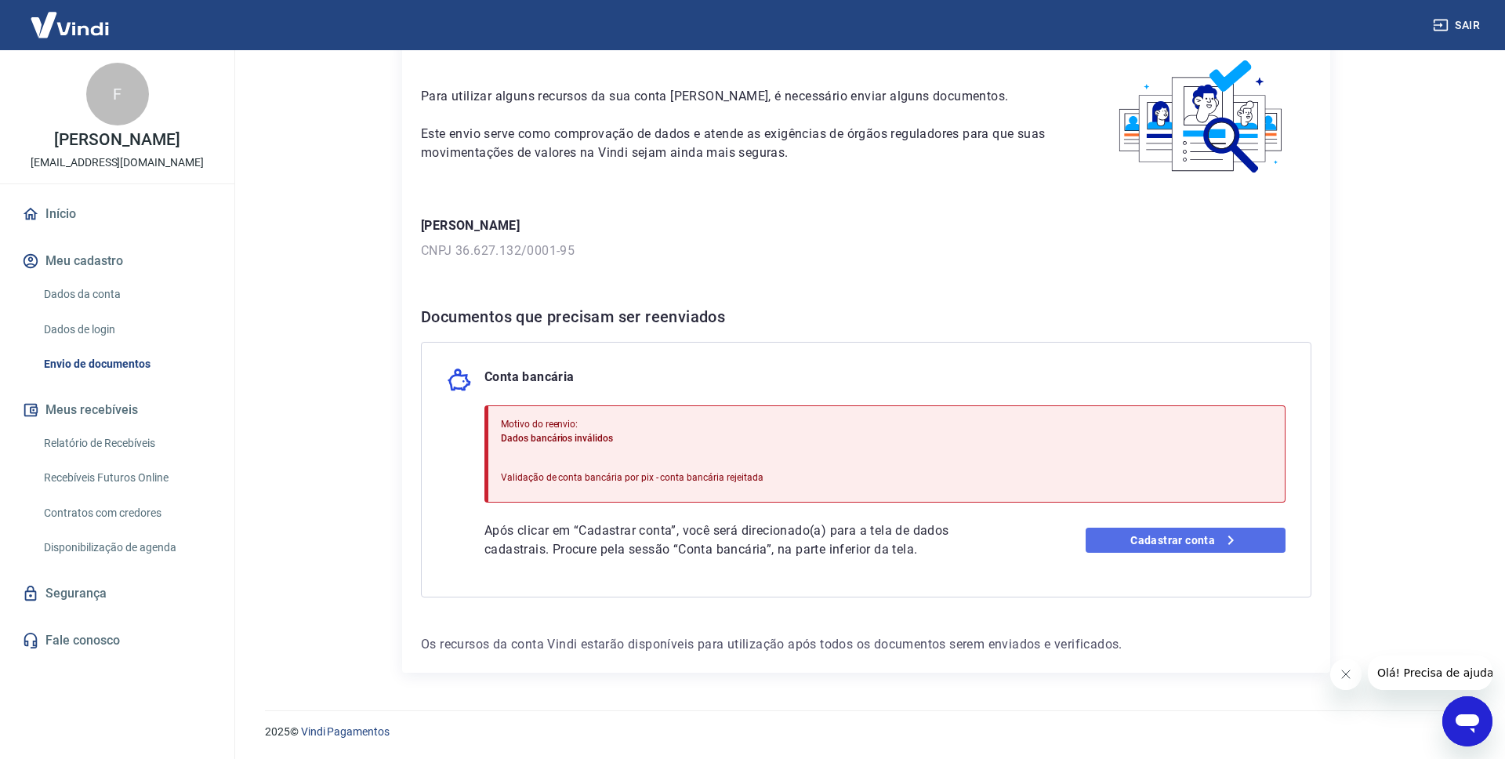
click at [1126, 544] on link "Cadastrar conta" at bounding box center [1186, 540] width 201 height 25
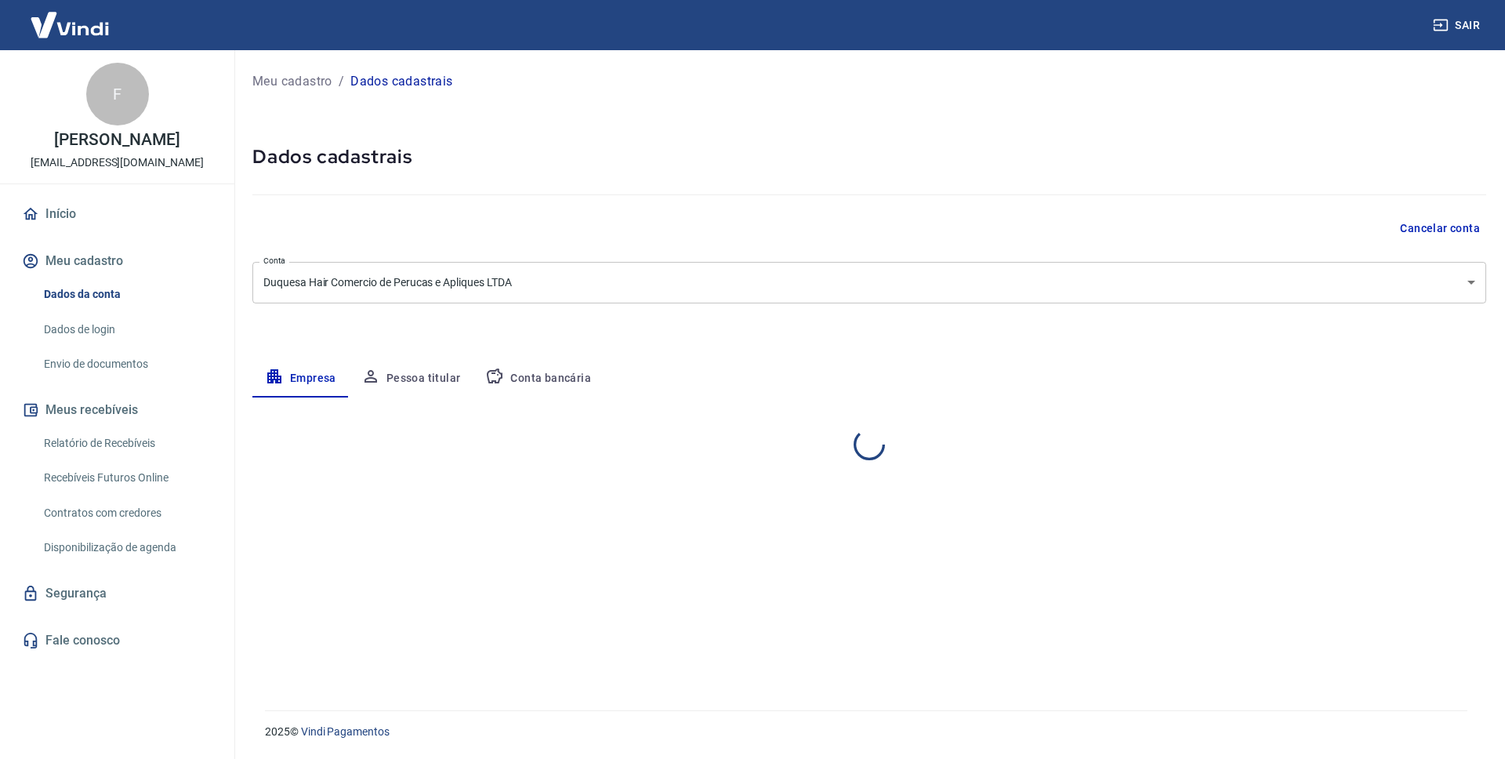
select select "SP"
select select "business"
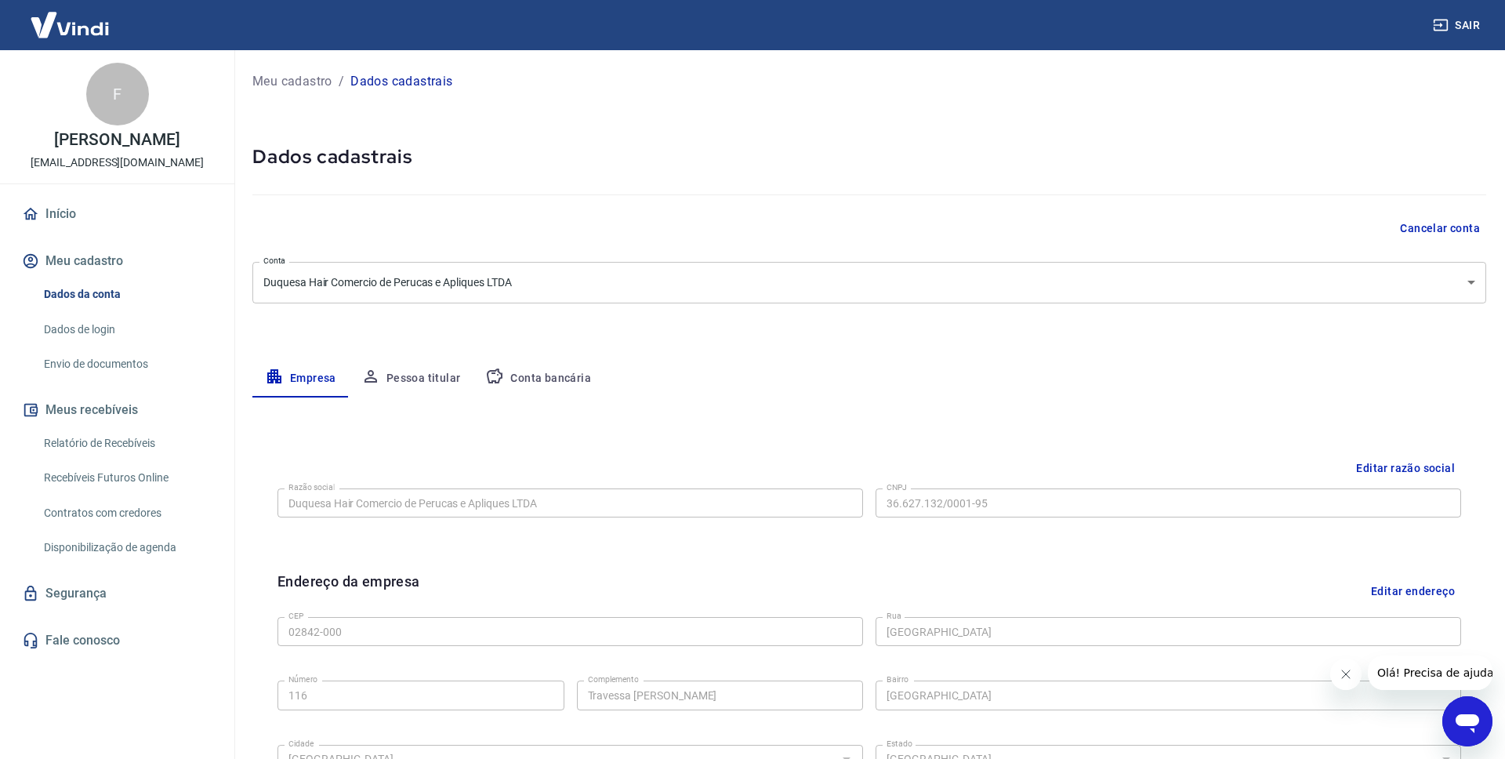
click at [548, 373] on button "Conta bancária" at bounding box center [538, 379] width 131 height 38
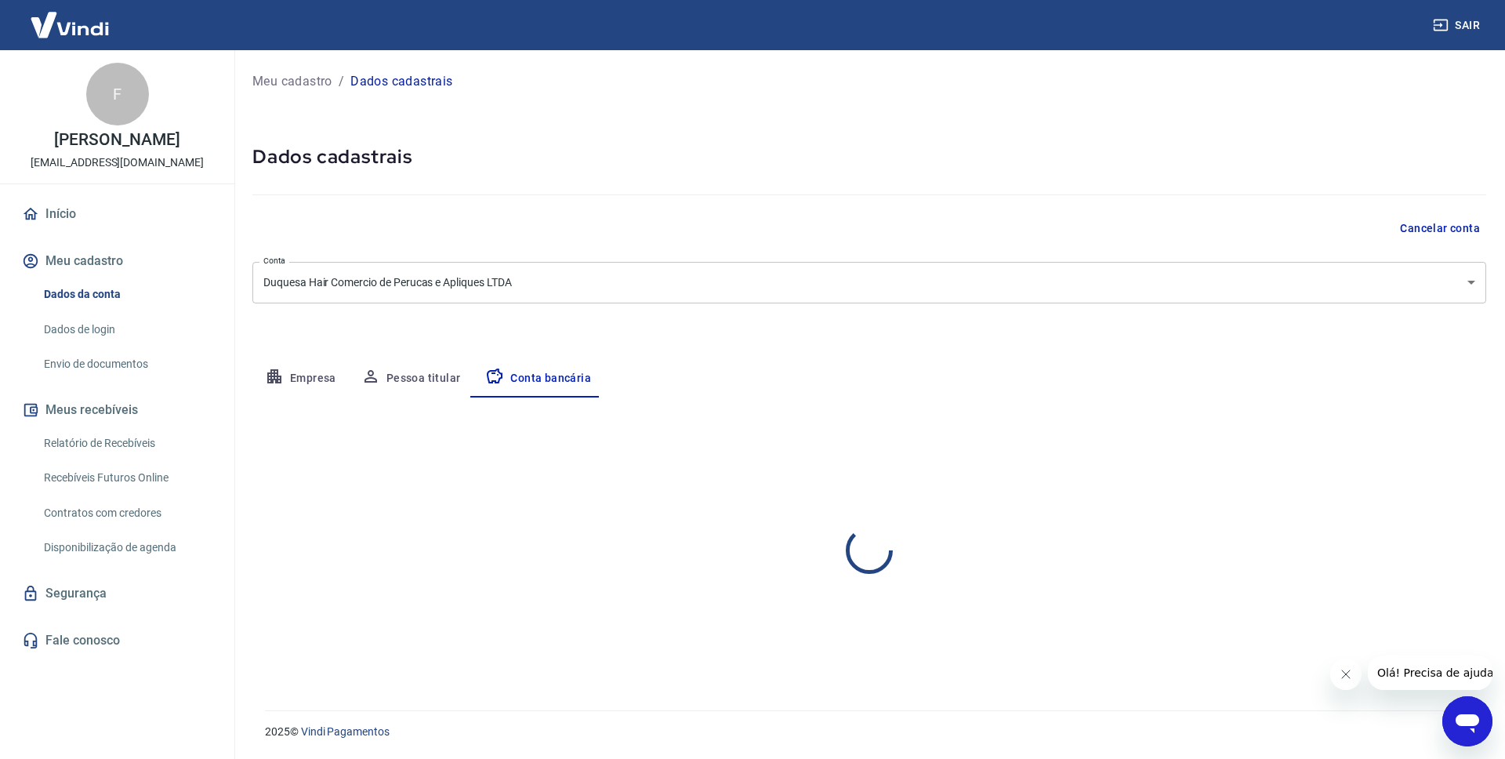
select select "1"
click at [1393, 443] on button "Editar conta bancária" at bounding box center [1420, 444] width 131 height 30
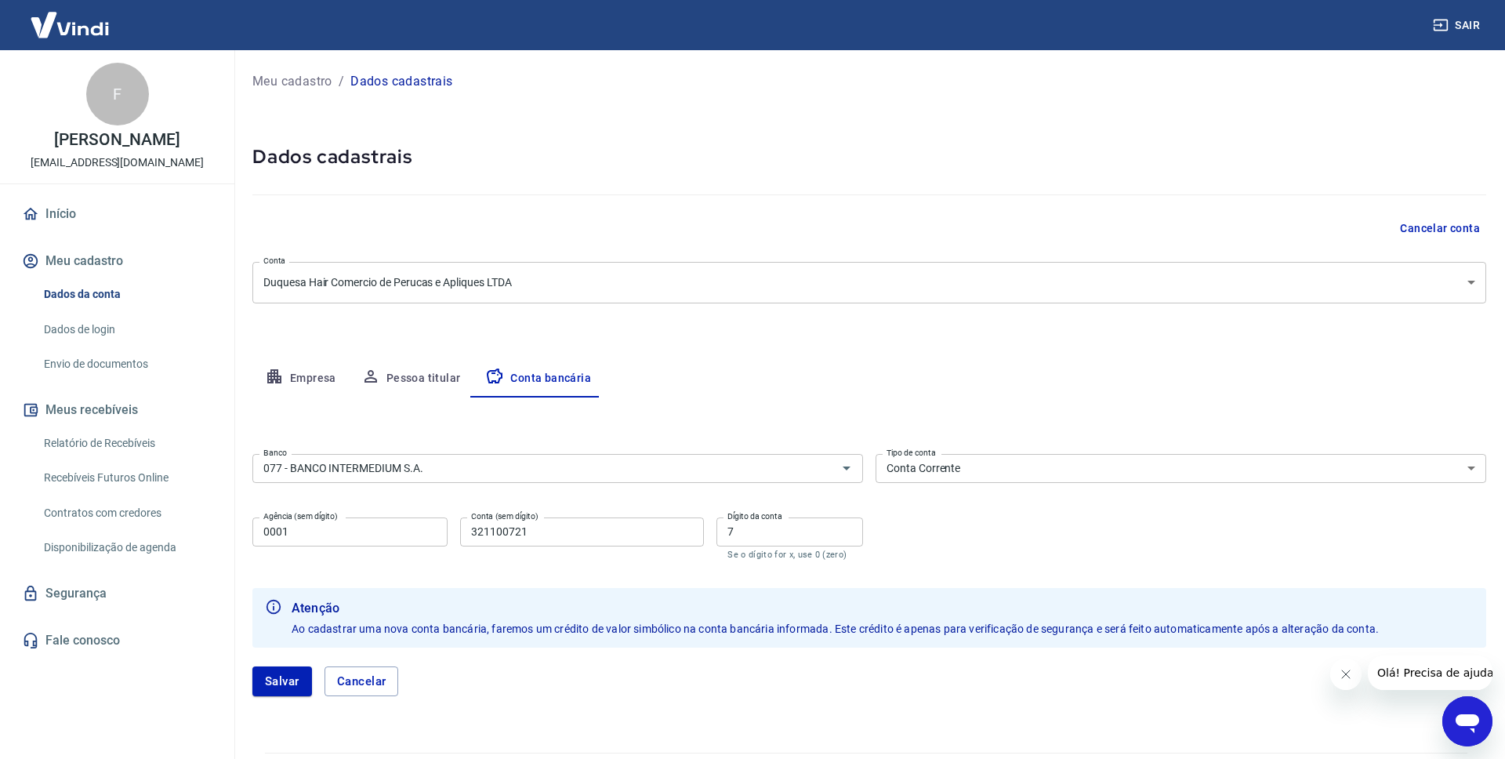
scroll to position [42, 0]
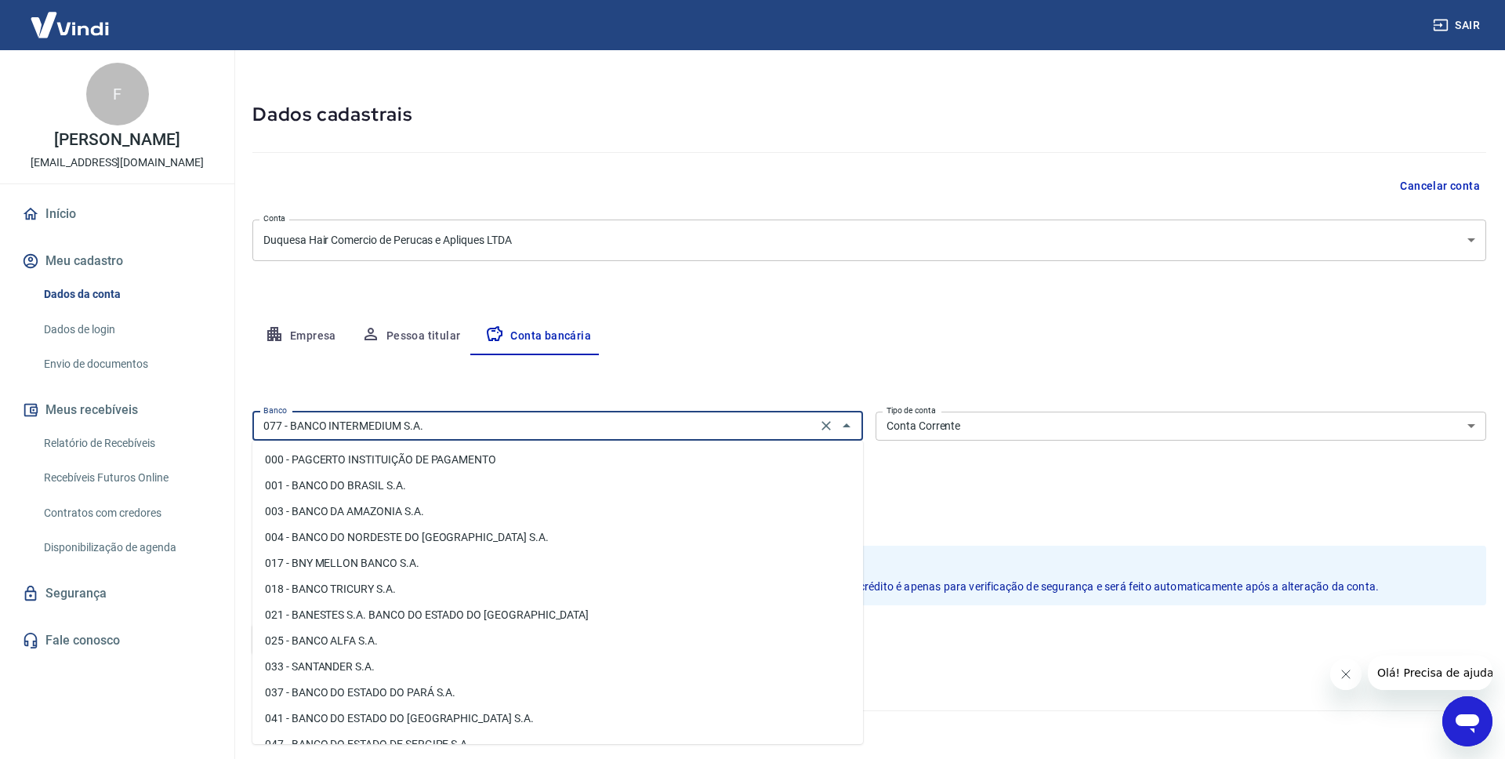
click at [497, 430] on input "077 - BANCO INTERMEDIUM S.A." at bounding box center [534, 426] width 555 height 20
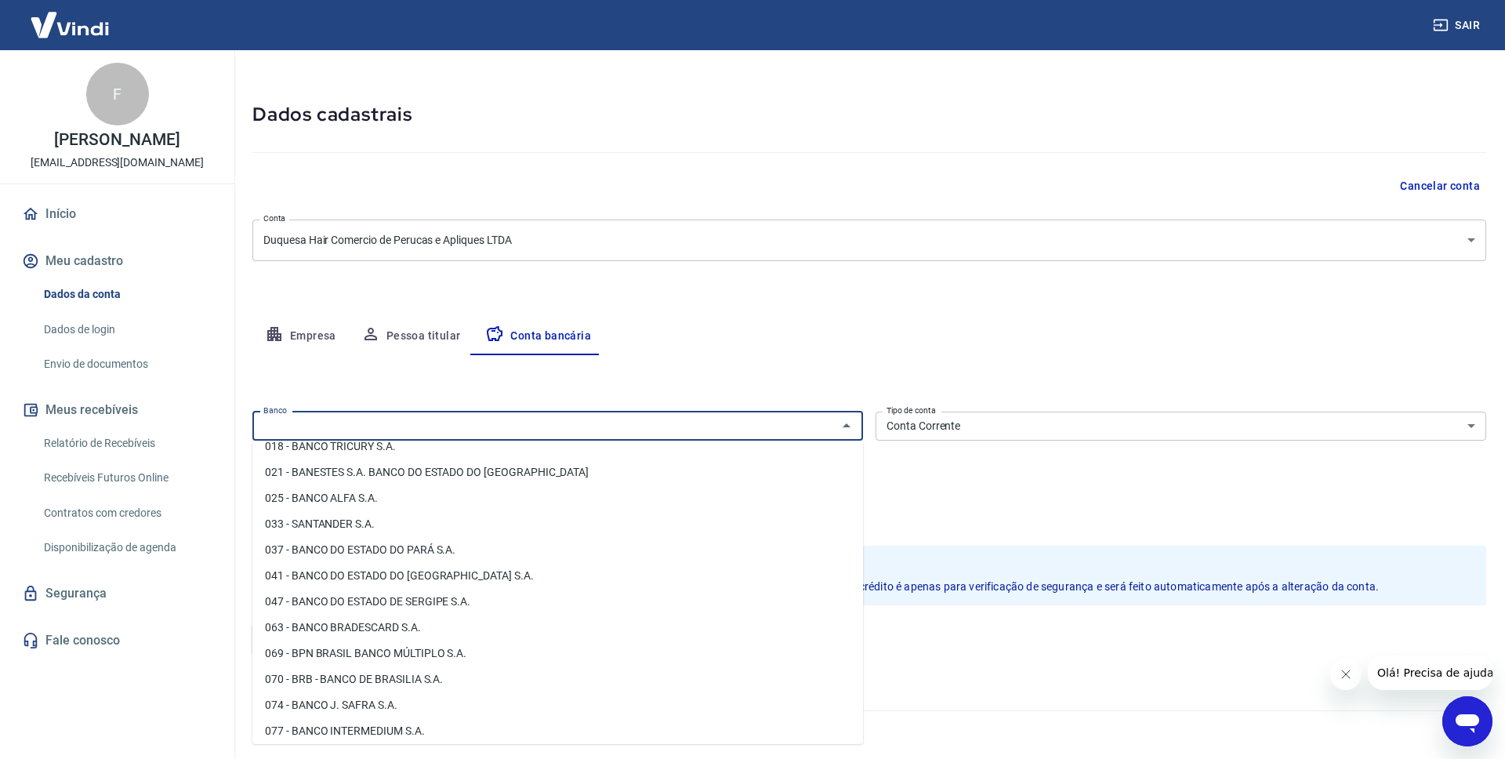
scroll to position [0, 0]
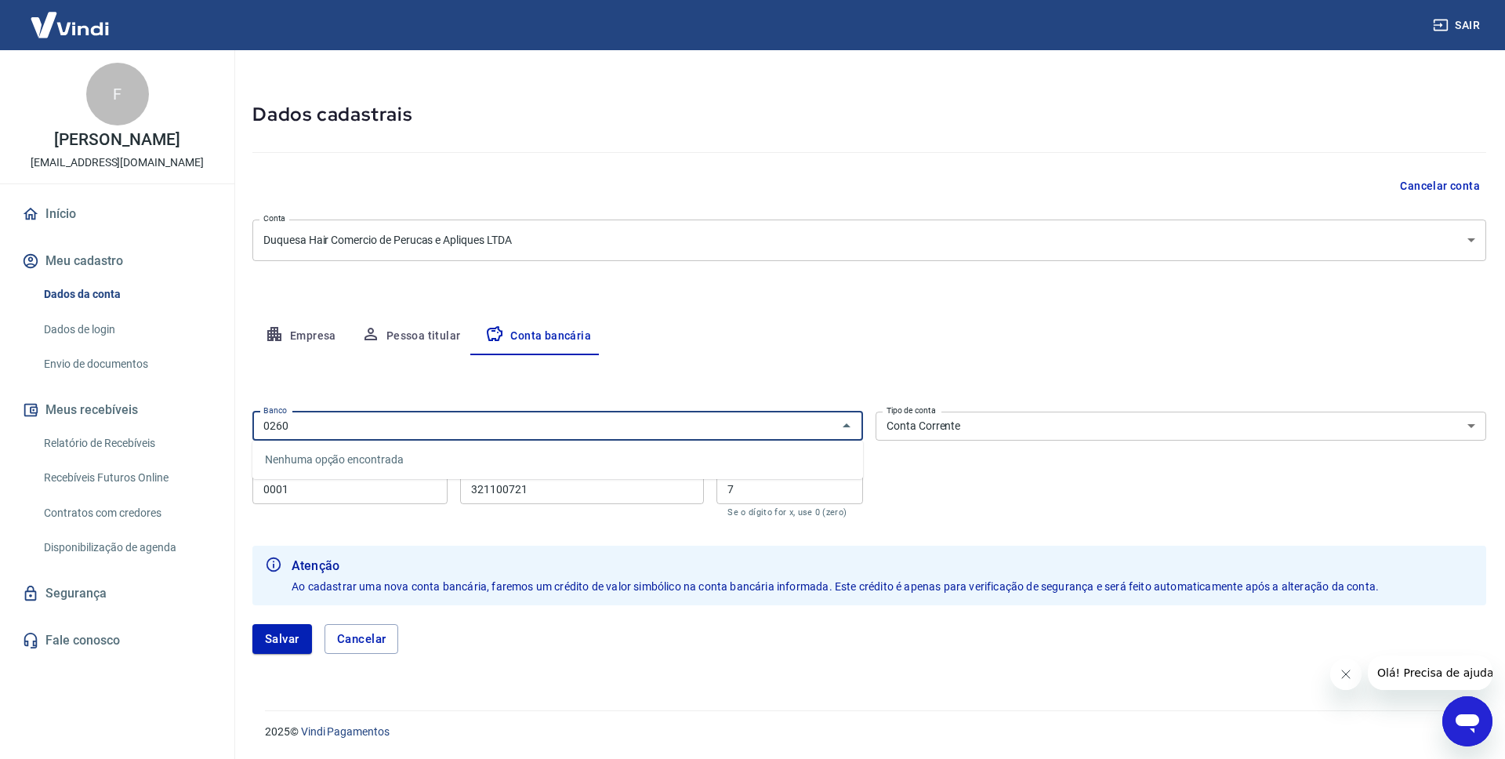
type input "0260"
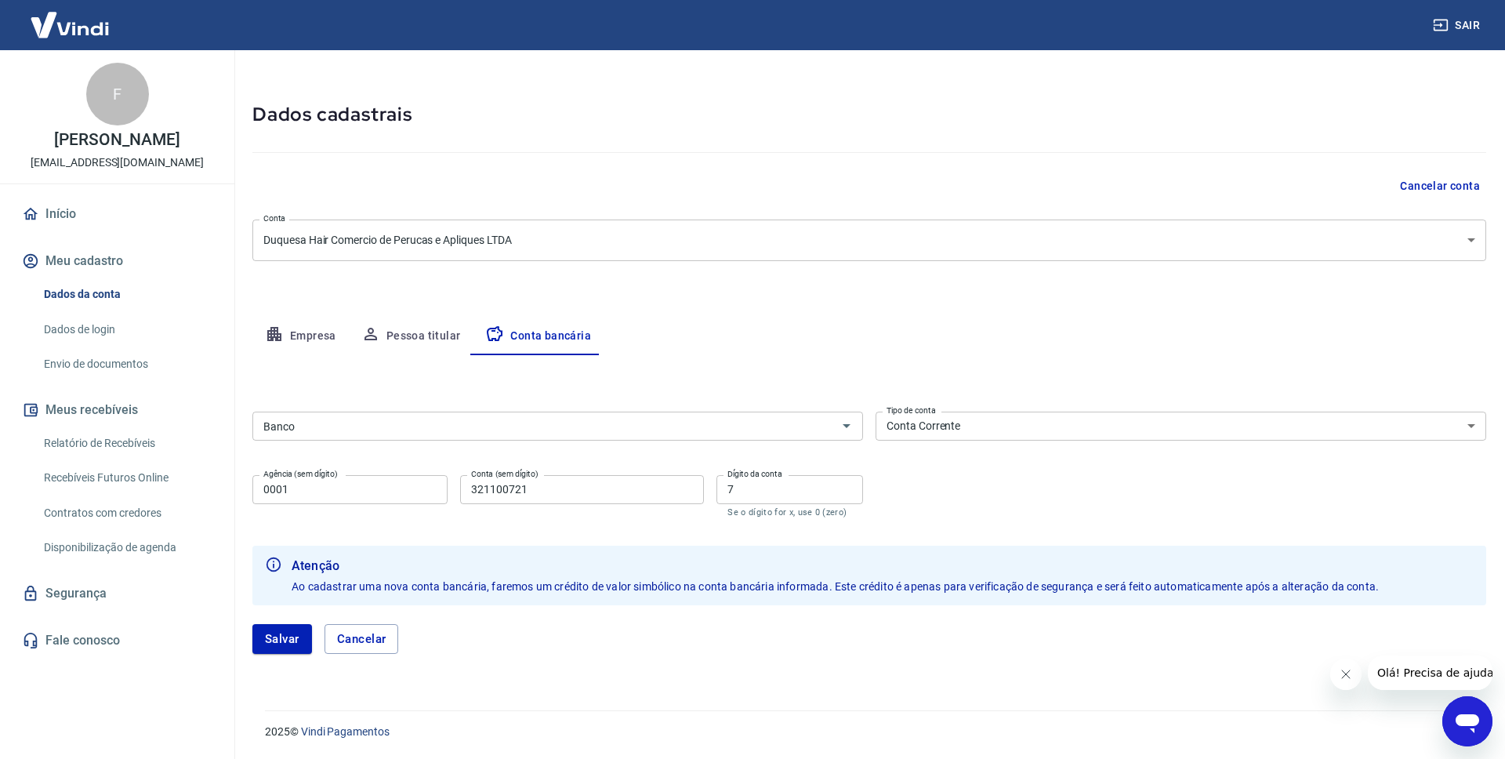
click at [713, 386] on div "Editar conta bancária Banco Banco Tipo de conta Conta Corrente Conta Poupança T…" at bounding box center [869, 513] width 1234 height 317
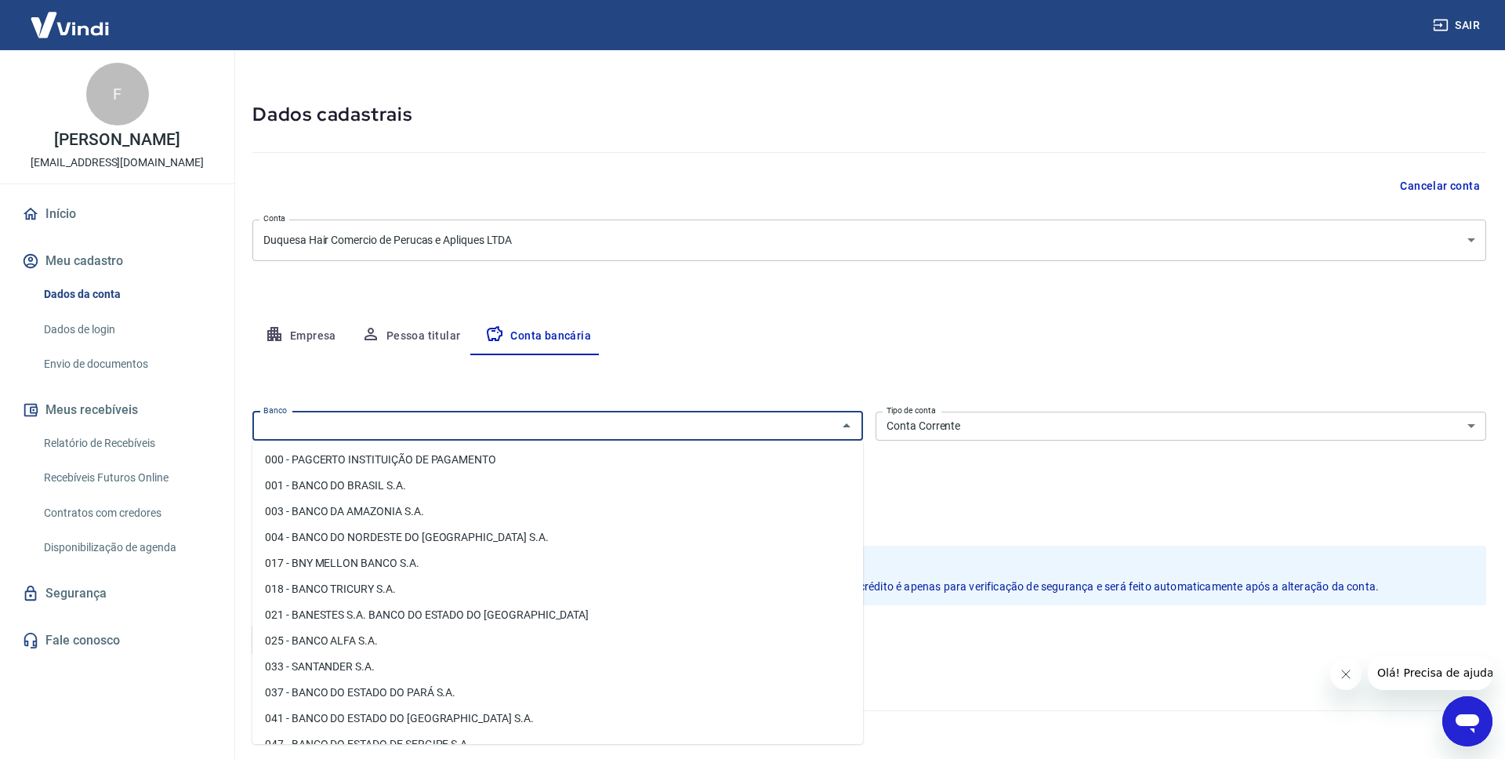
click at [721, 430] on input "Banco" at bounding box center [544, 426] width 575 height 20
click at [600, 420] on input "Banco" at bounding box center [544, 426] width 575 height 20
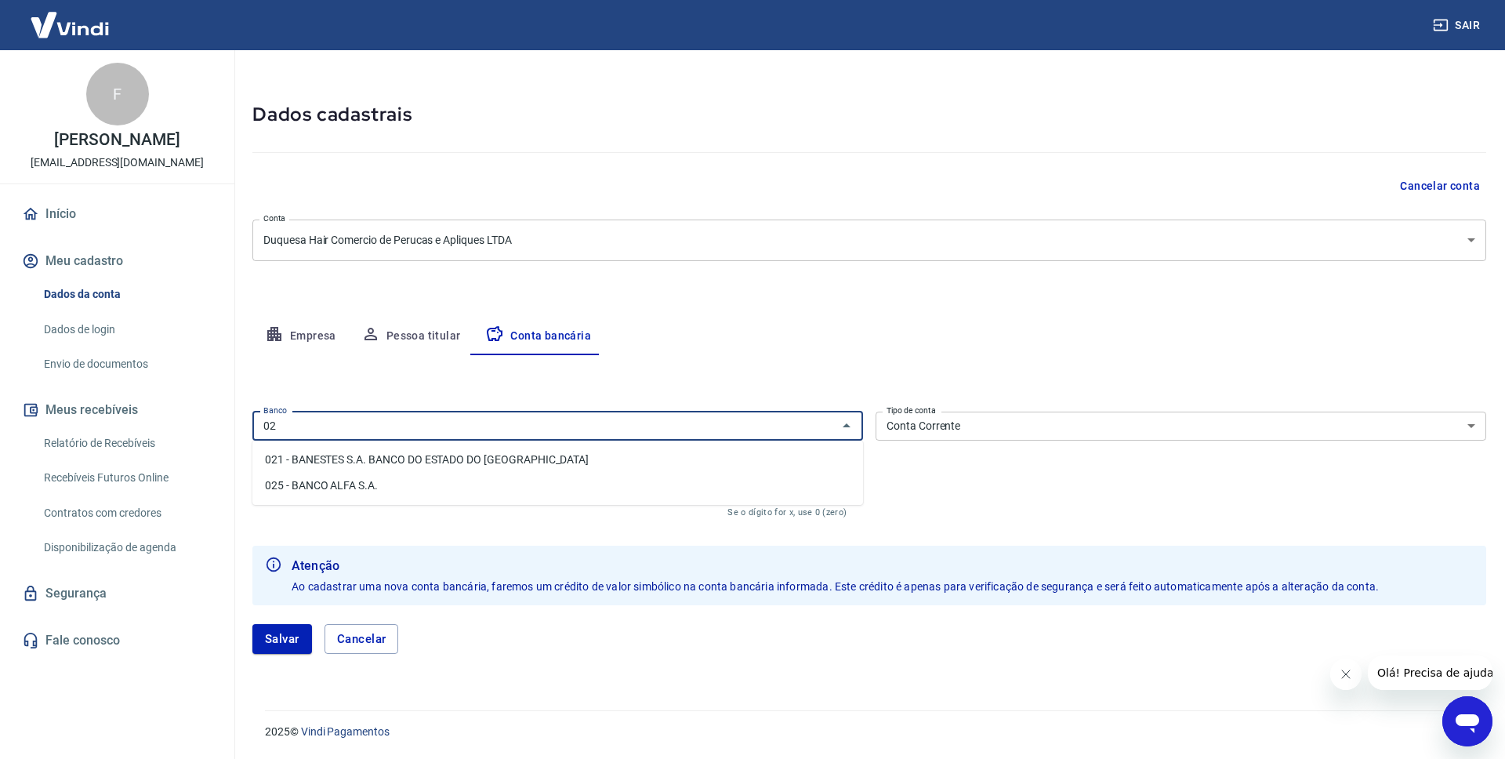
type input "0"
click at [570, 454] on li "260 - Nu Pagamentos S.A." at bounding box center [557, 460] width 611 height 26
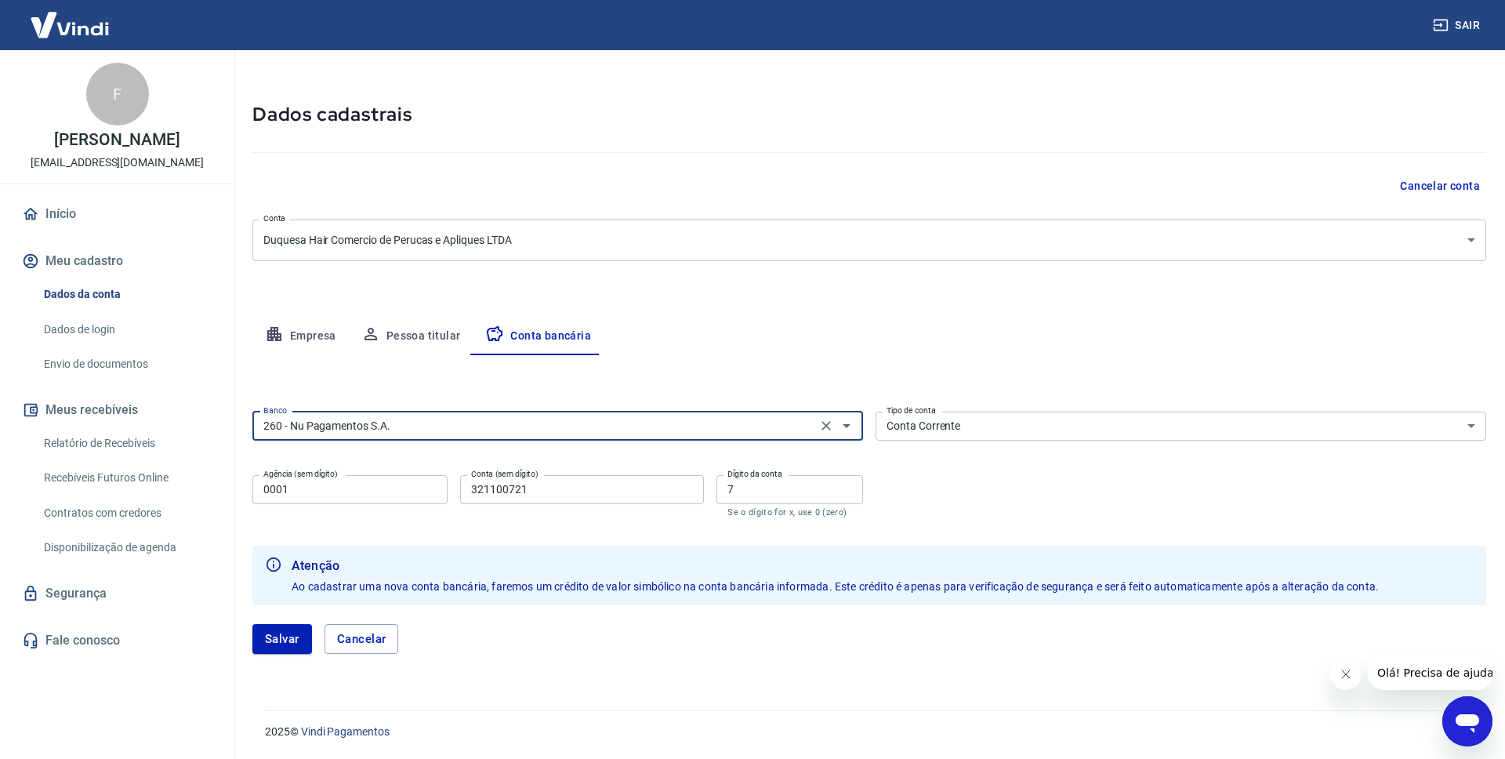
type input "260 - Nu Pagamentos S.A."
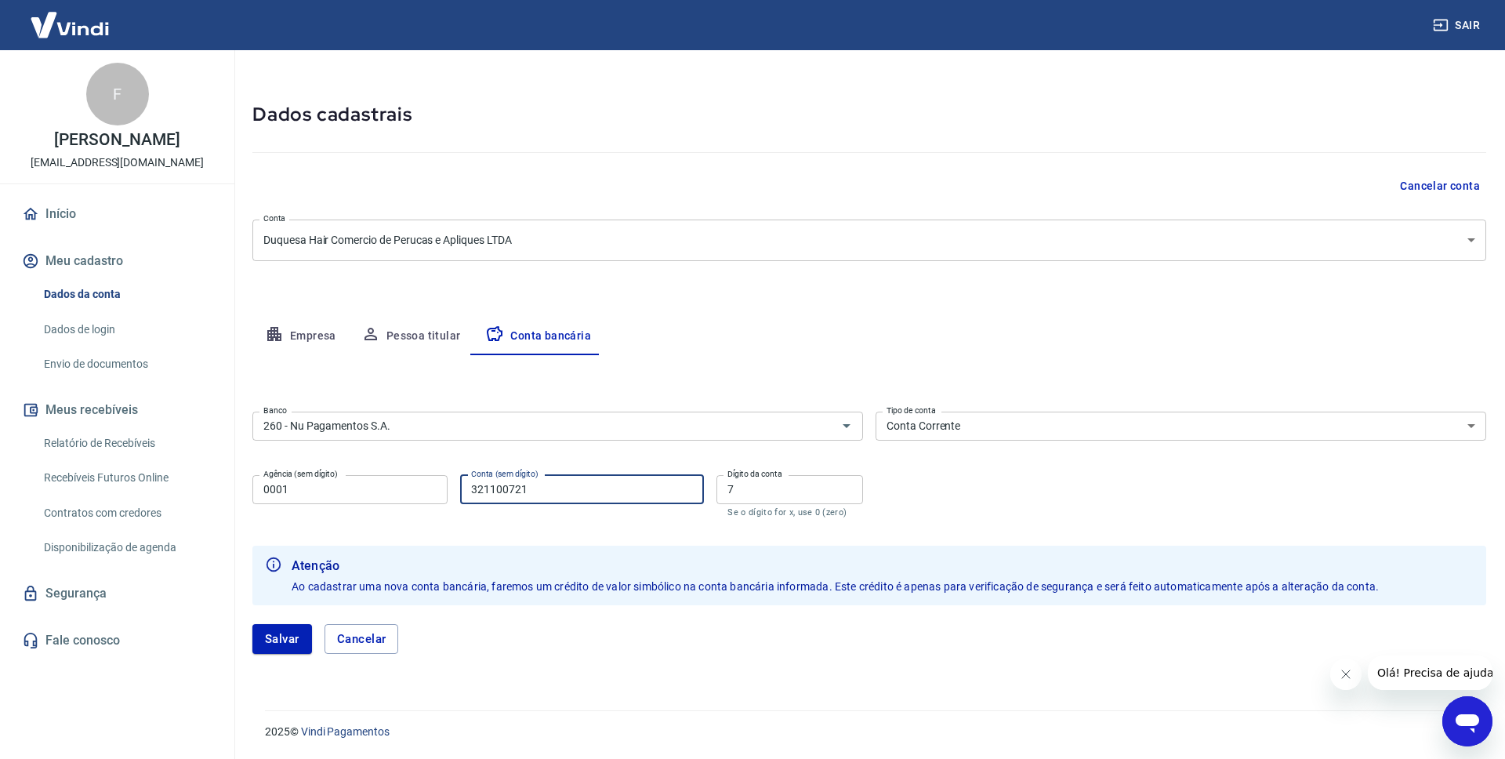
drag, startPoint x: 557, startPoint y: 490, endPoint x: 436, endPoint y: 479, distance: 121.2
click at [460, 479] on input "321100721" at bounding box center [582, 489] width 244 height 29
type input "277822123"
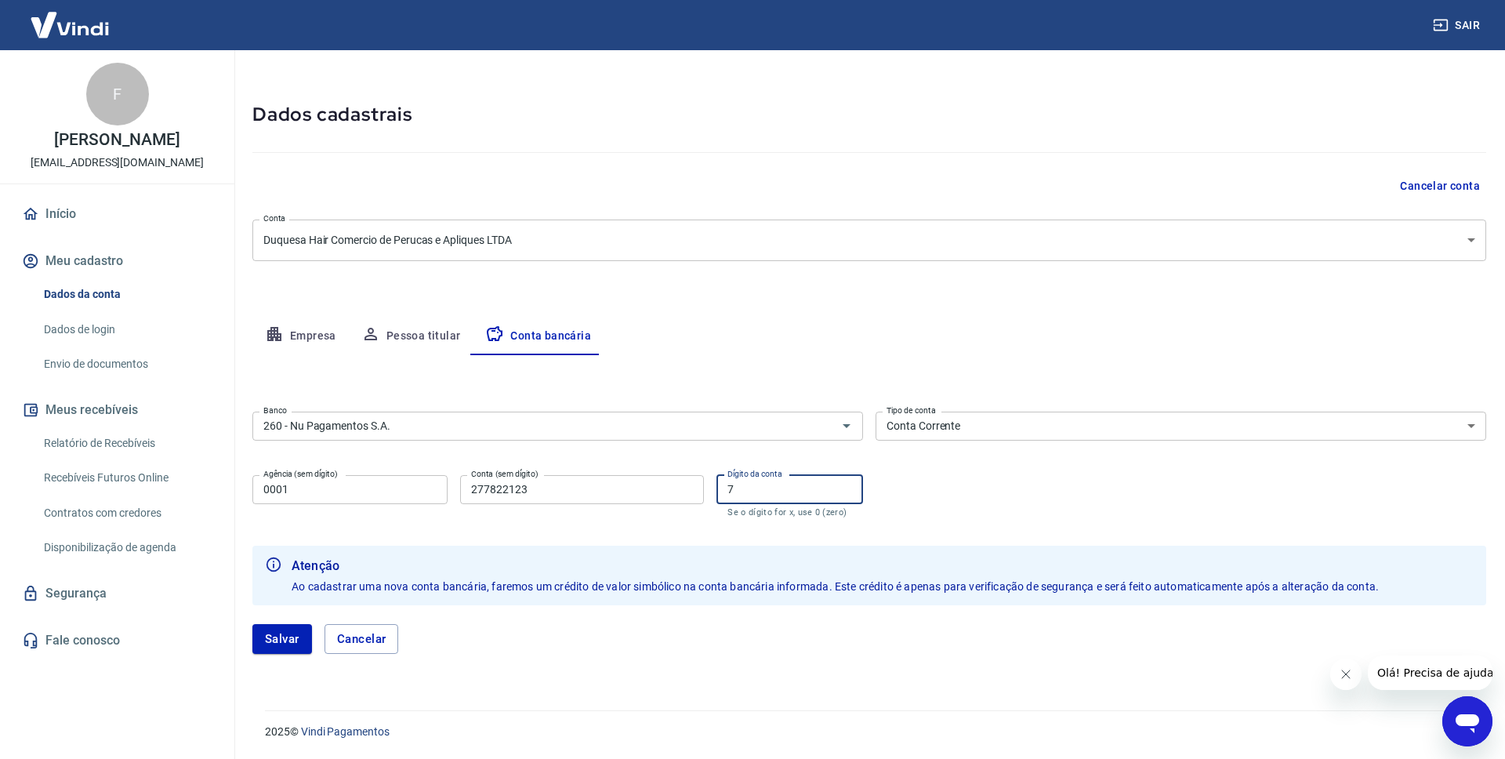
click at [754, 484] on input "7" at bounding box center [789, 489] width 147 height 29
type input "3"
click at [291, 643] on button "Salvar" at bounding box center [282, 639] width 60 height 30
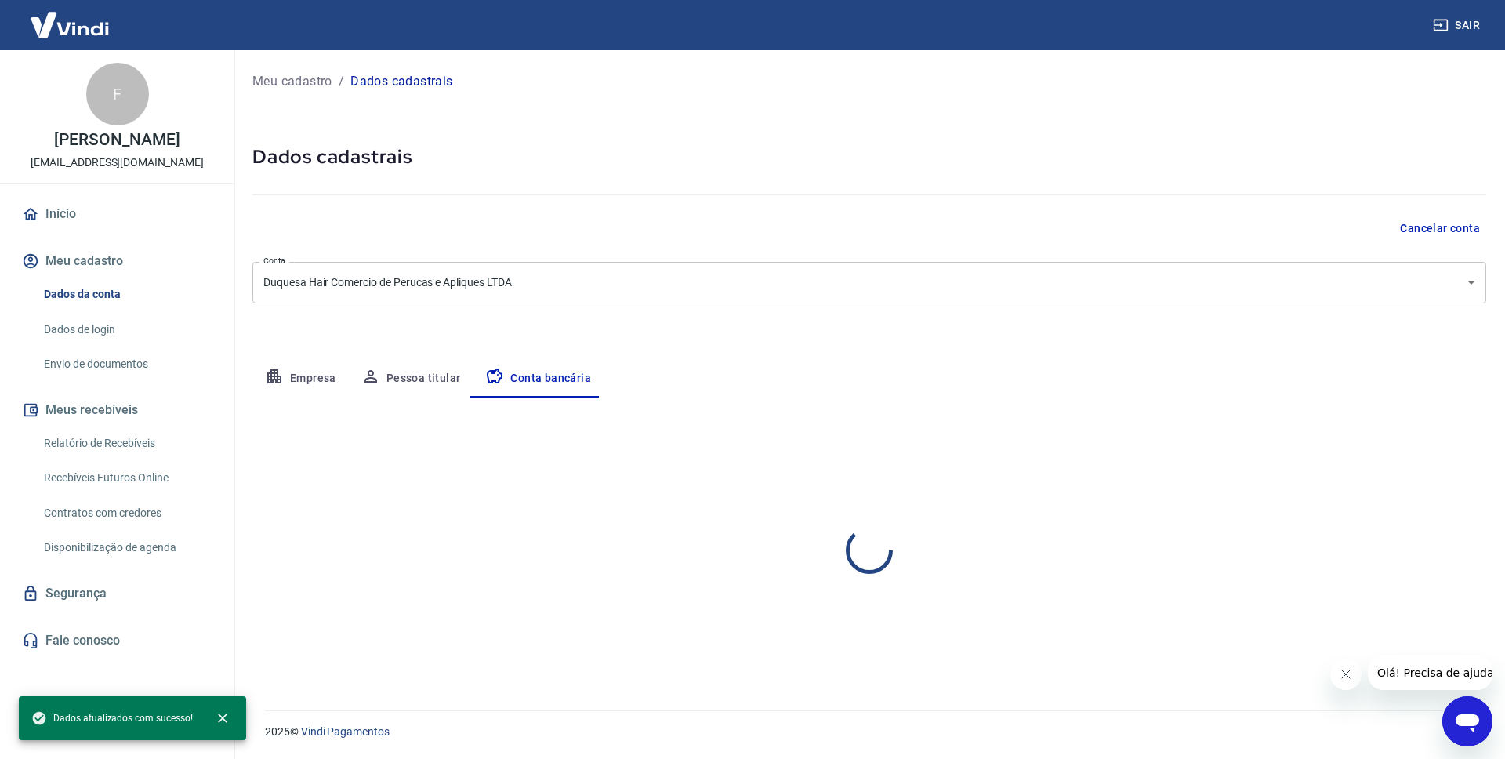
select select "1"
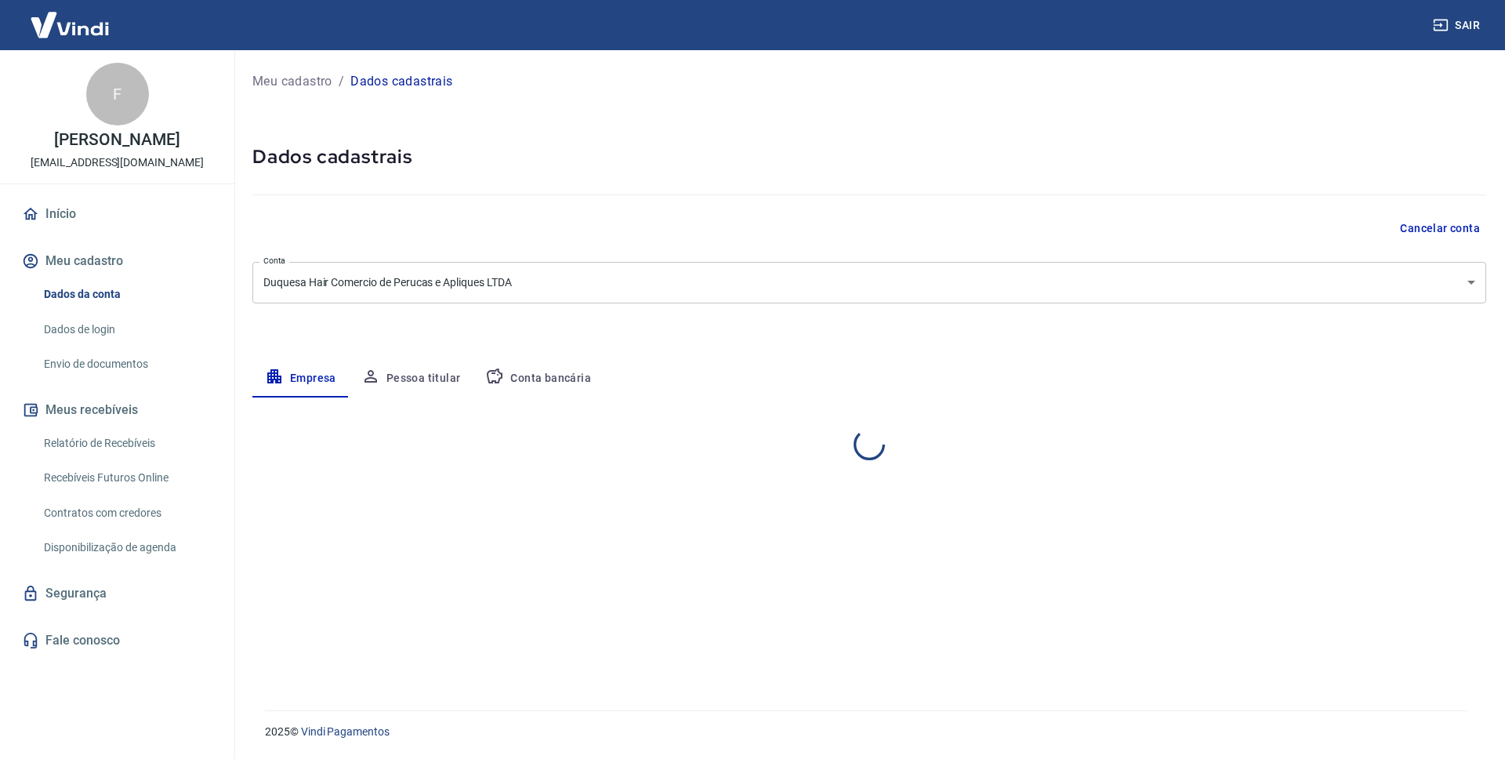
select select "SP"
select select "business"
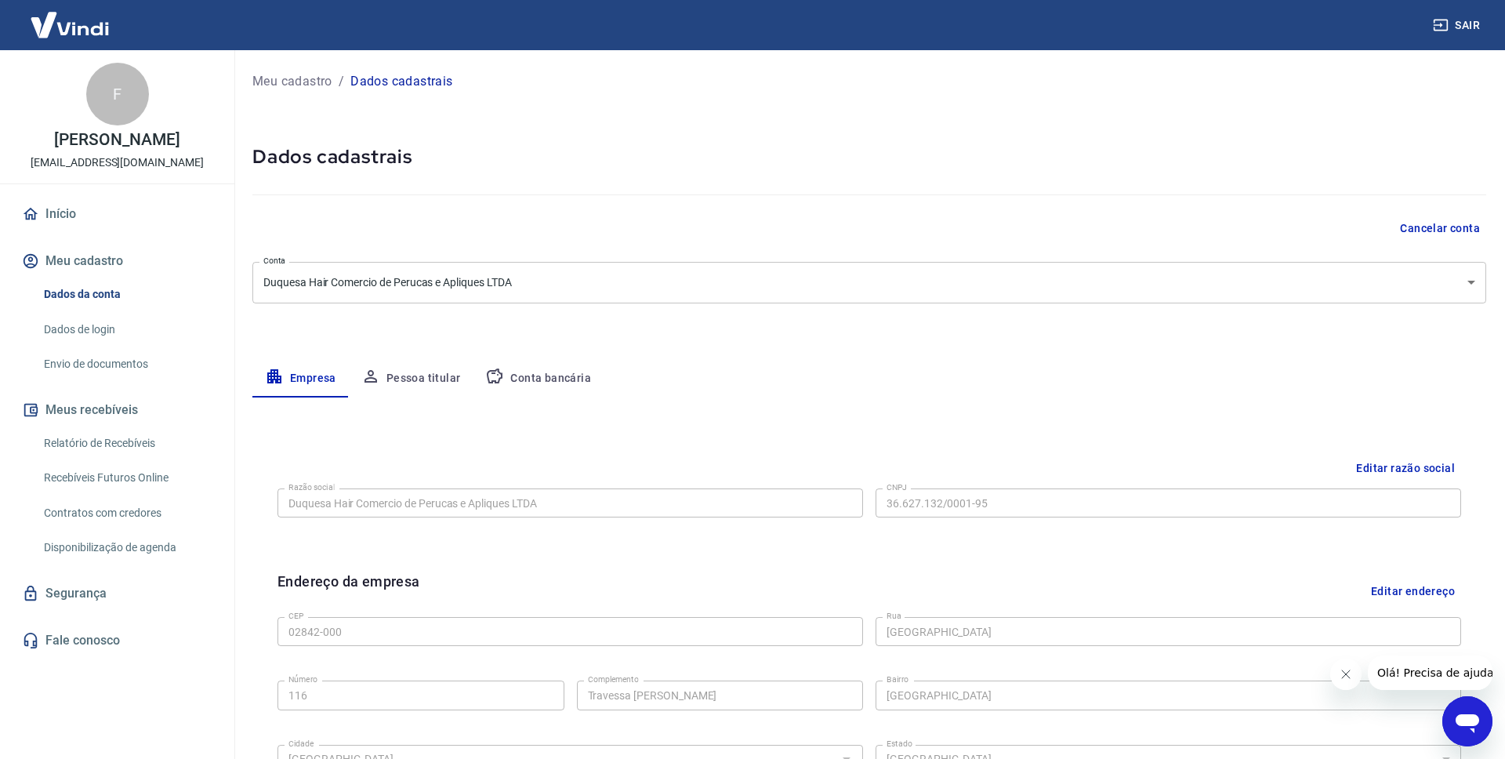
click at [69, 367] on link "Envio de documentos" at bounding box center [127, 364] width 178 height 32
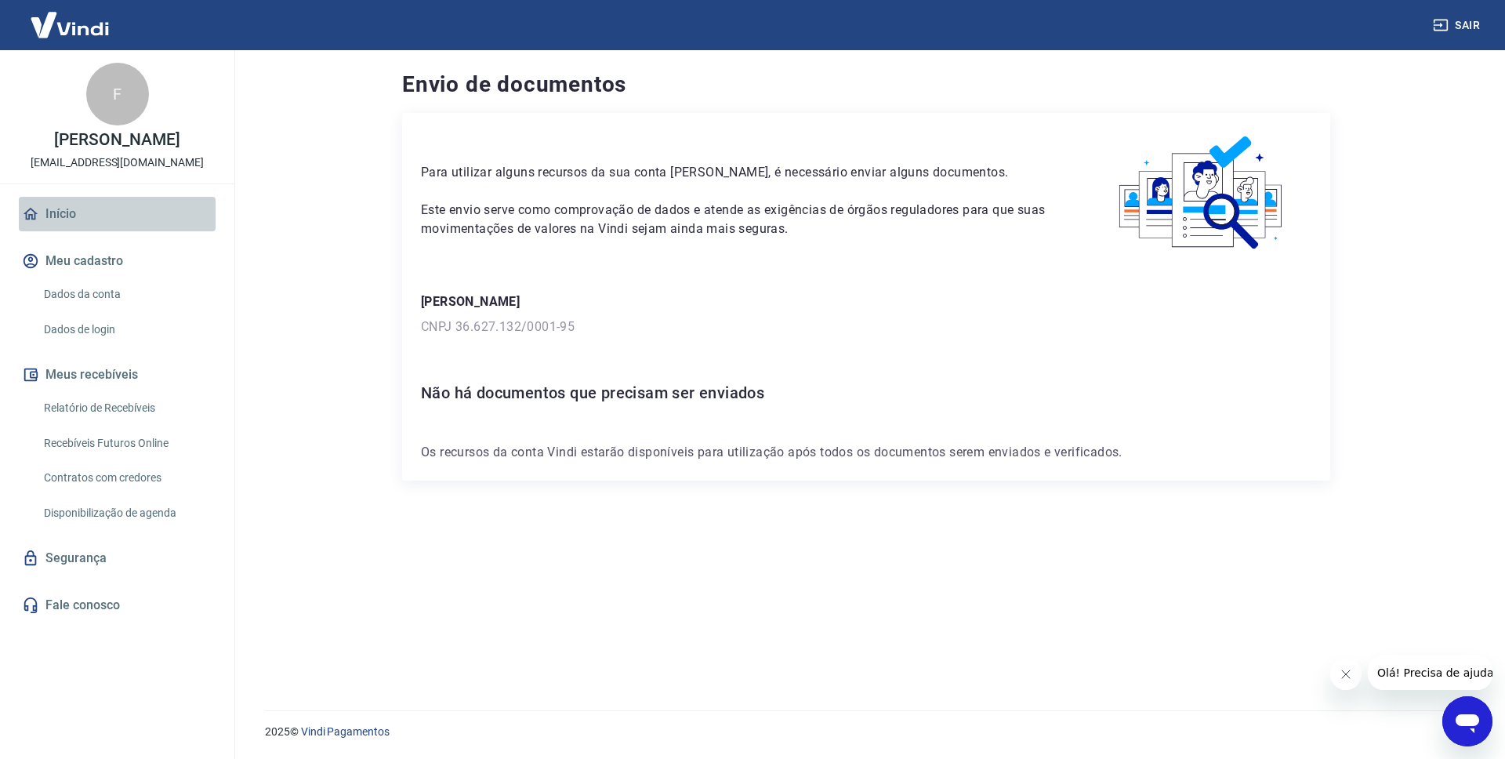
click at [63, 215] on link "Início" at bounding box center [117, 214] width 197 height 34
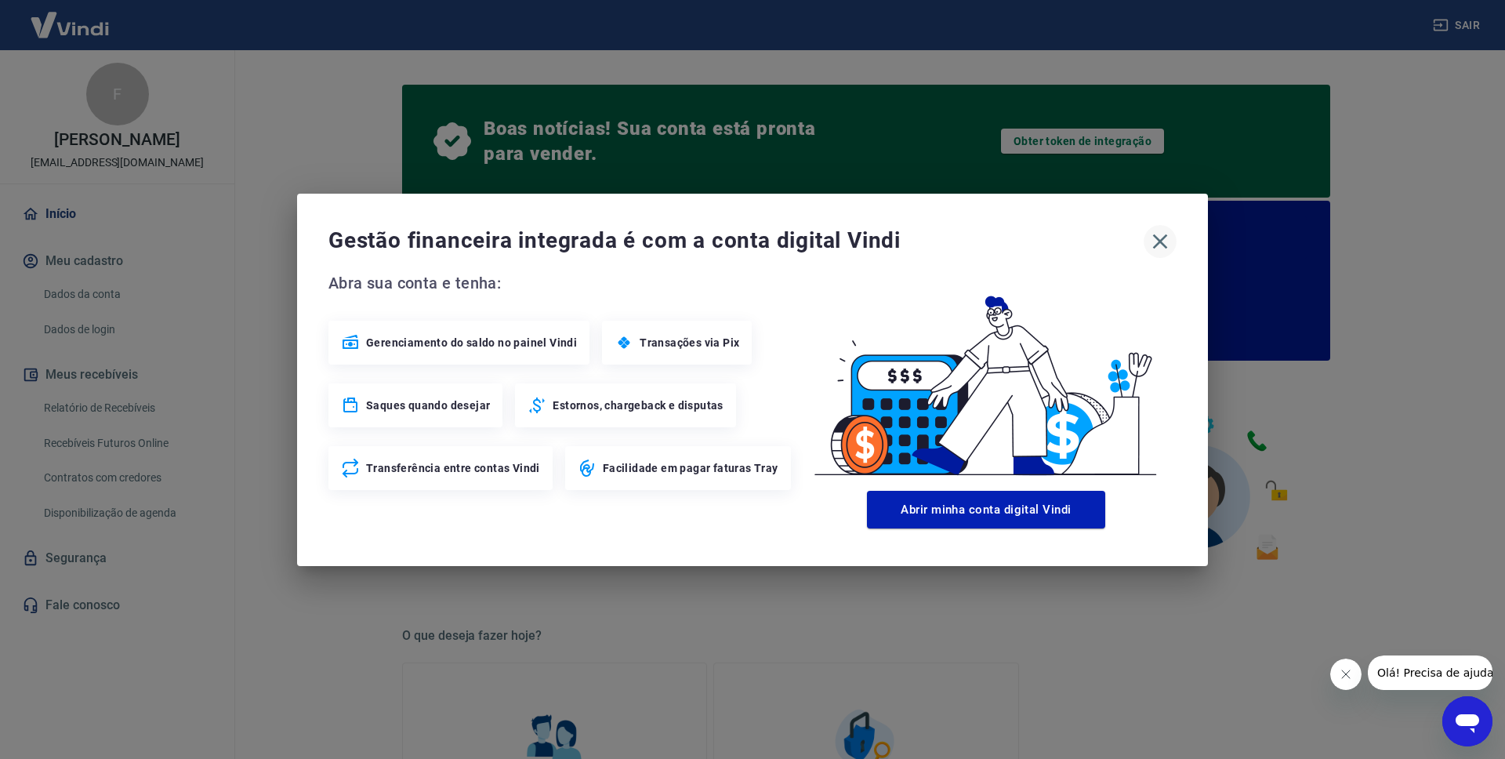
click at [1165, 241] on icon "button" at bounding box center [1160, 241] width 25 height 25
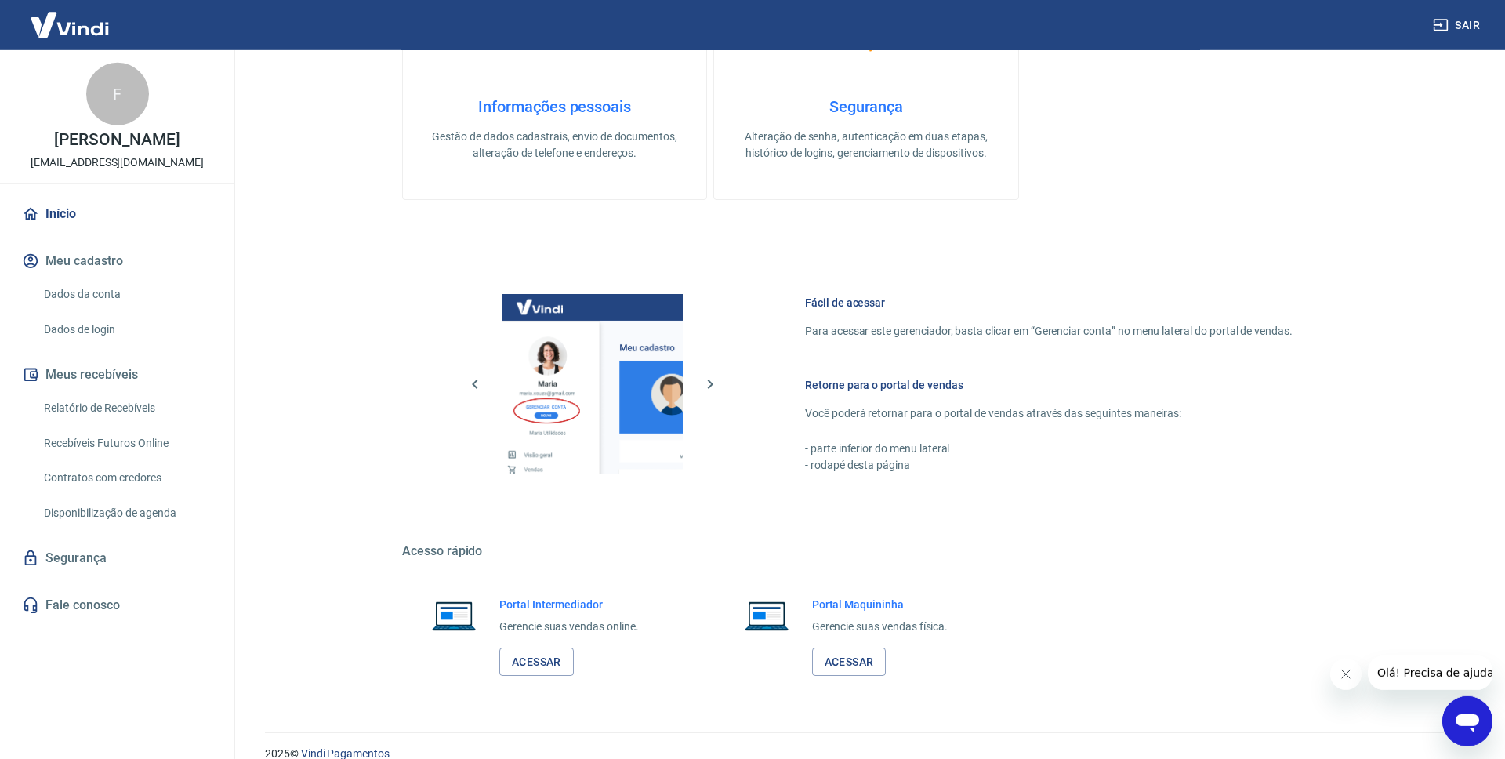
scroll to position [742, 0]
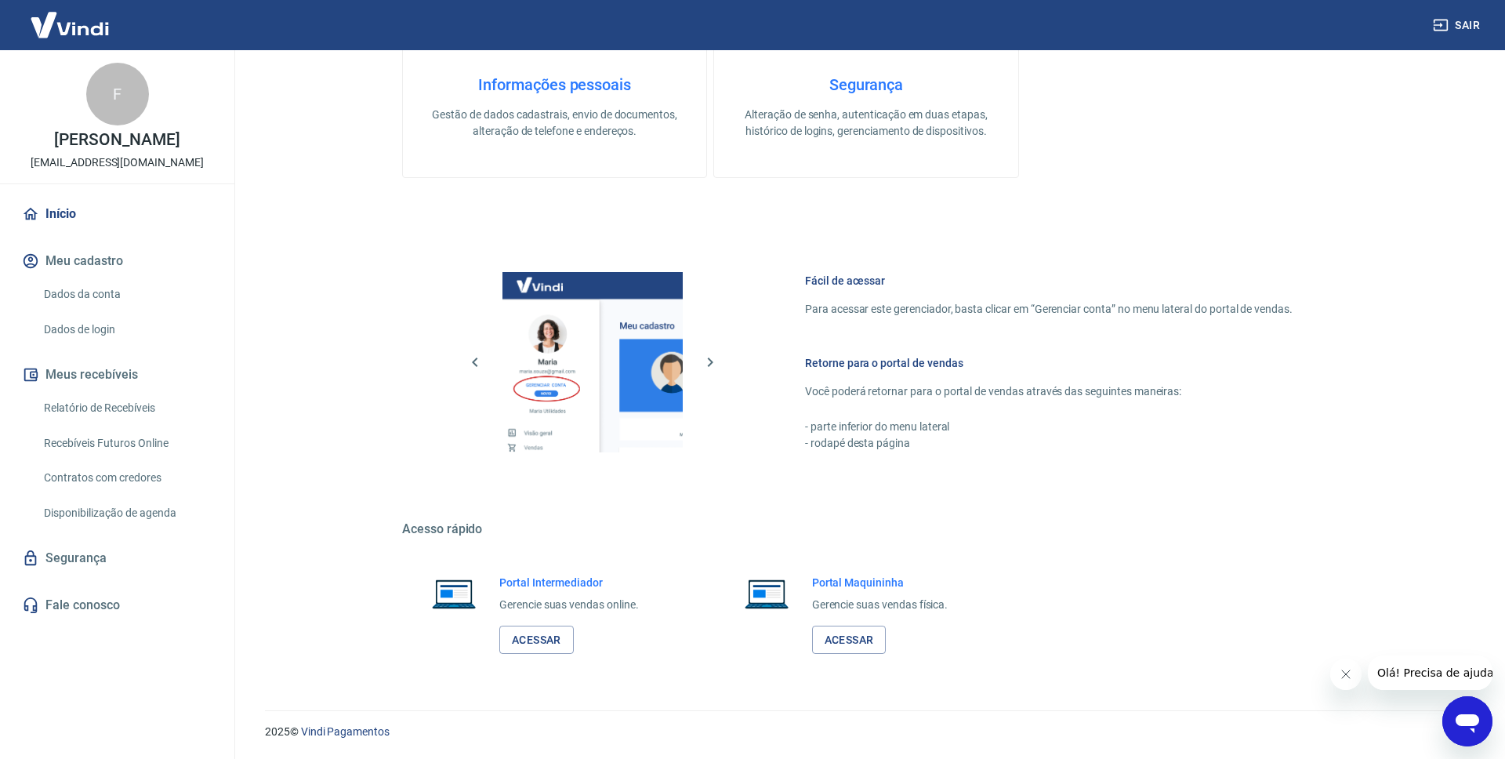
click at [121, 440] on link "Recebíveis Futuros Online" at bounding box center [127, 443] width 178 height 32
